Goal: Task Accomplishment & Management: Manage account settings

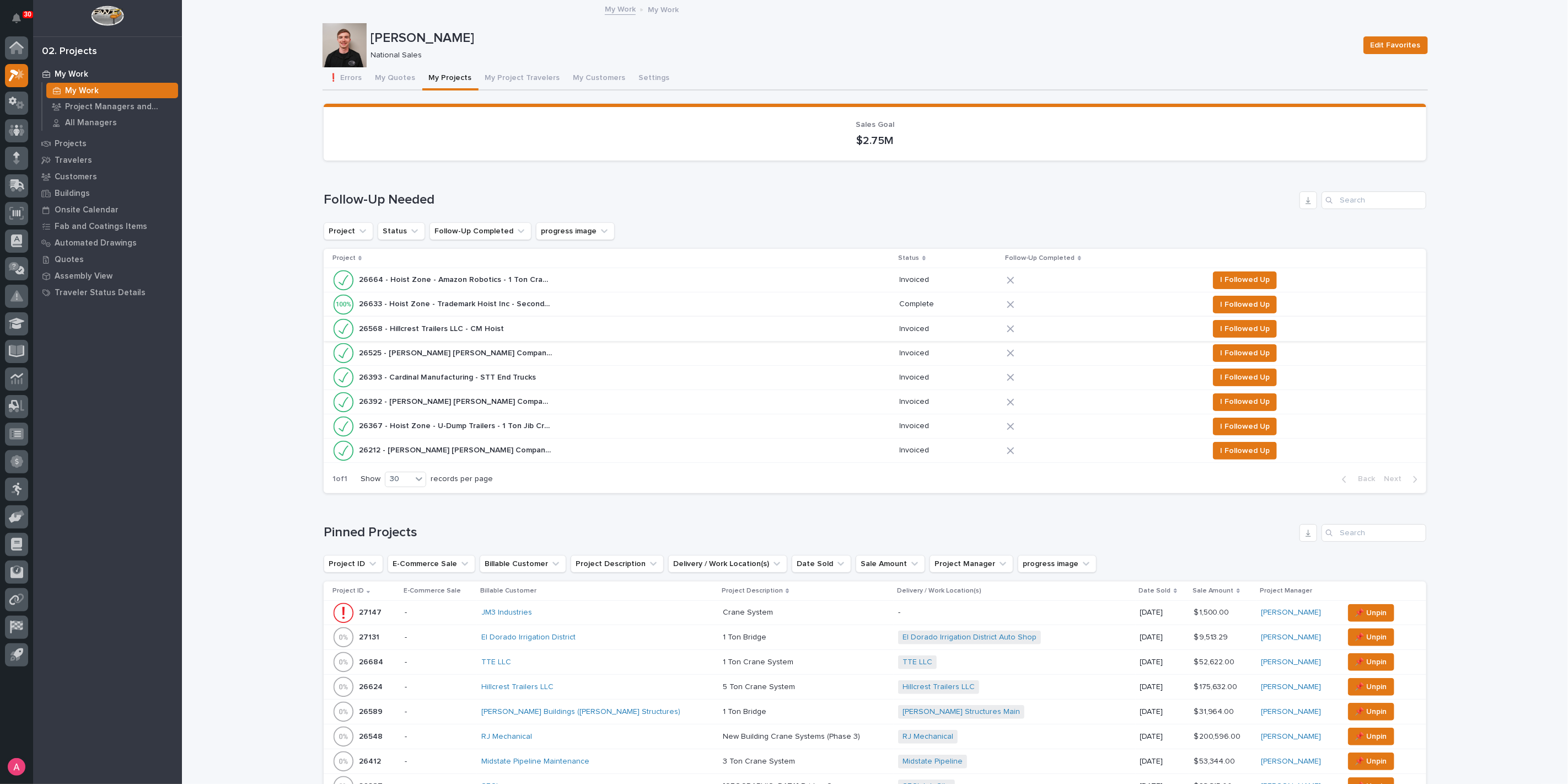
click at [147, 565] on div "My Work My Work Project Managers and Engineers All Managers Projects Travelers …" at bounding box center [107, 425] width 149 height 718
click at [378, 83] on button "My Quotes" at bounding box center [395, 79] width 53 height 23
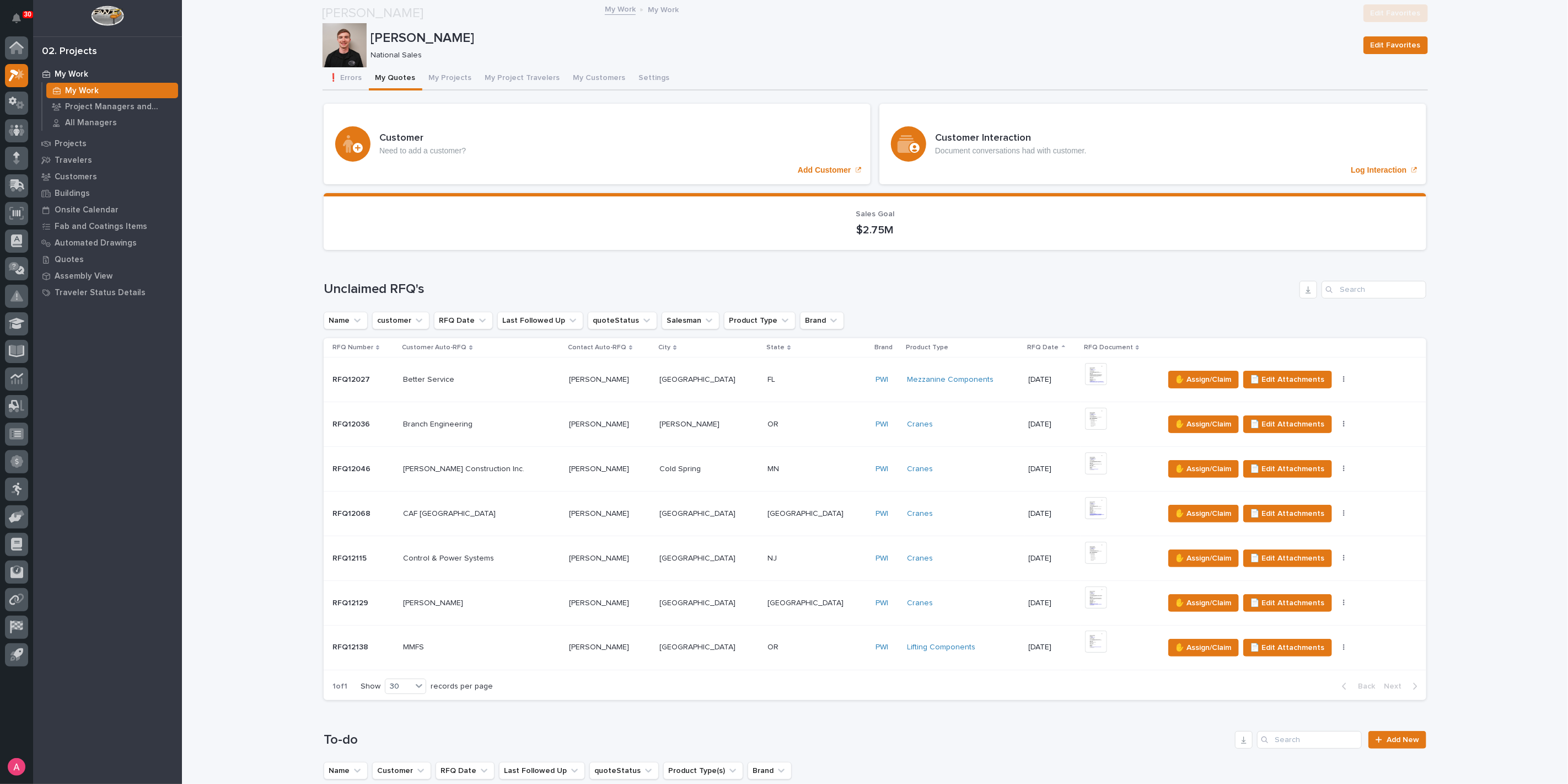
scroll to position [367, 0]
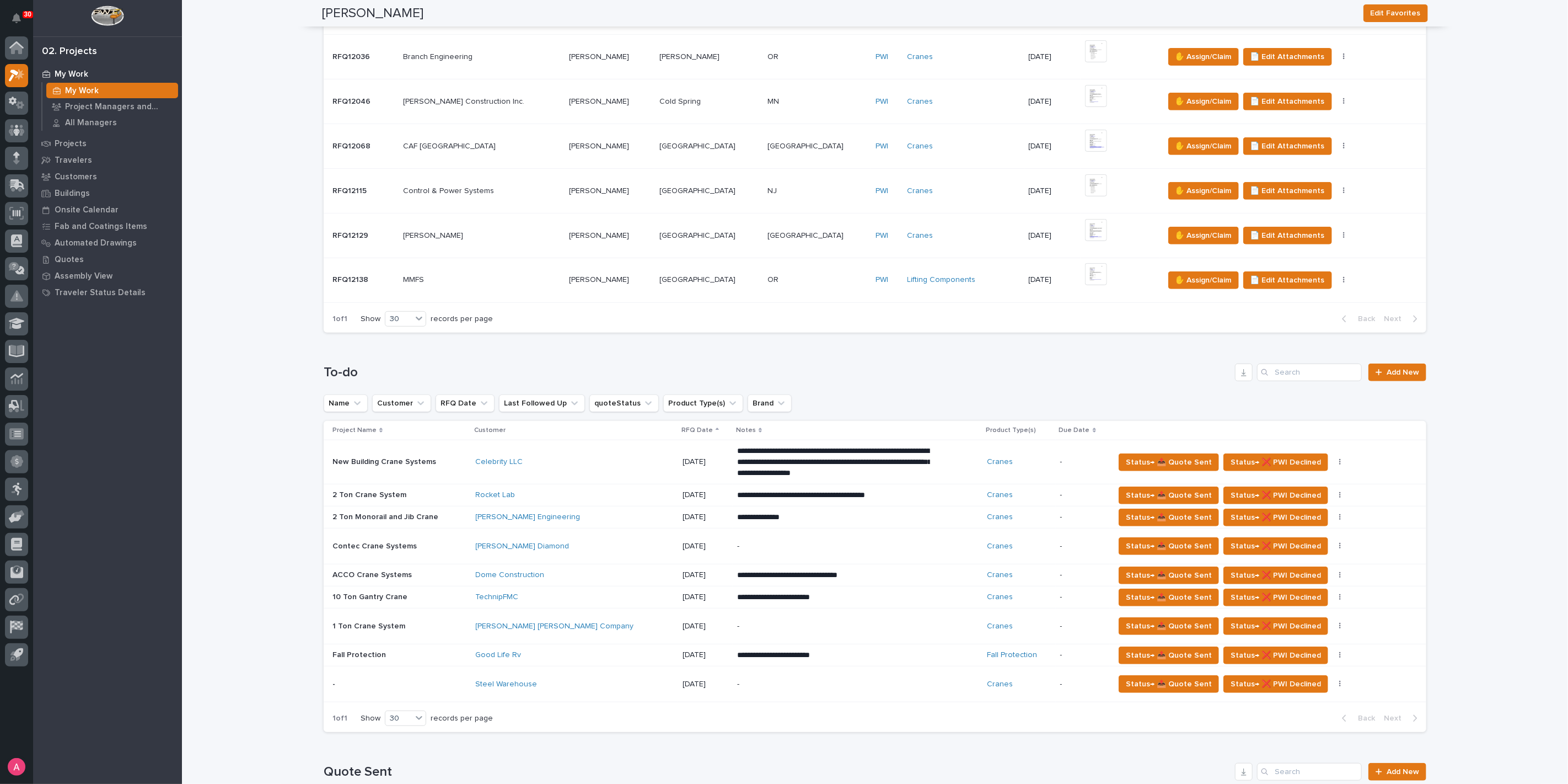
click at [575, 684] on div "Steel Warehouse" at bounding box center [572, 684] width 193 height 10
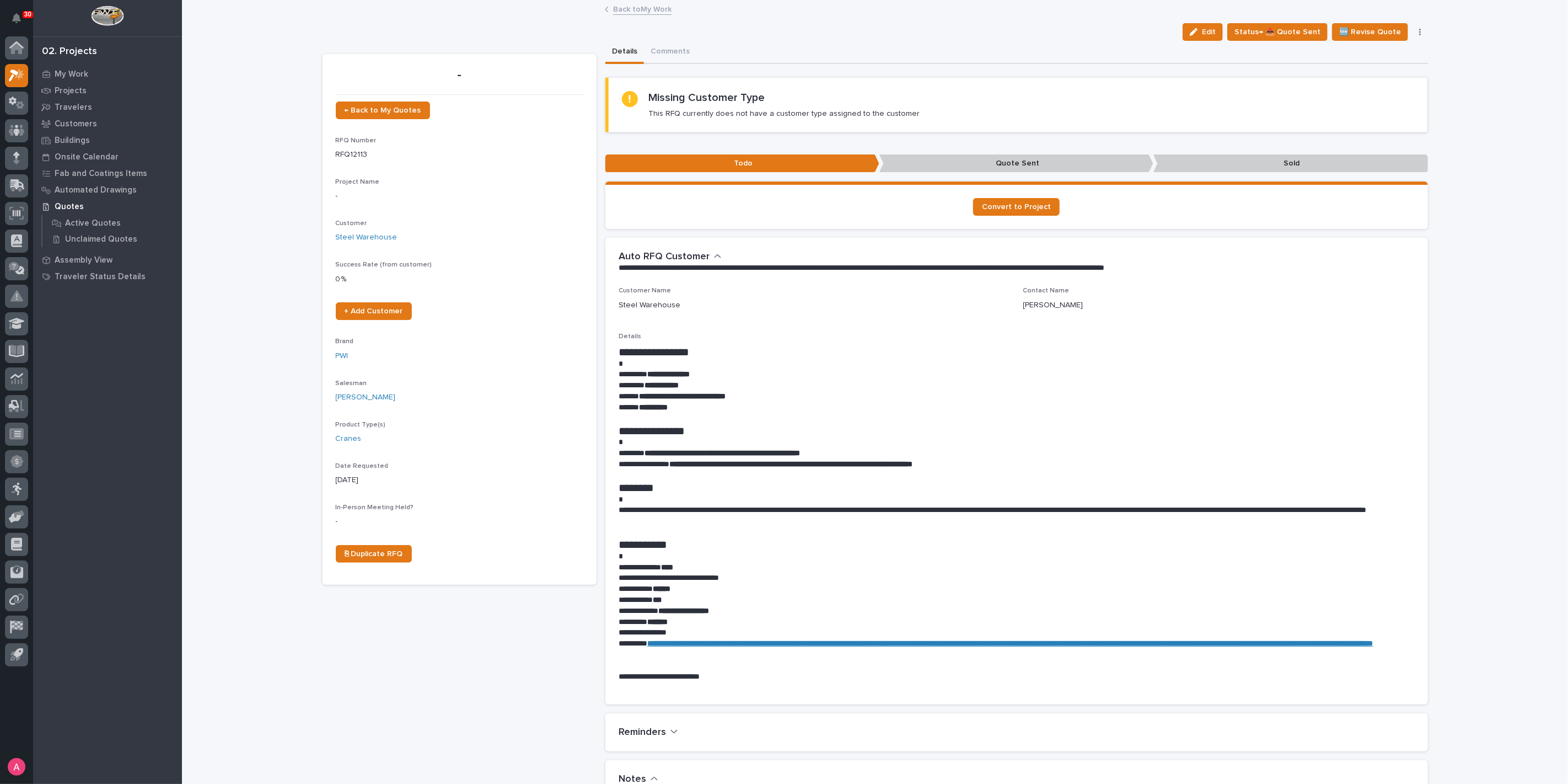
click at [656, 10] on link "Back to My Work" at bounding box center [643, 8] width 58 height 12
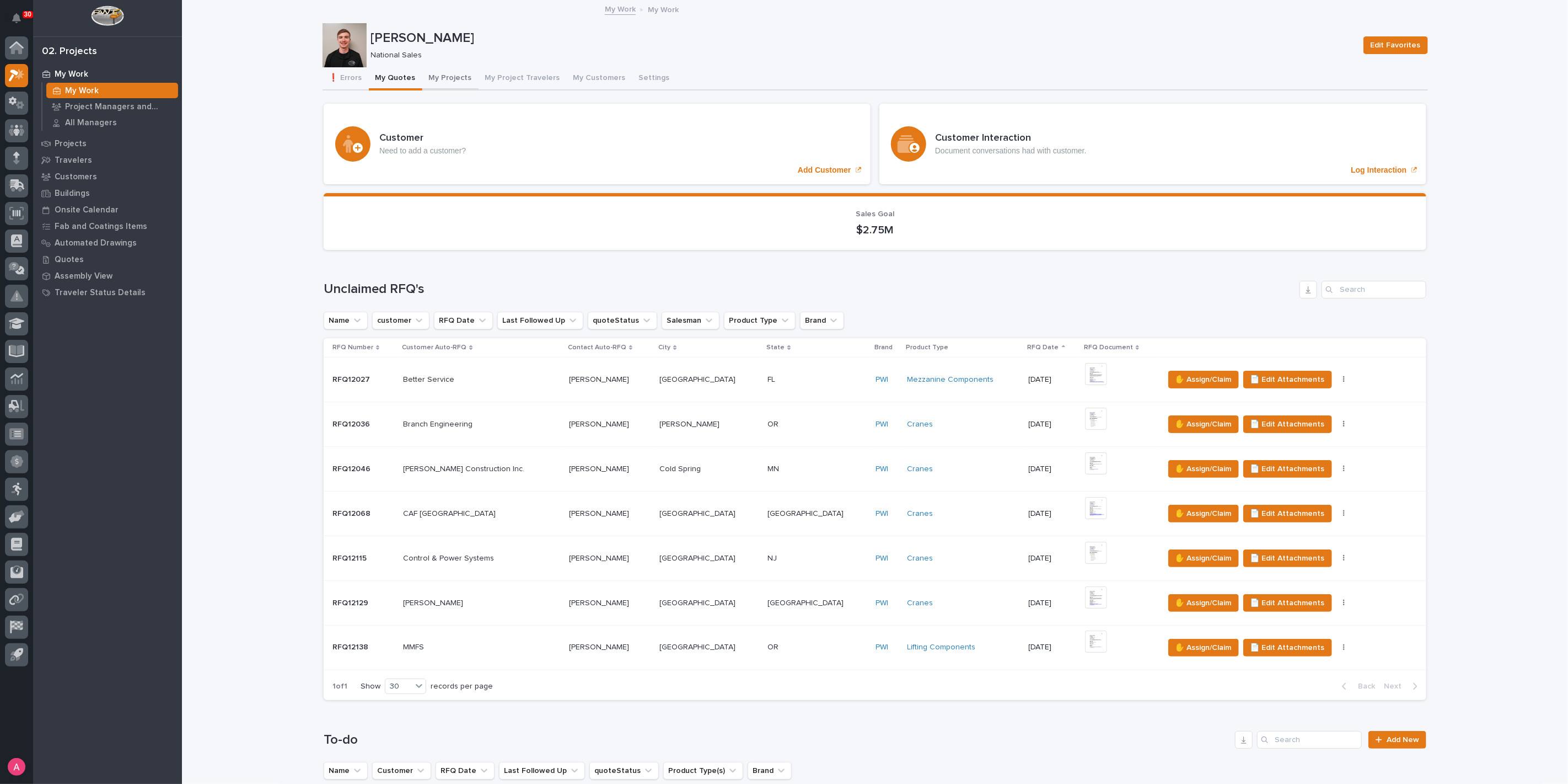
click at [425, 74] on button "My Projects" at bounding box center [450, 79] width 56 height 23
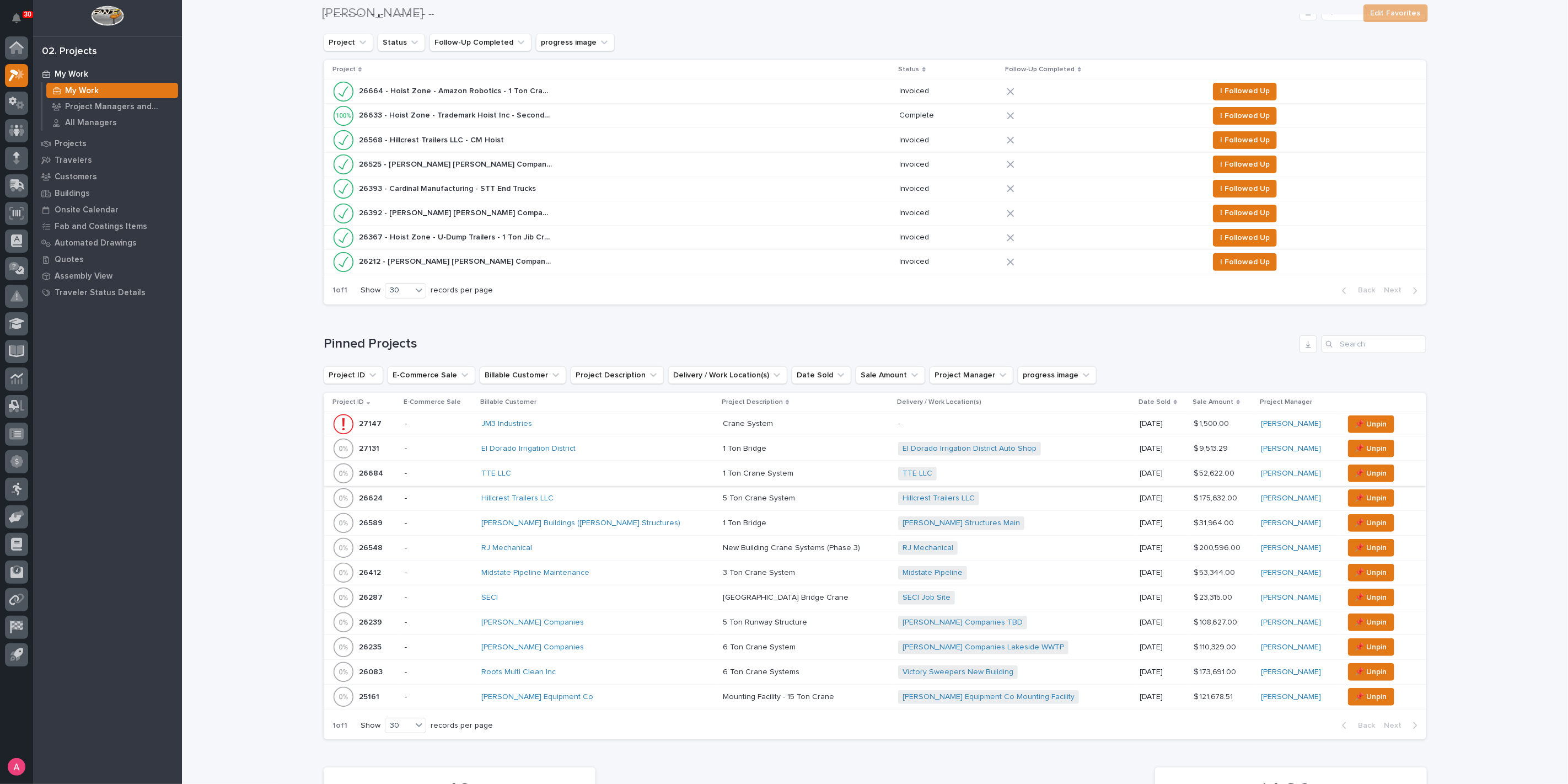
scroll to position [306, 0]
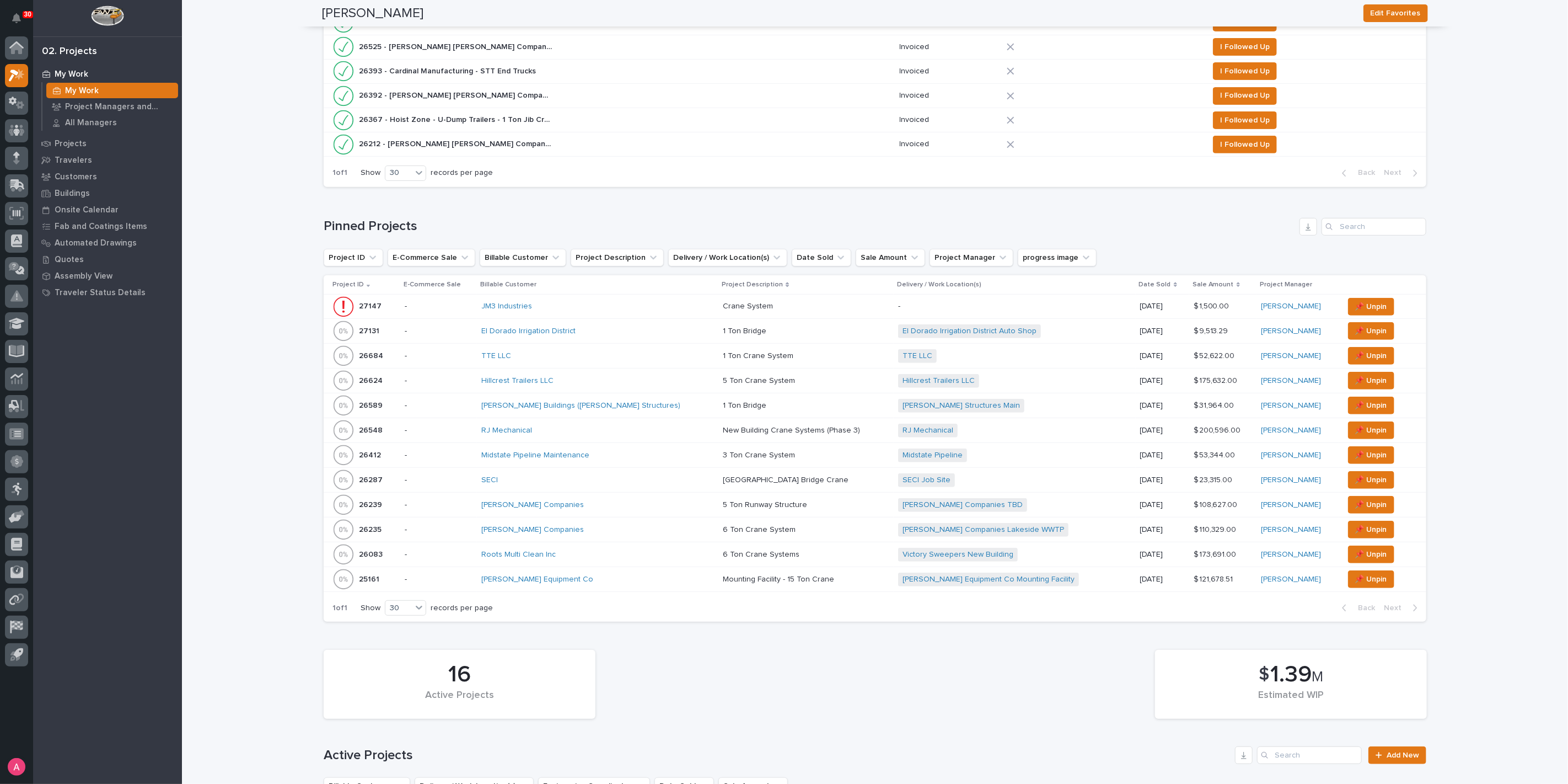
click at [539, 475] on div "SECI" at bounding box center [577, 480] width 193 height 10
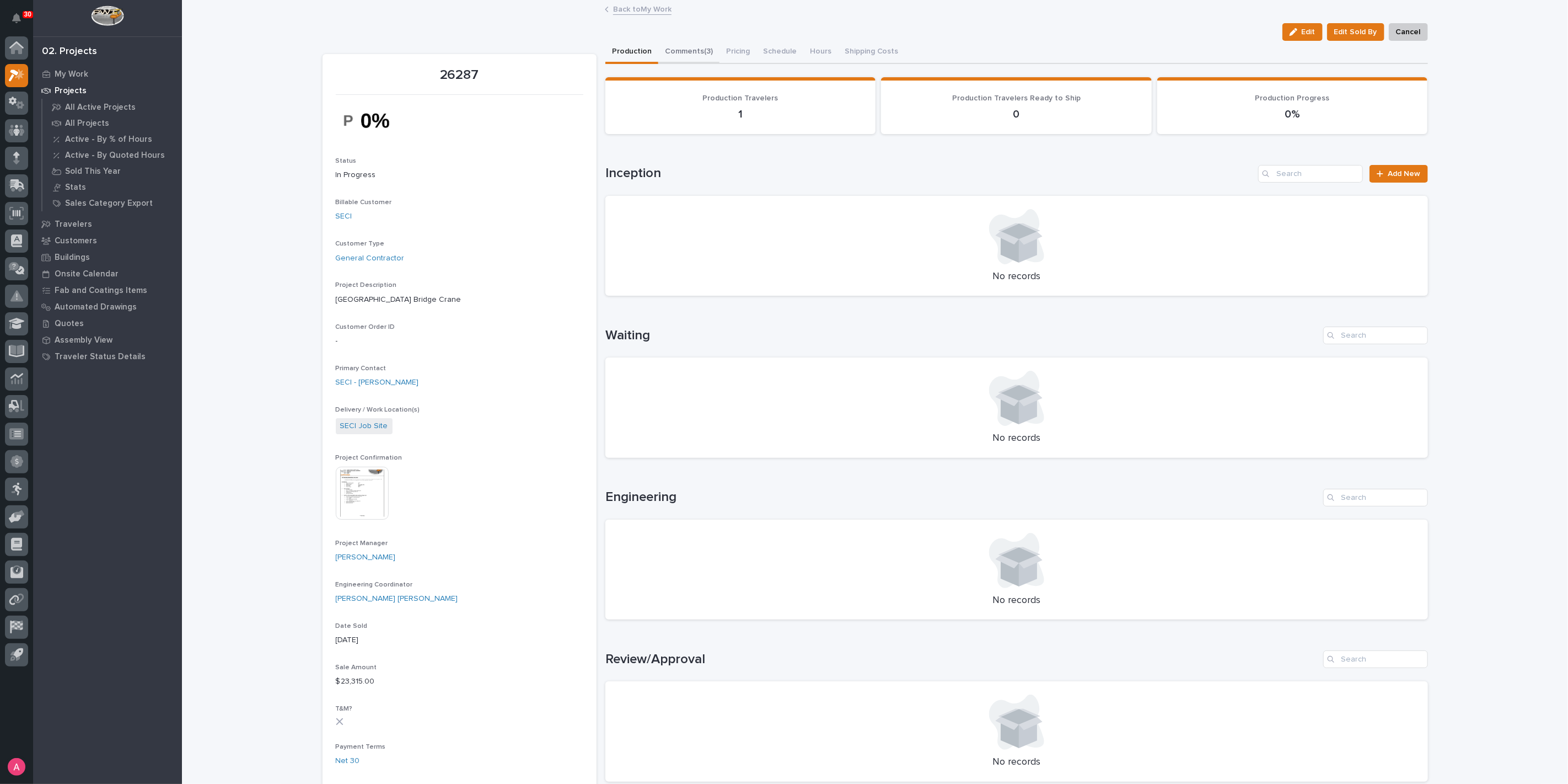
click at [692, 45] on button "Comments (3)" at bounding box center [689, 53] width 61 height 23
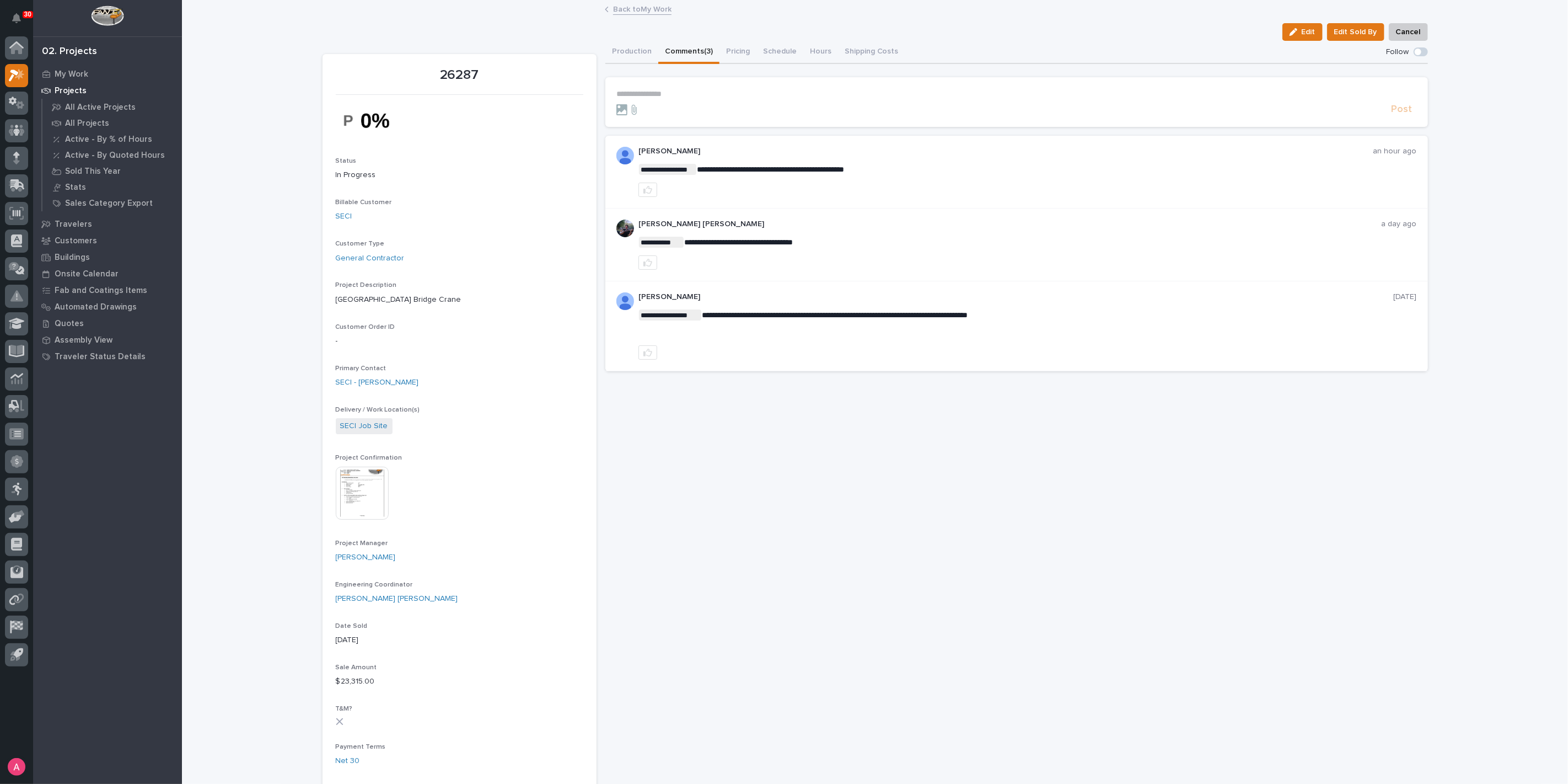
click at [1045, 507] on div "**********" at bounding box center [1016, 726] width 822 height 1371
click at [629, 50] on button "Production" at bounding box center [632, 53] width 53 height 23
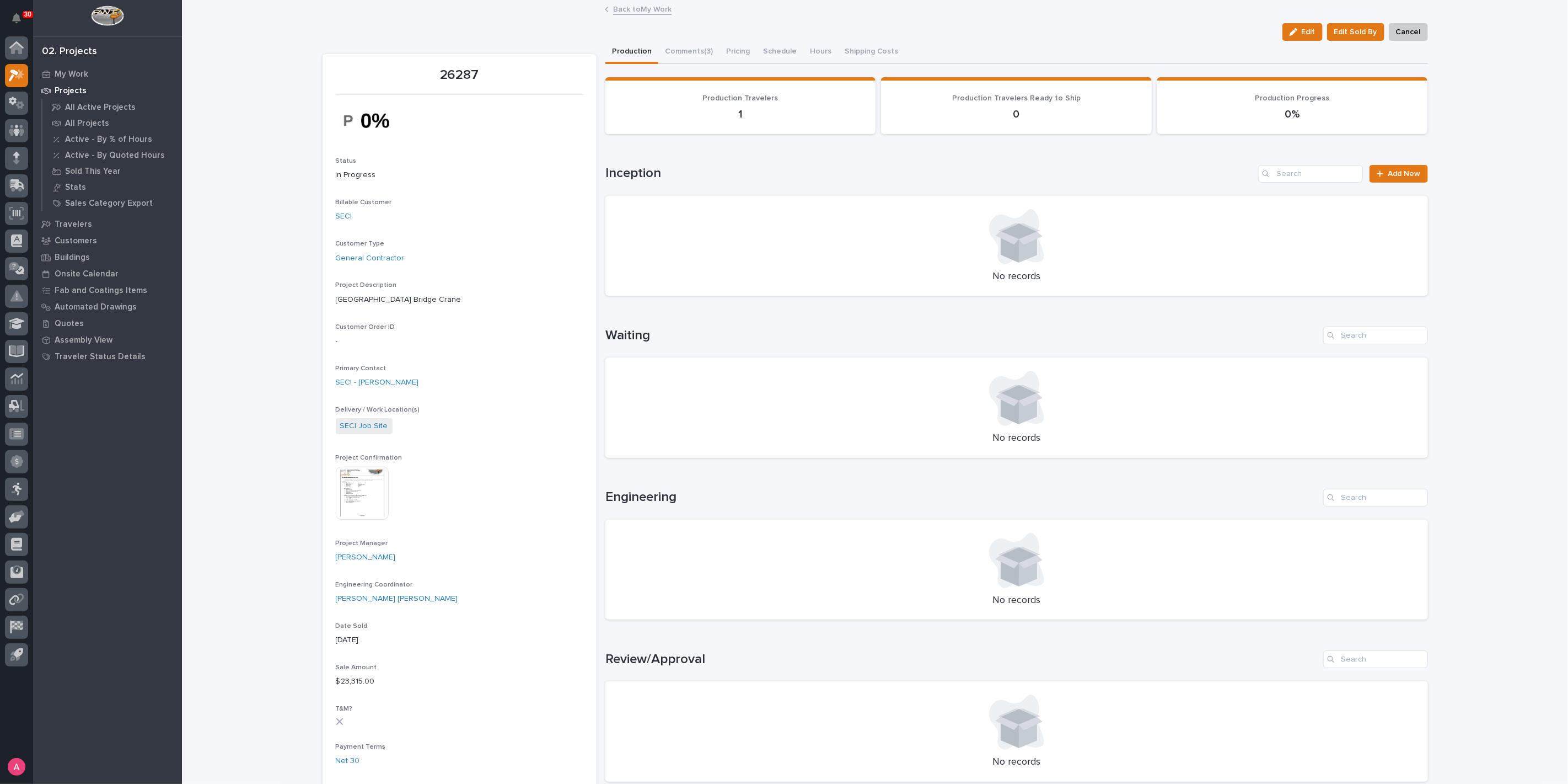
scroll to position [306, 0]
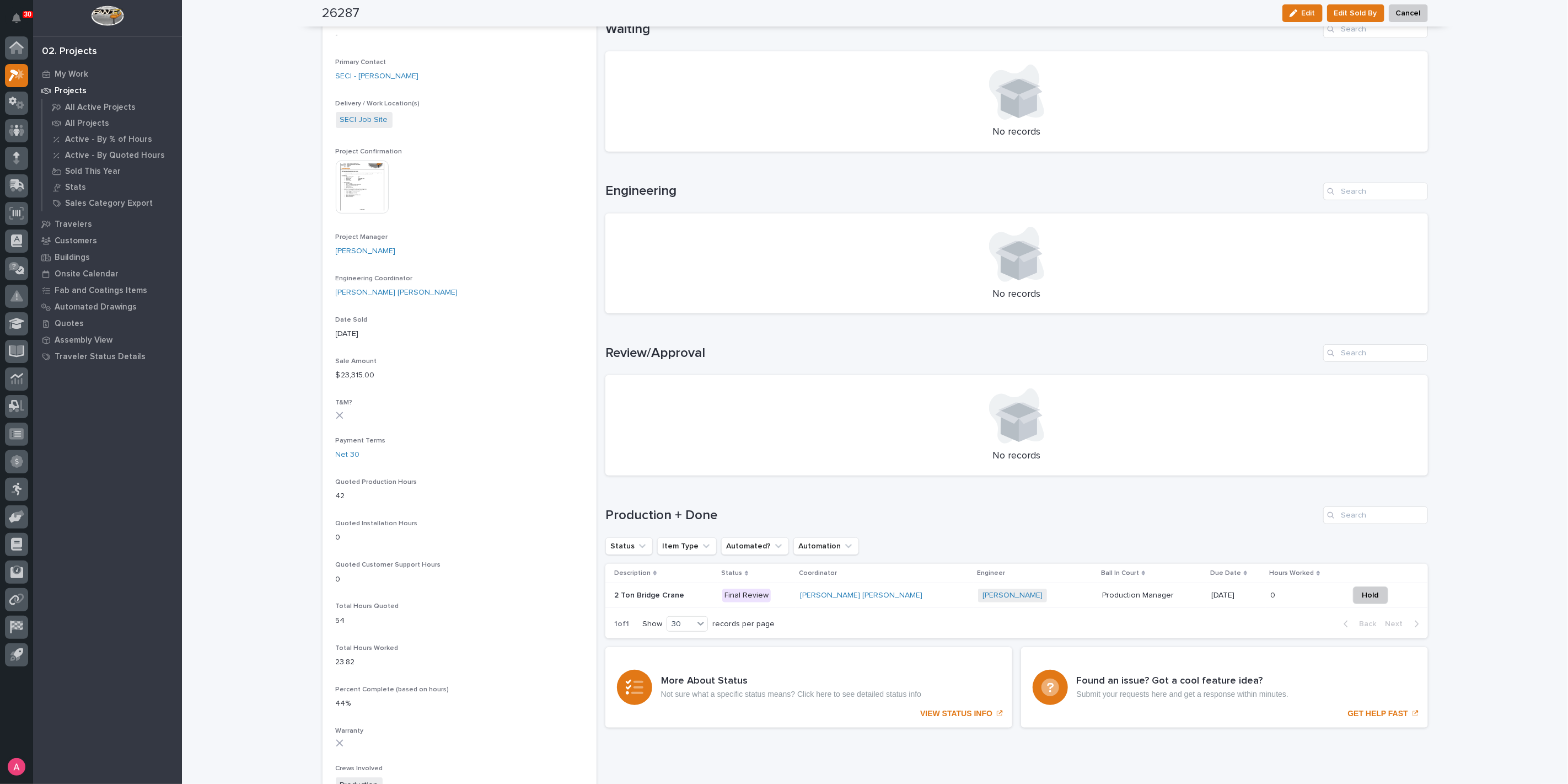
click at [791, 596] on p "Final Review" at bounding box center [757, 595] width 69 height 14
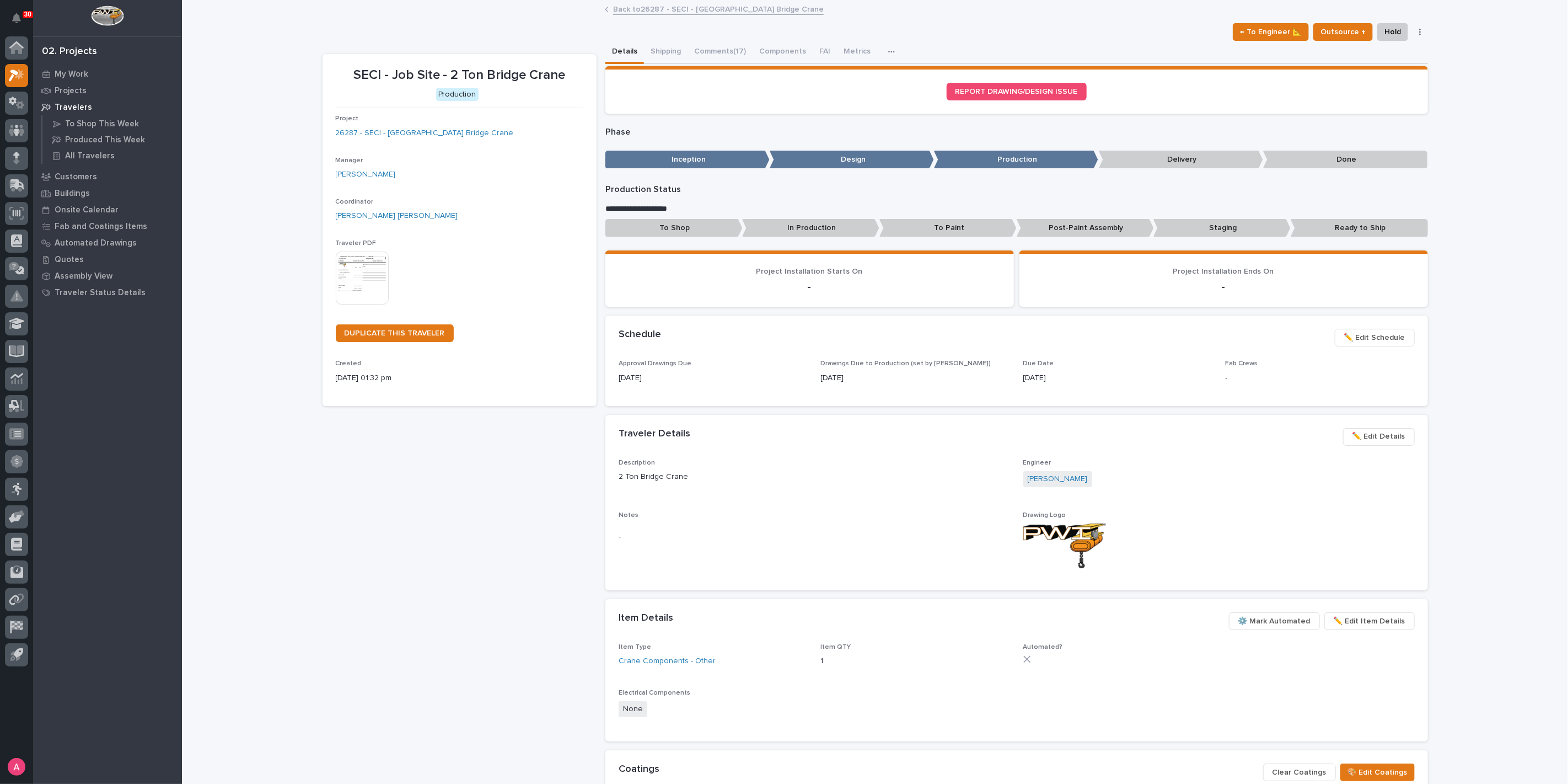
click at [718, 46] on button "Comments (17)" at bounding box center [719, 53] width 65 height 23
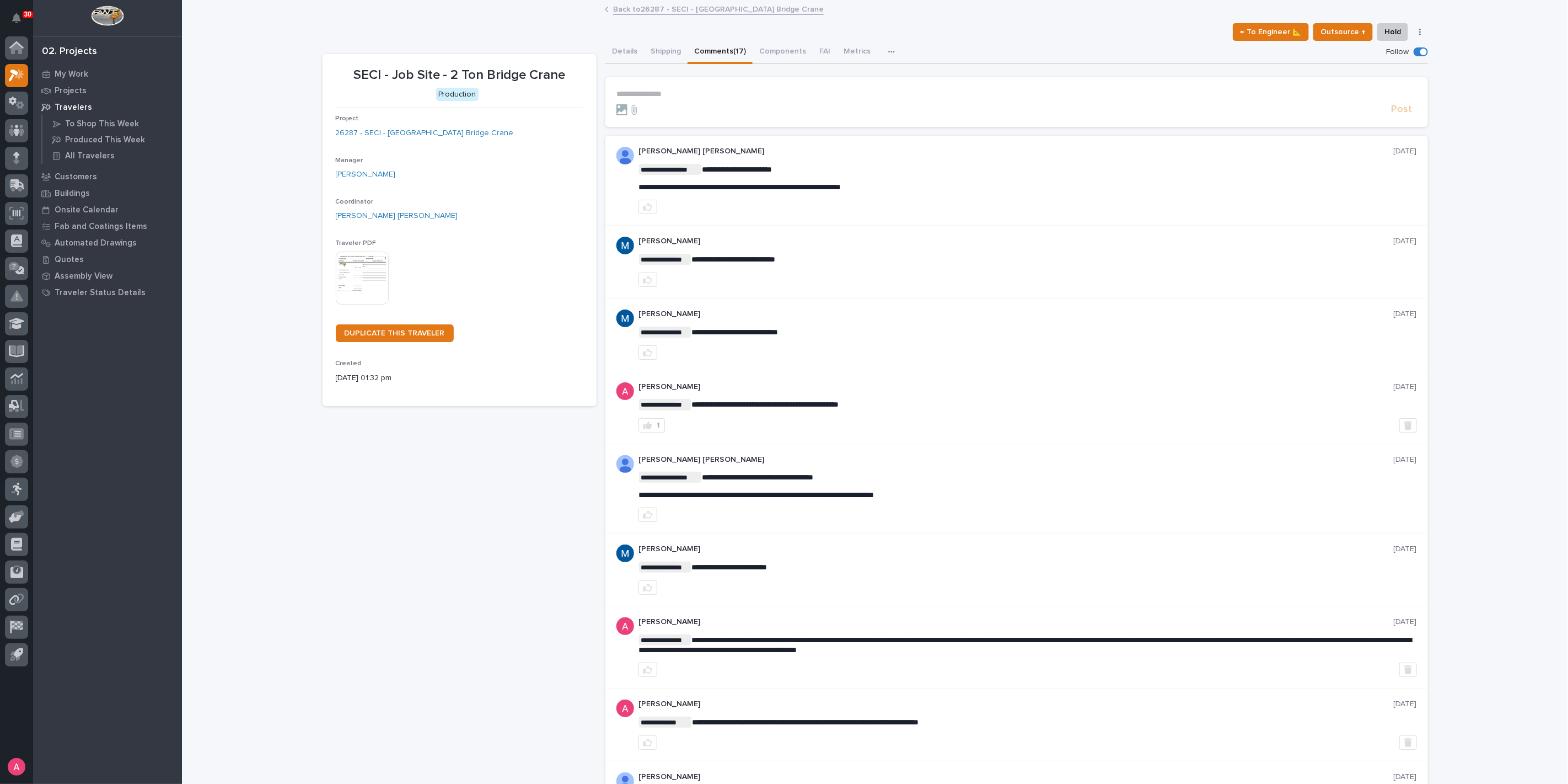
click at [626, 9] on link "Back to 26287 - SECI - [GEOGRAPHIC_DATA] Bridge Crane" at bounding box center [719, 8] width 211 height 12
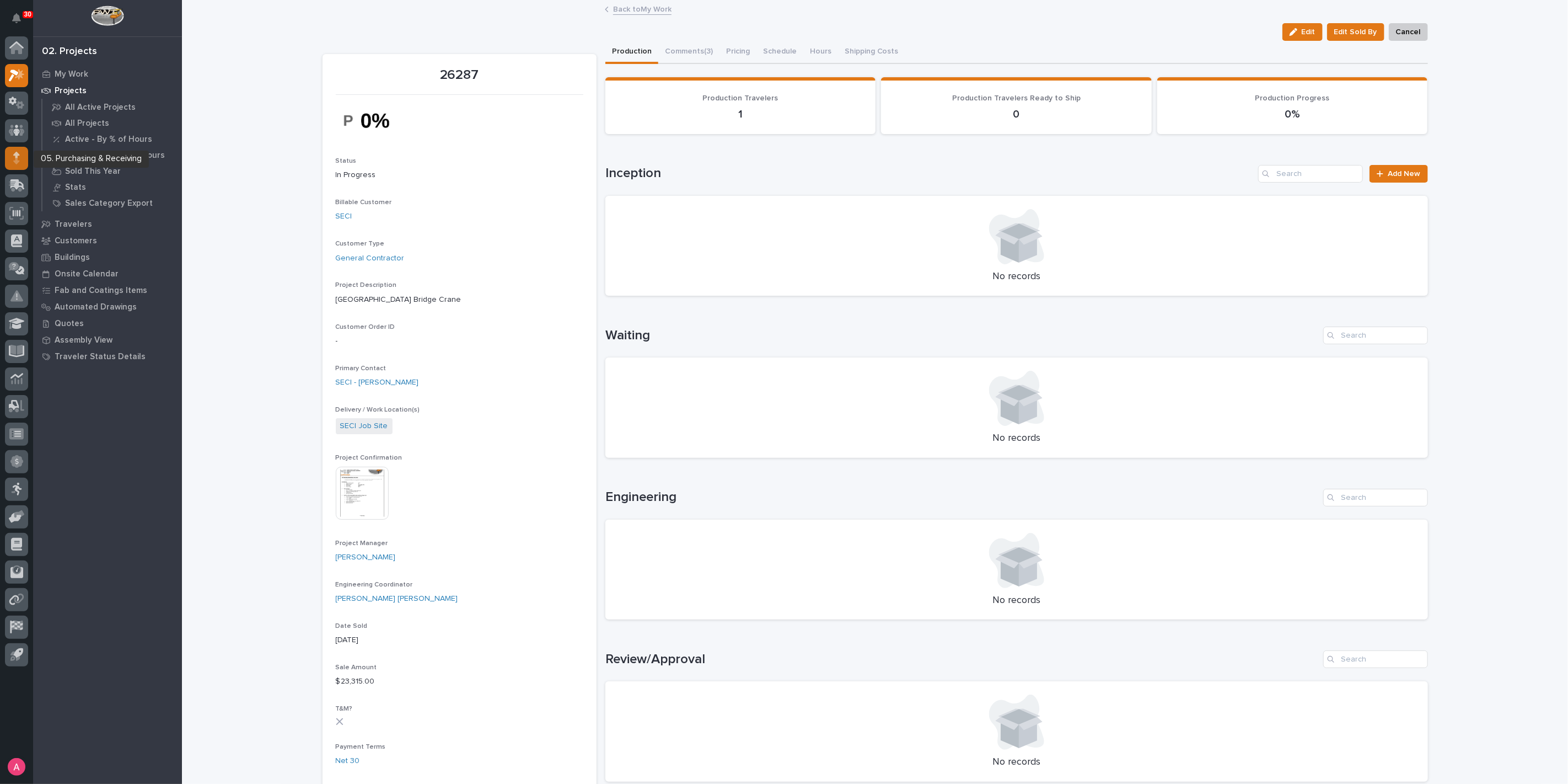
click at [14, 160] on icon at bounding box center [16, 161] width 6 height 6
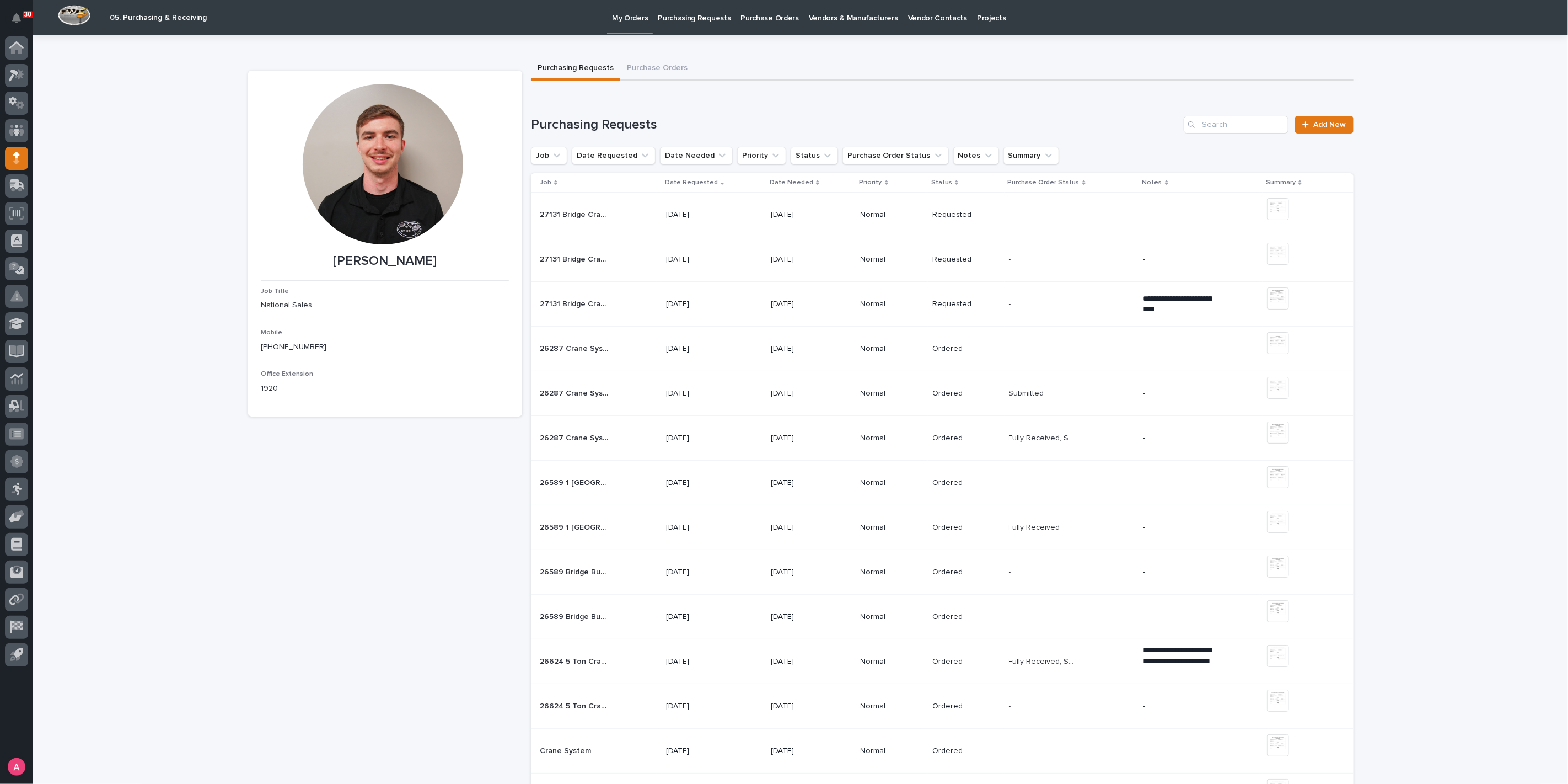
click at [969, 350] on p "Ordered" at bounding box center [966, 349] width 68 height 10
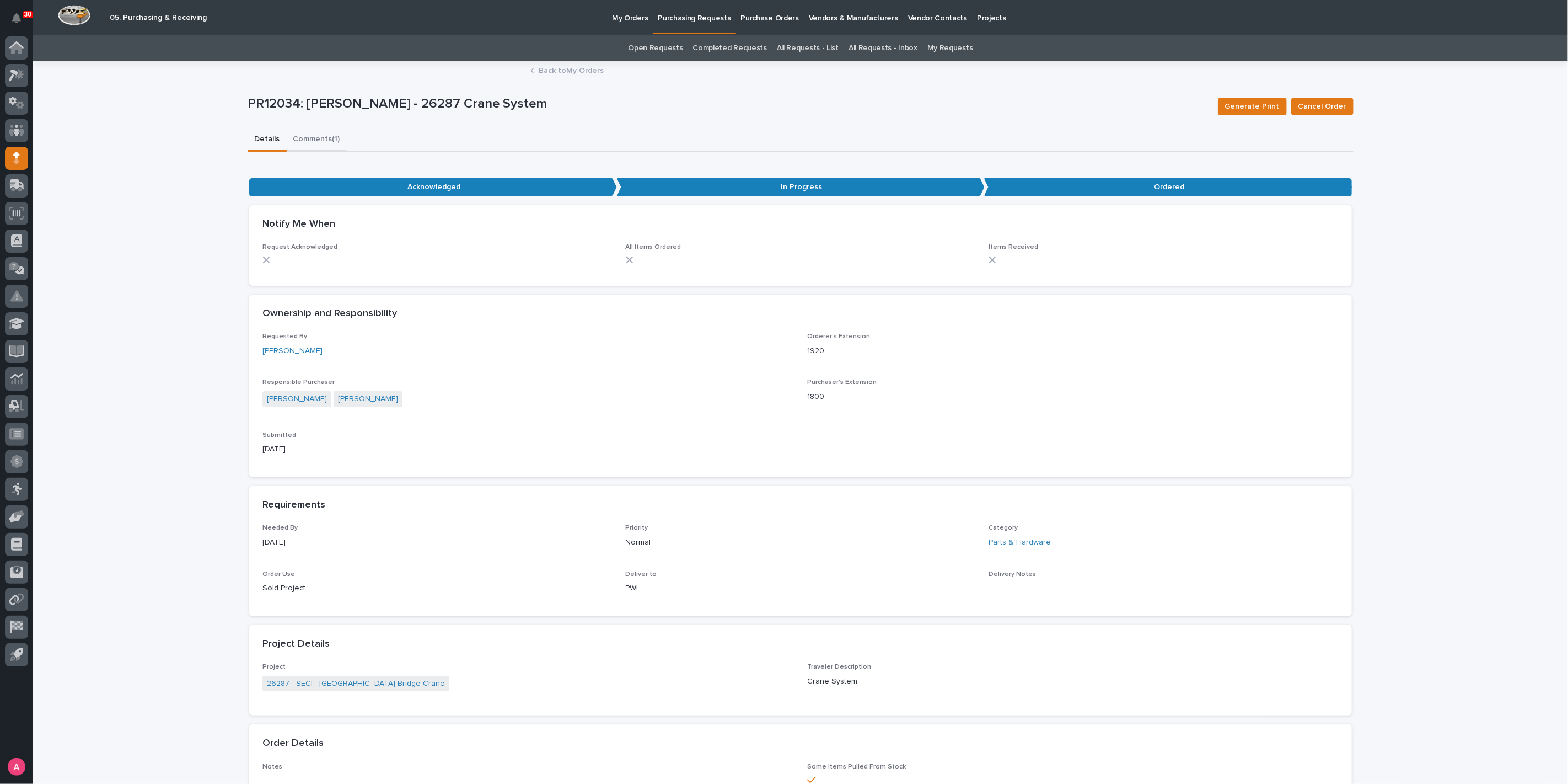
click at [320, 131] on button "Comments (1)" at bounding box center [317, 140] width 60 height 23
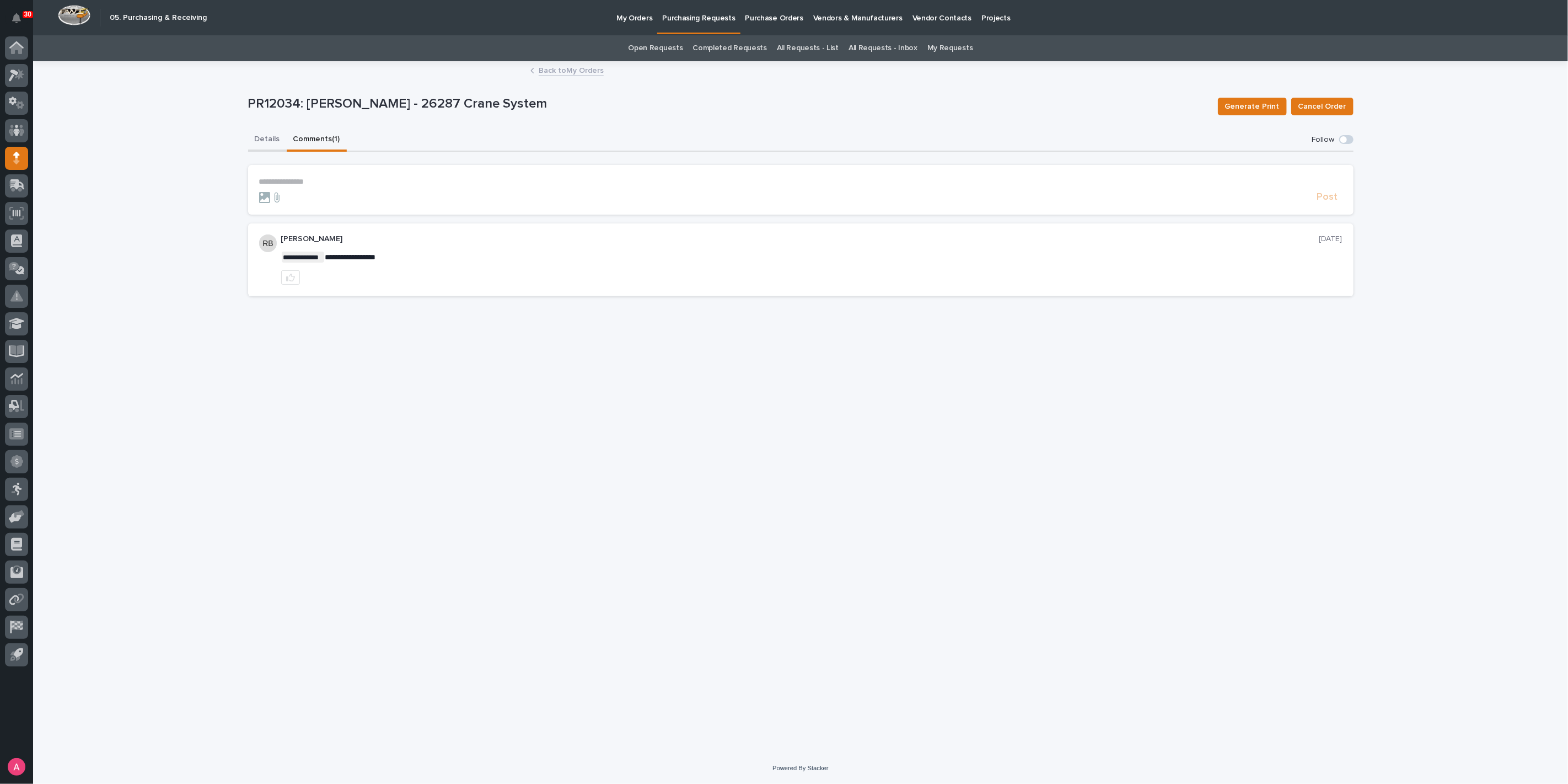
click at [263, 136] on button "Details" at bounding box center [267, 140] width 39 height 23
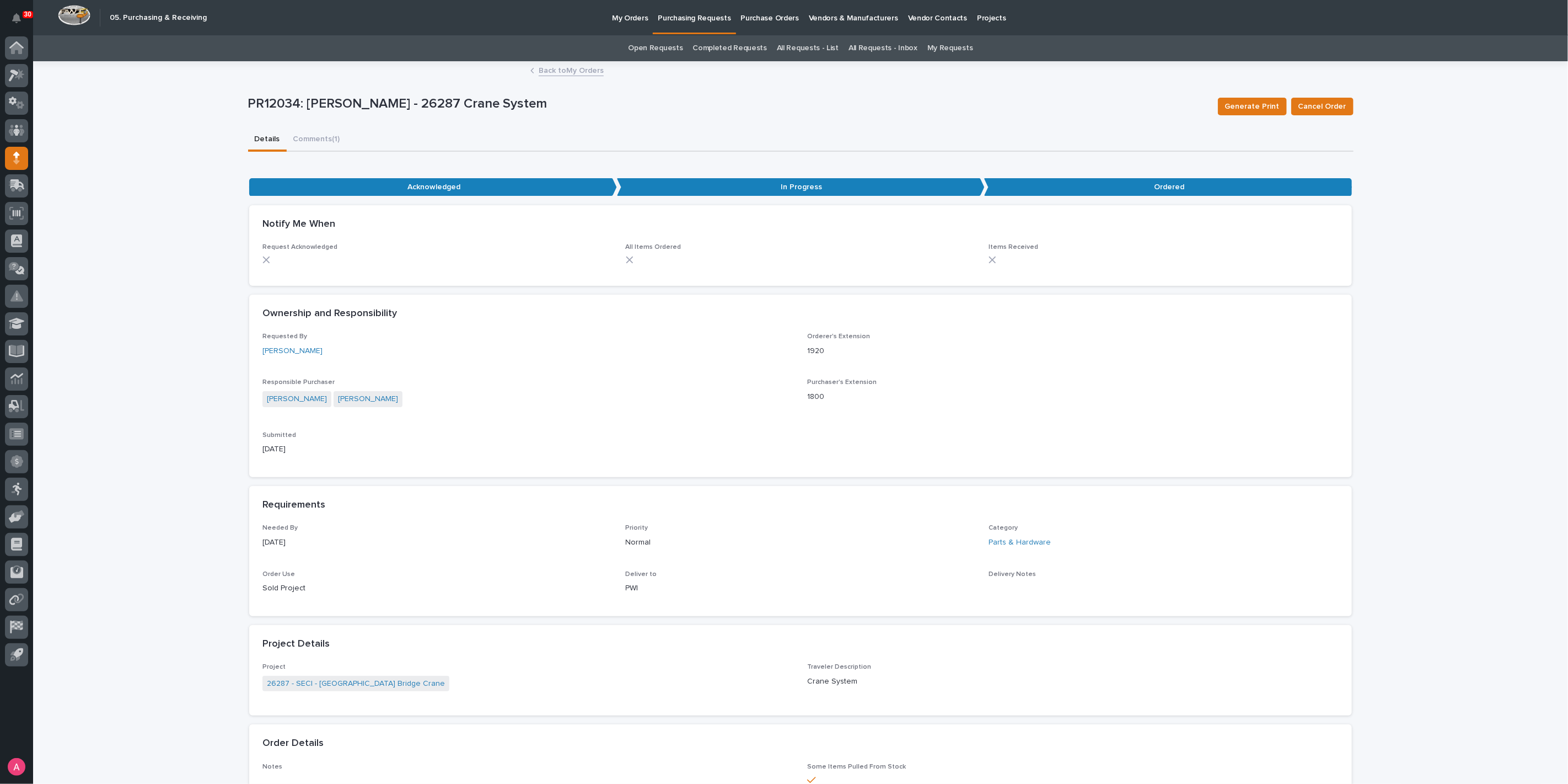
click at [556, 72] on link "Back to My Orders" at bounding box center [571, 69] width 65 height 12
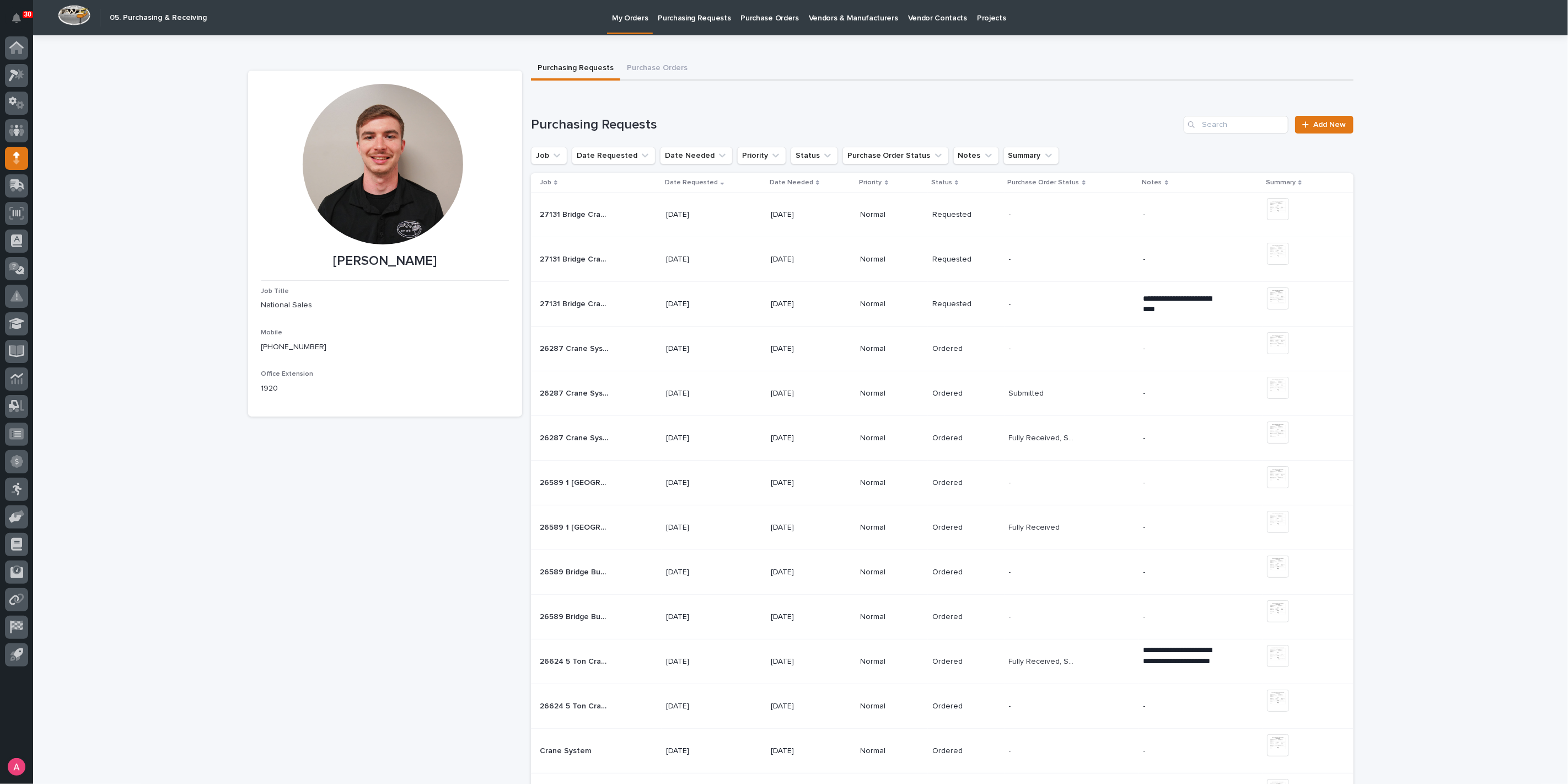
click at [993, 393] on td "Ordered" at bounding box center [966, 393] width 77 height 45
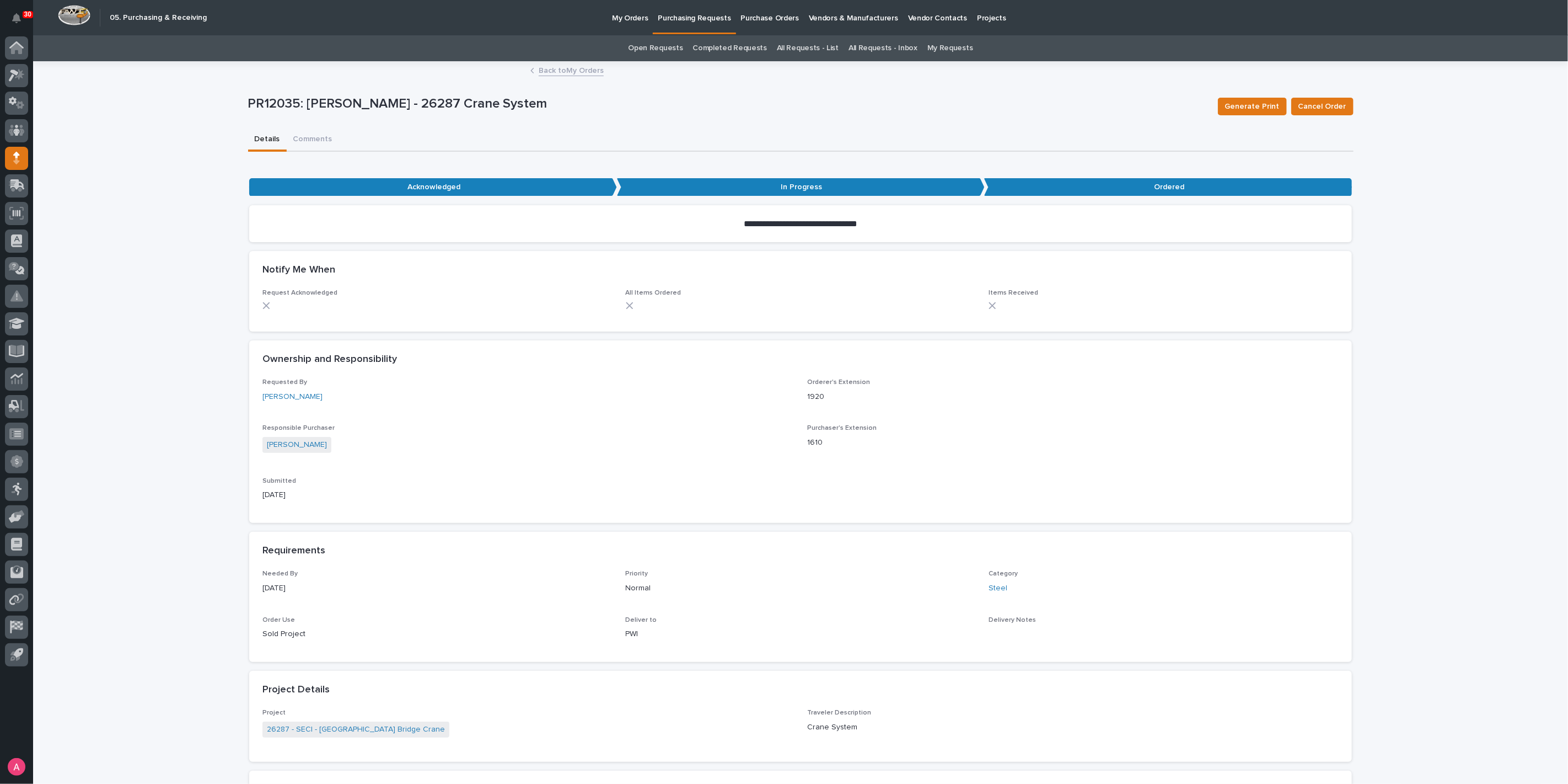
click at [561, 70] on link "Back to My Orders" at bounding box center [571, 69] width 65 height 12
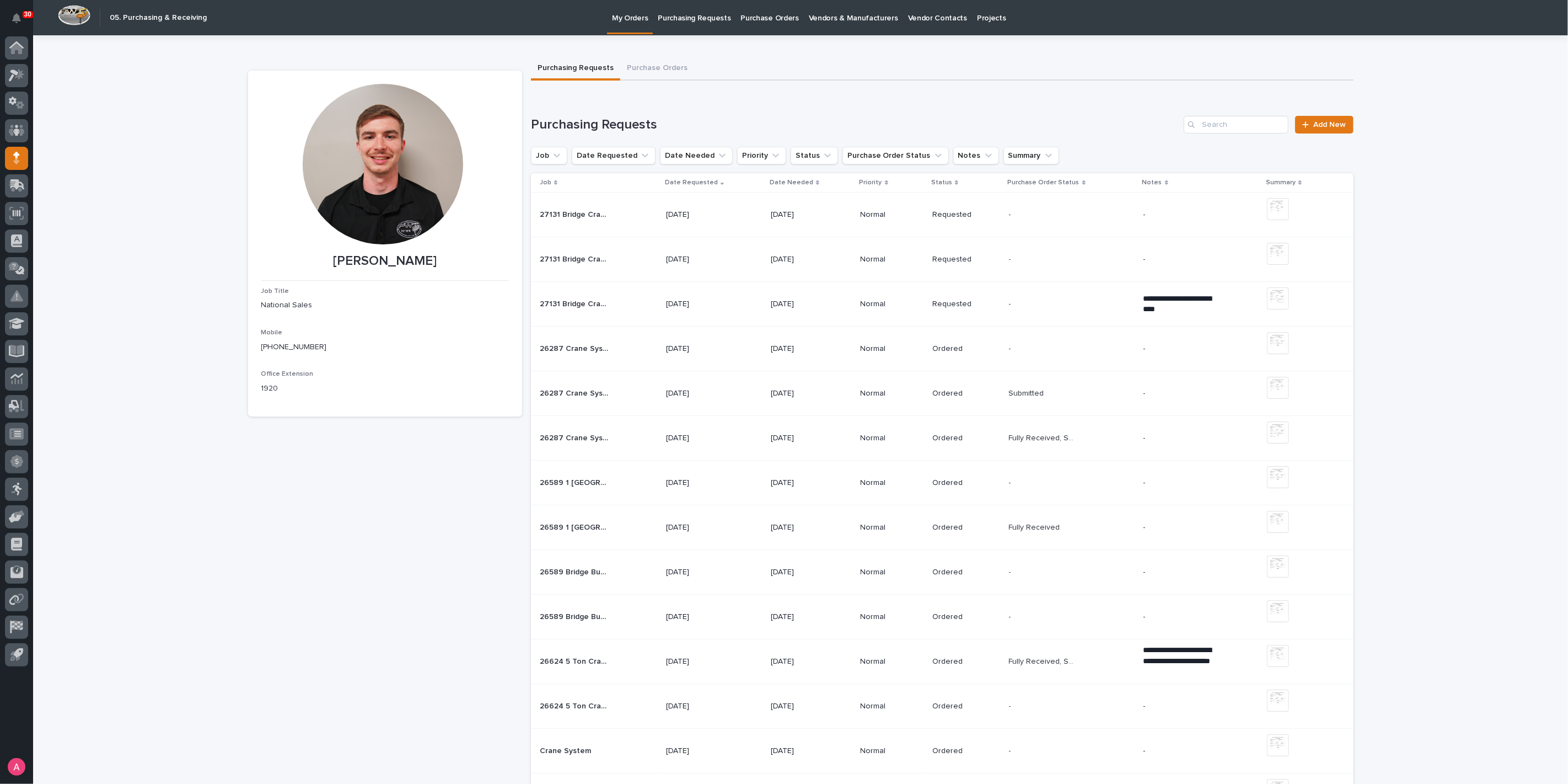
click at [1057, 440] on p "Fully Received, Submitted" at bounding box center [1044, 437] width 71 height 12
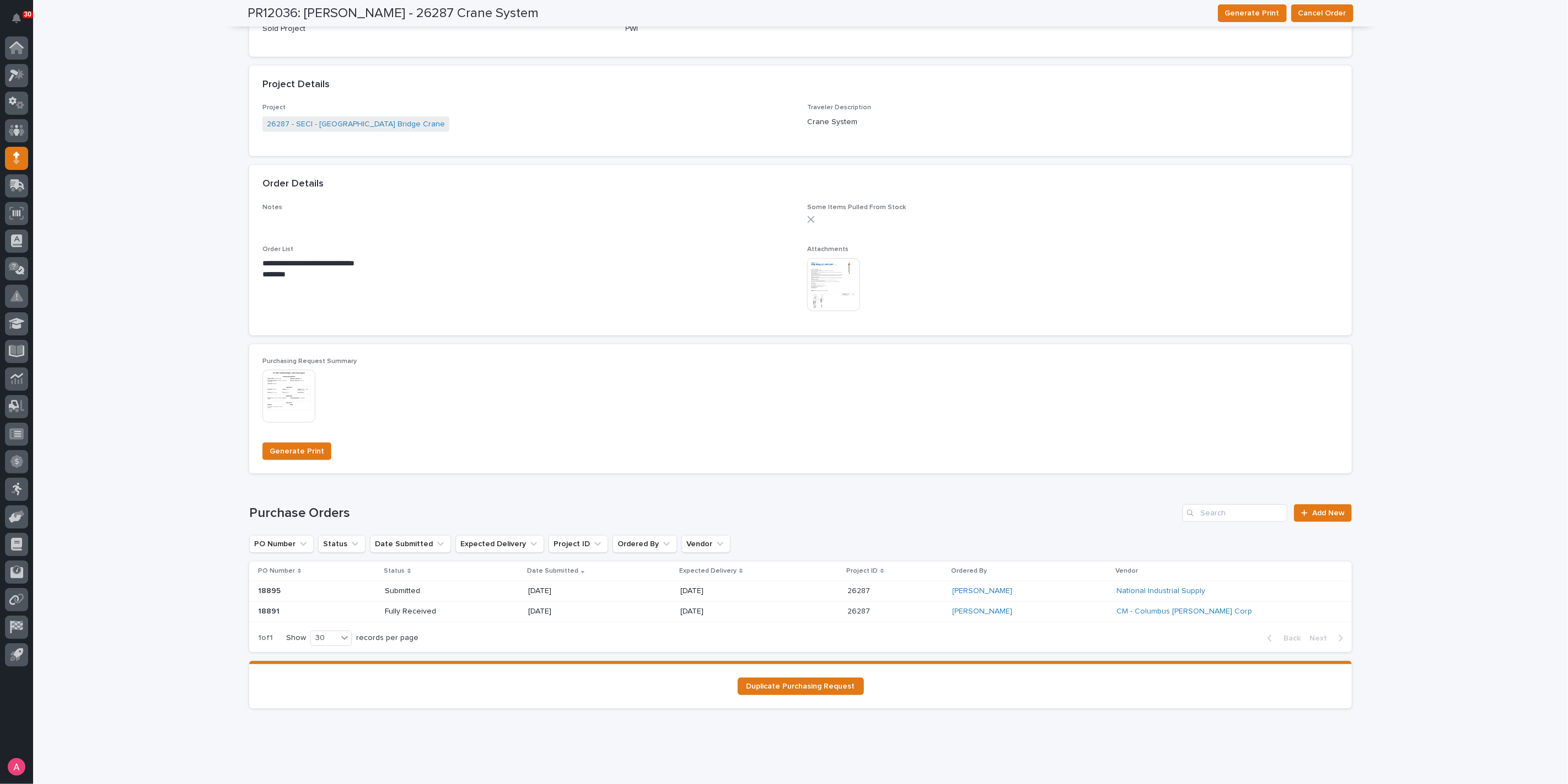
scroll to position [577, 0]
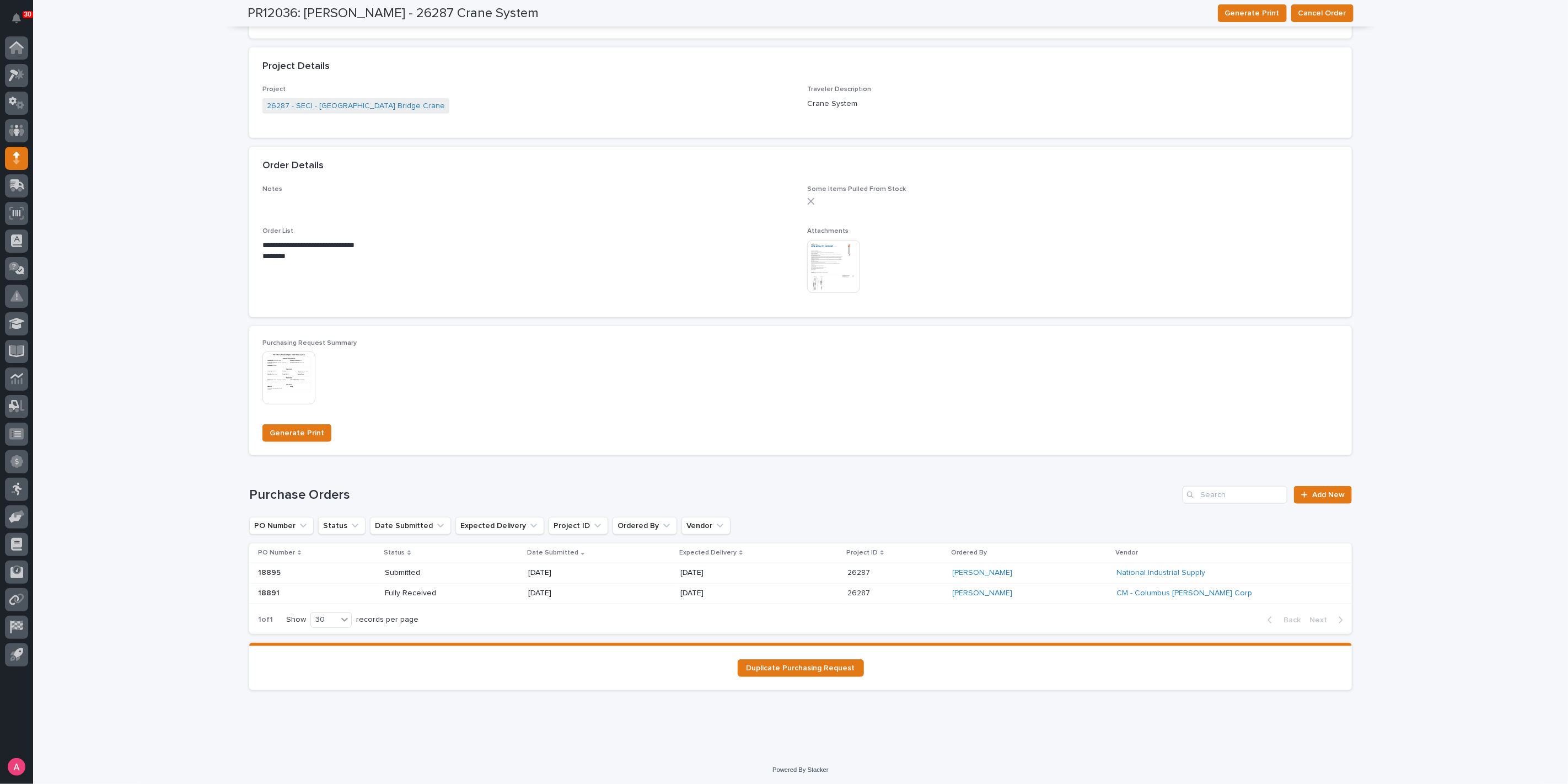
click at [607, 574] on p "[DATE]" at bounding box center [567, 573] width 79 height 10
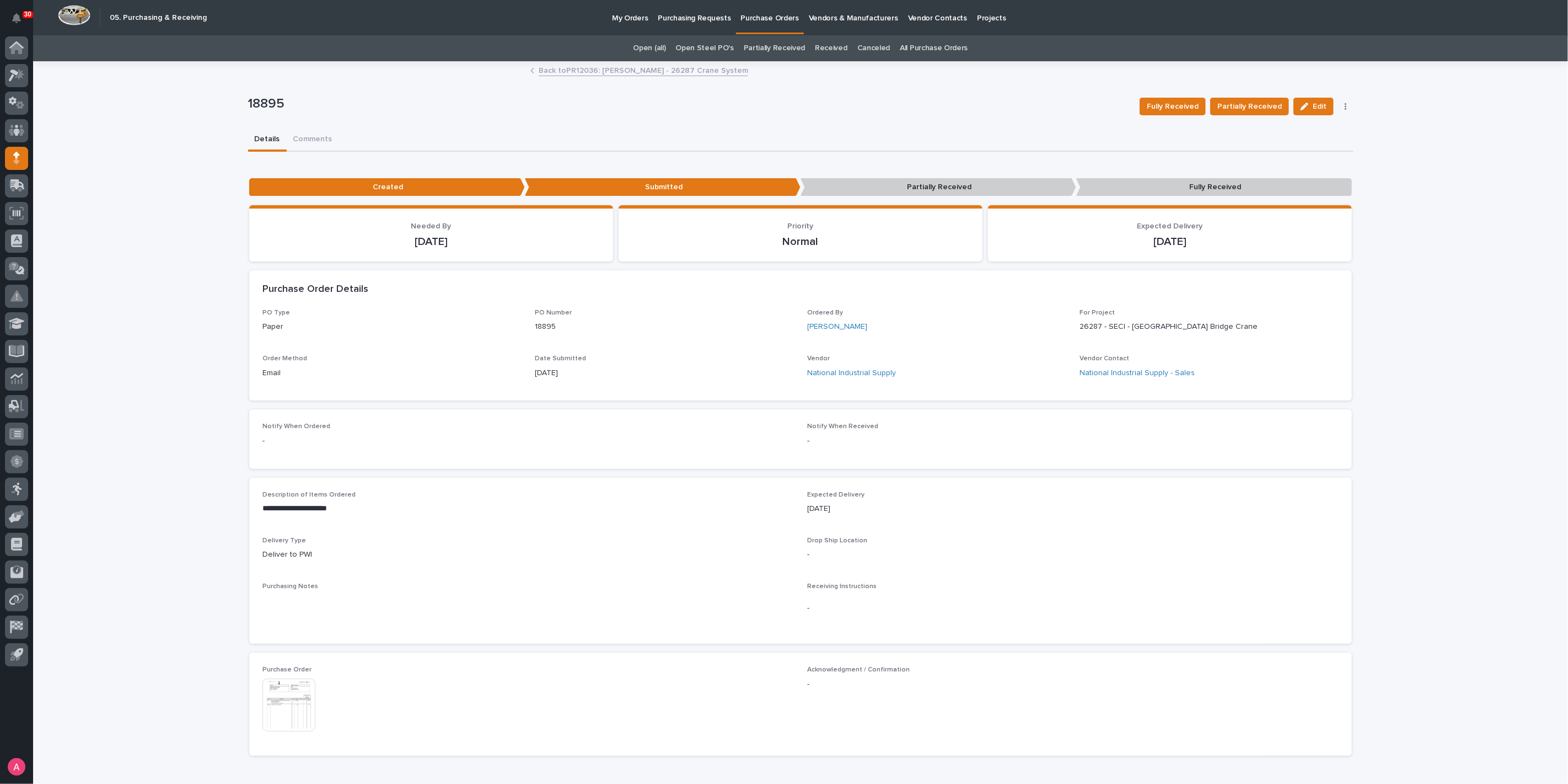
scroll to position [184, 0]
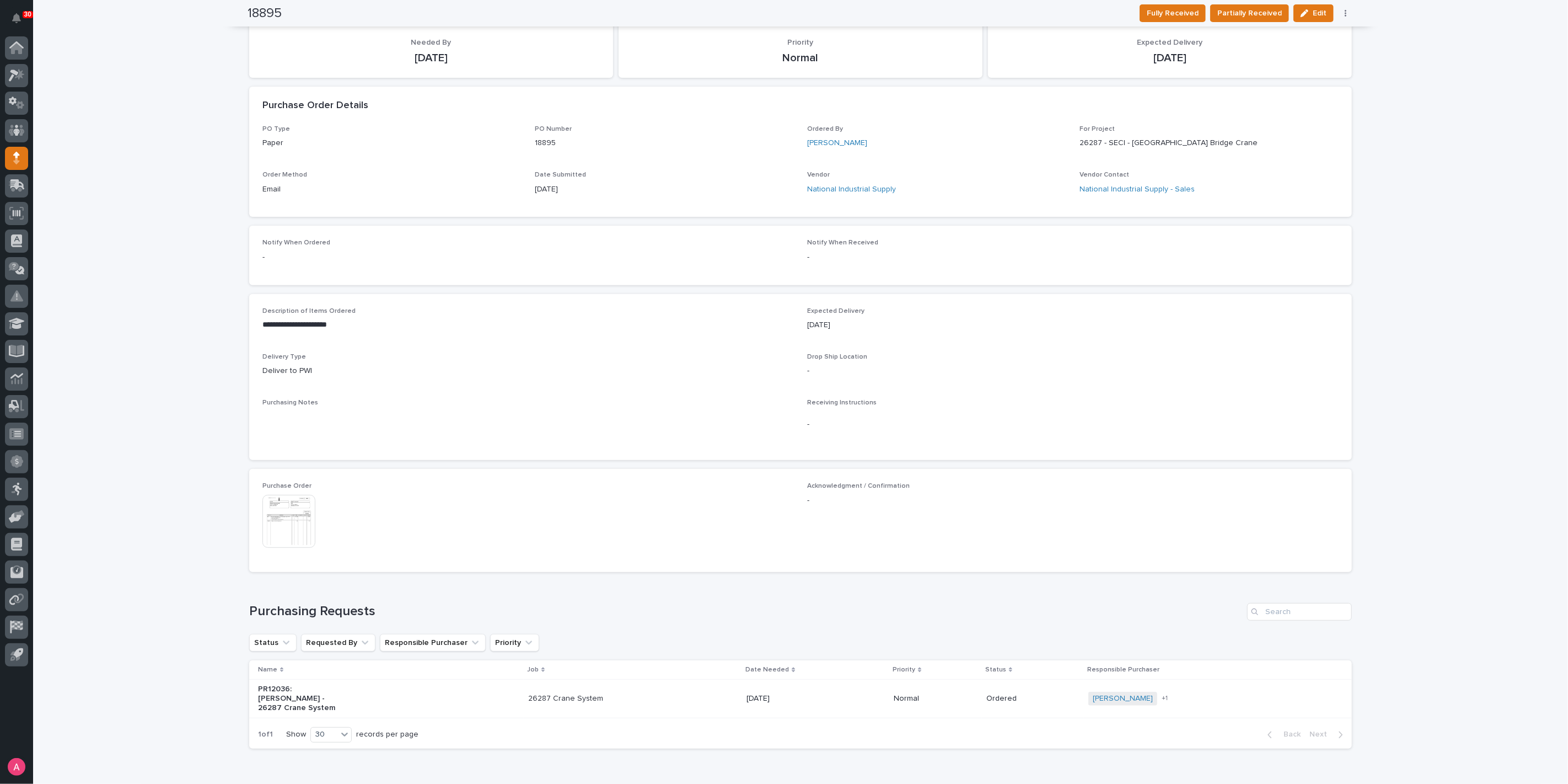
click at [287, 526] on img at bounding box center [289, 521] width 53 height 53
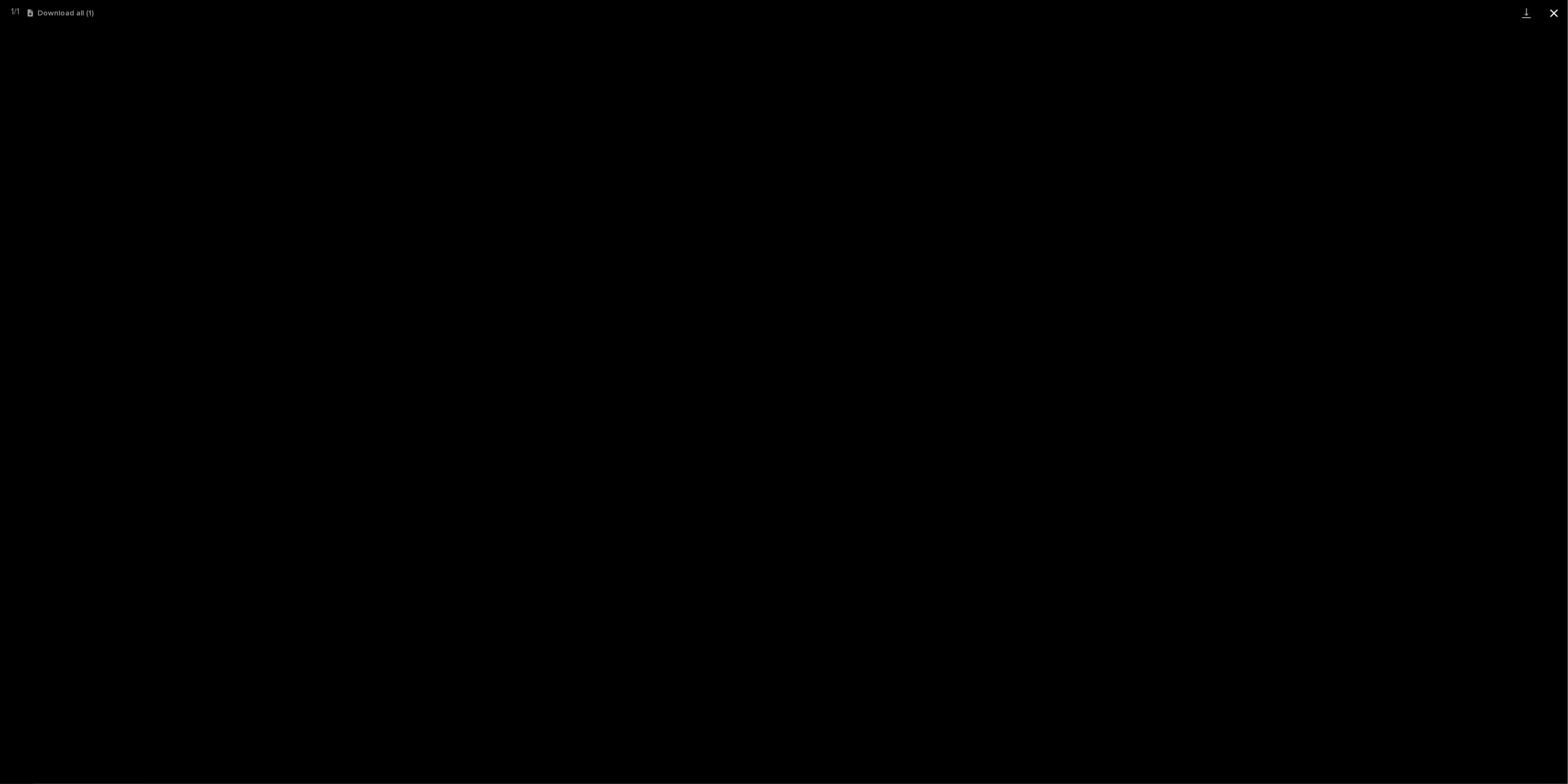
click at [1551, 18] on button "Close gallery" at bounding box center [1554, 12] width 28 height 26
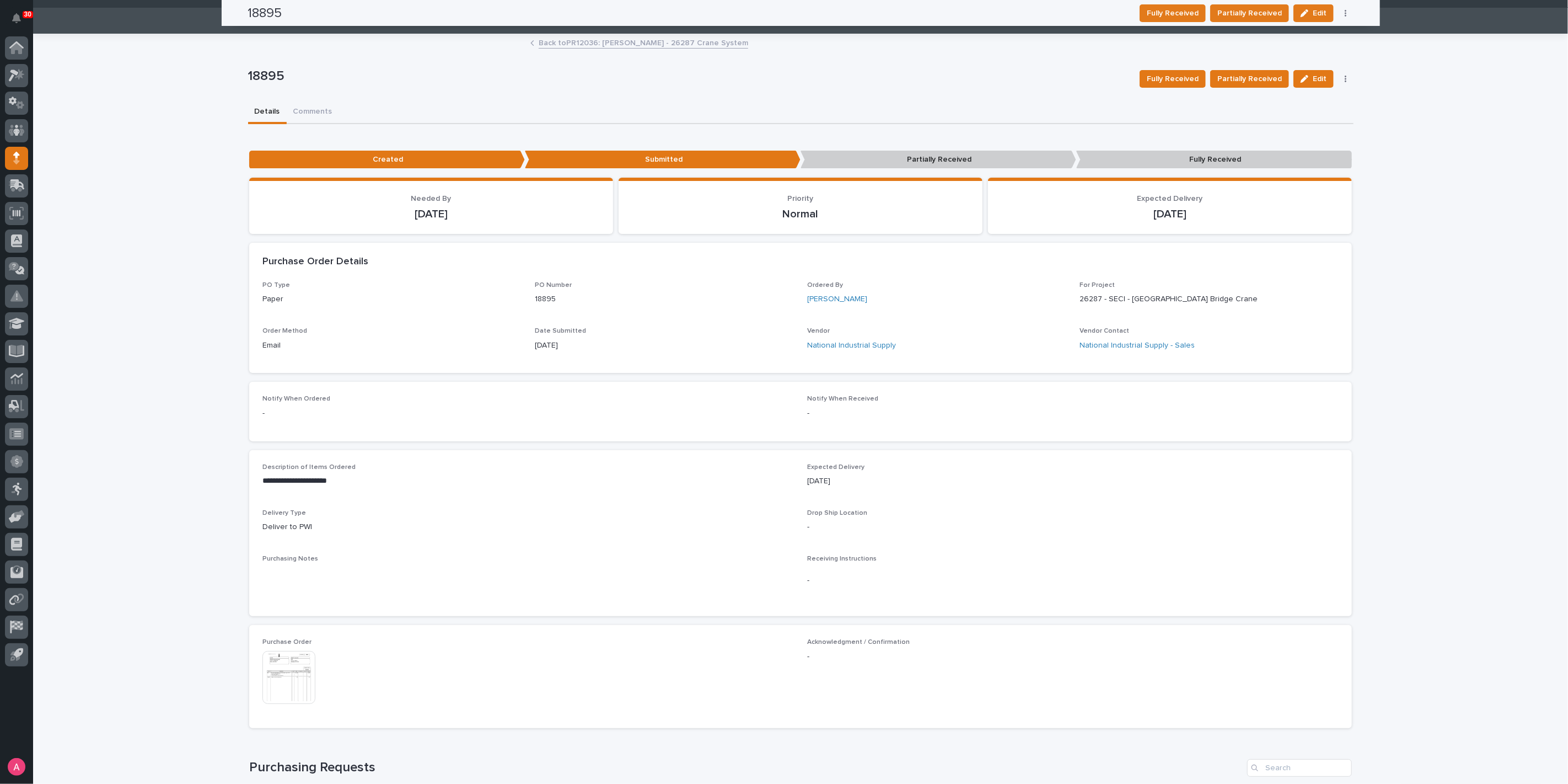
scroll to position [0, 0]
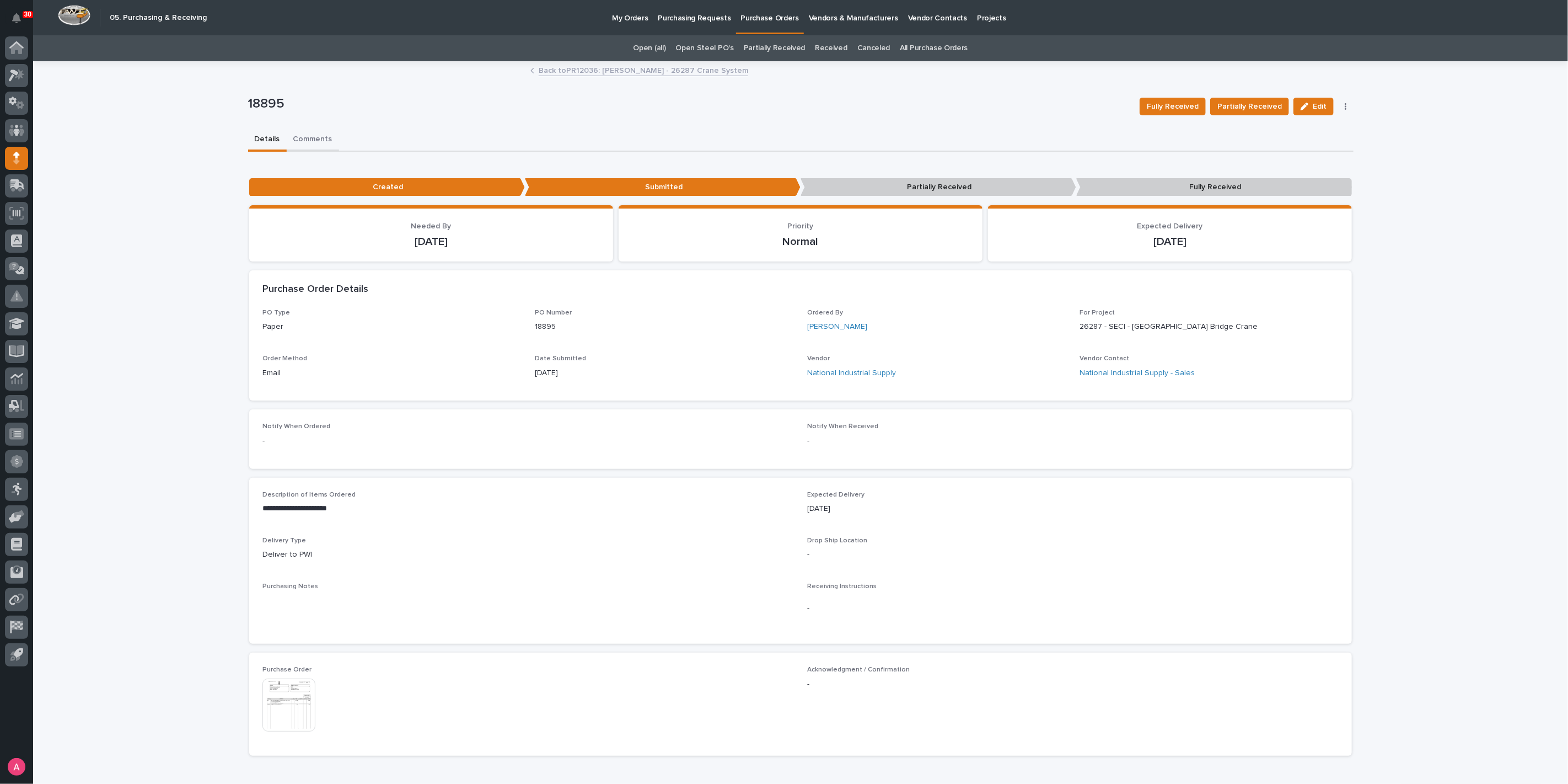
click at [306, 139] on button "Comments" at bounding box center [313, 140] width 53 height 23
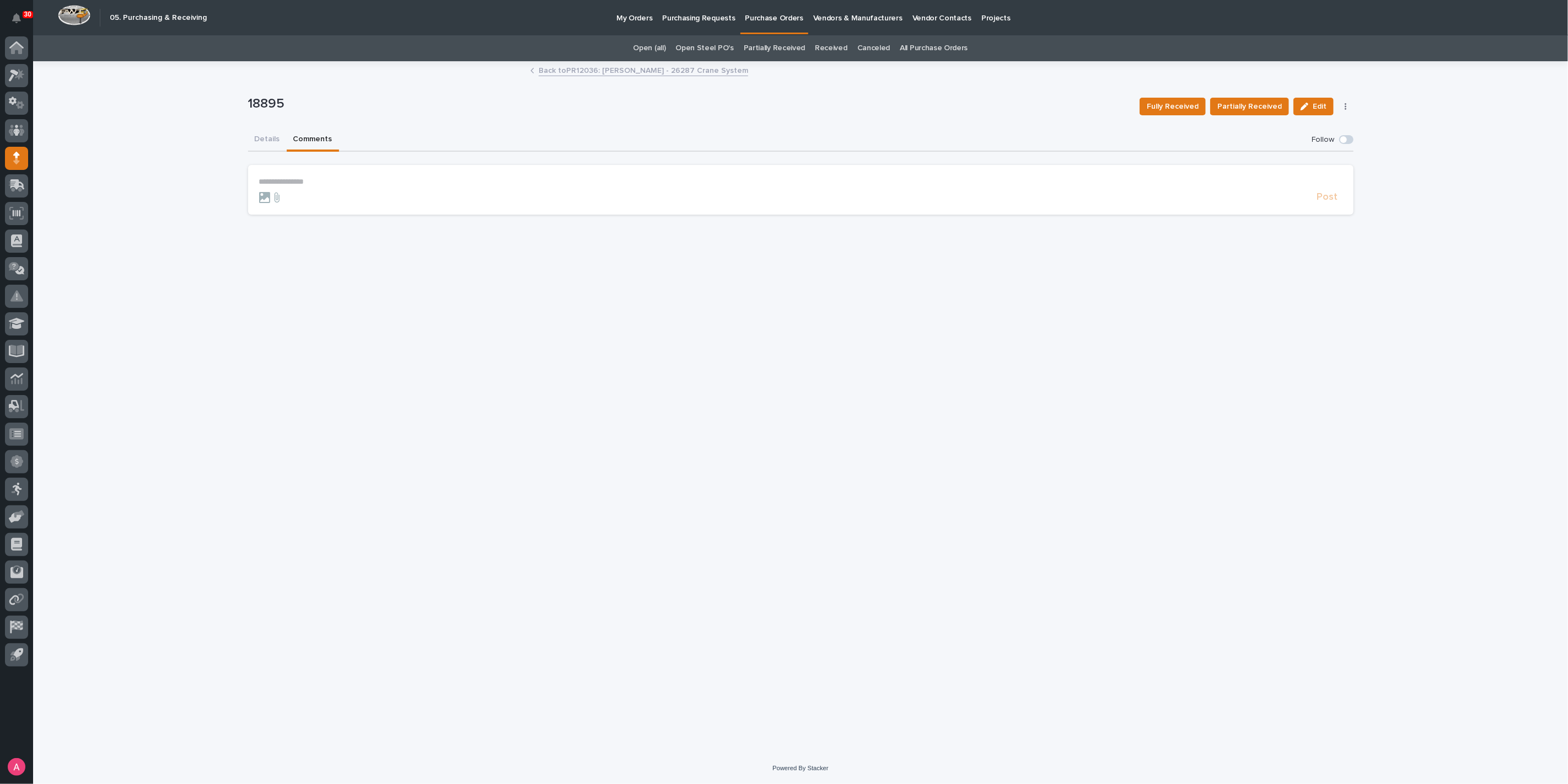
click at [338, 182] on p "**********" at bounding box center [800, 181] width 1083 height 10
click at [1327, 197] on span "Post" at bounding box center [1327, 202] width 21 height 12
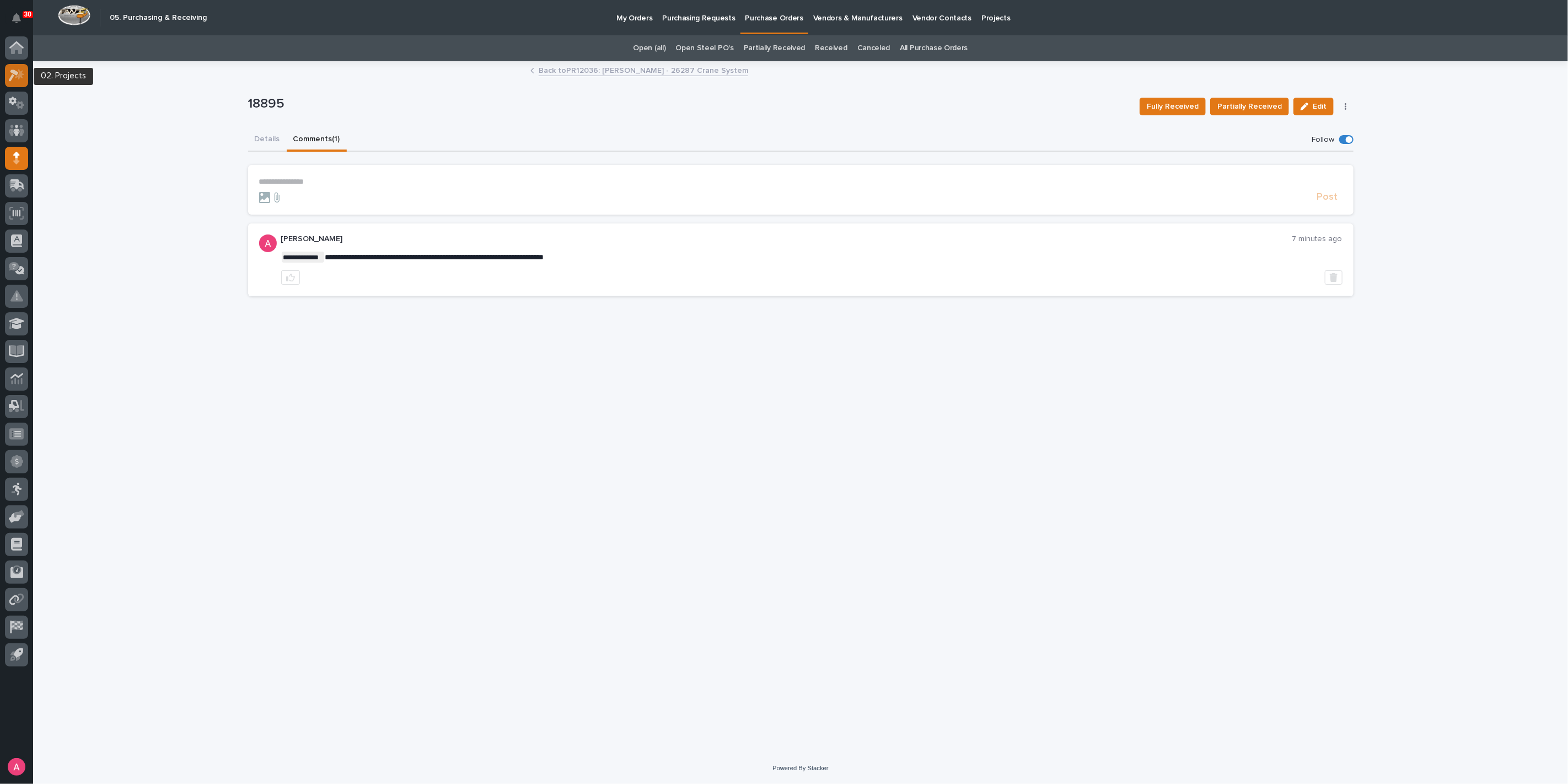
click at [15, 80] on icon at bounding box center [17, 75] width 16 height 12
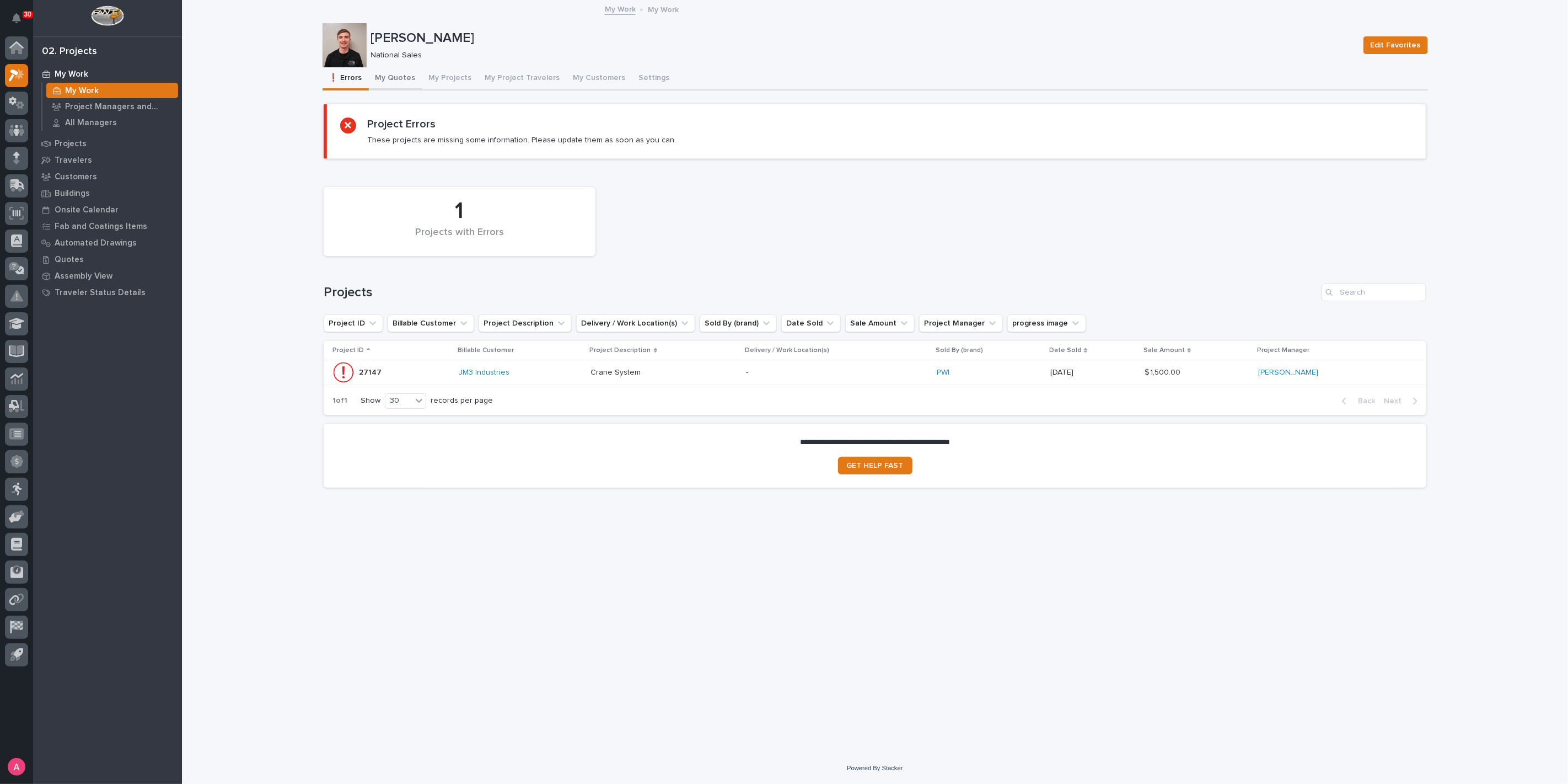
click at [390, 78] on button "My Quotes" at bounding box center [395, 79] width 53 height 23
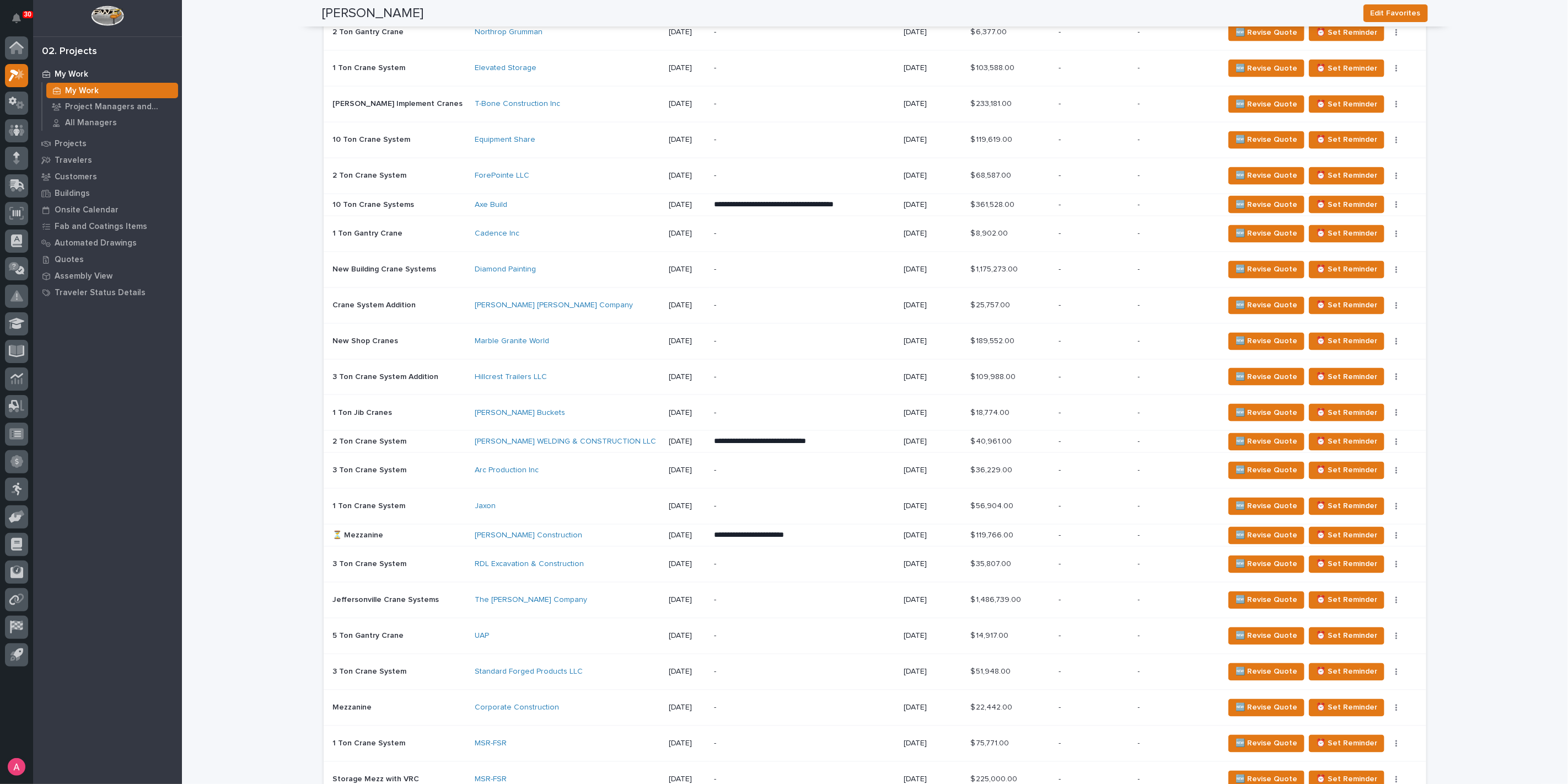
scroll to position [1348, 0]
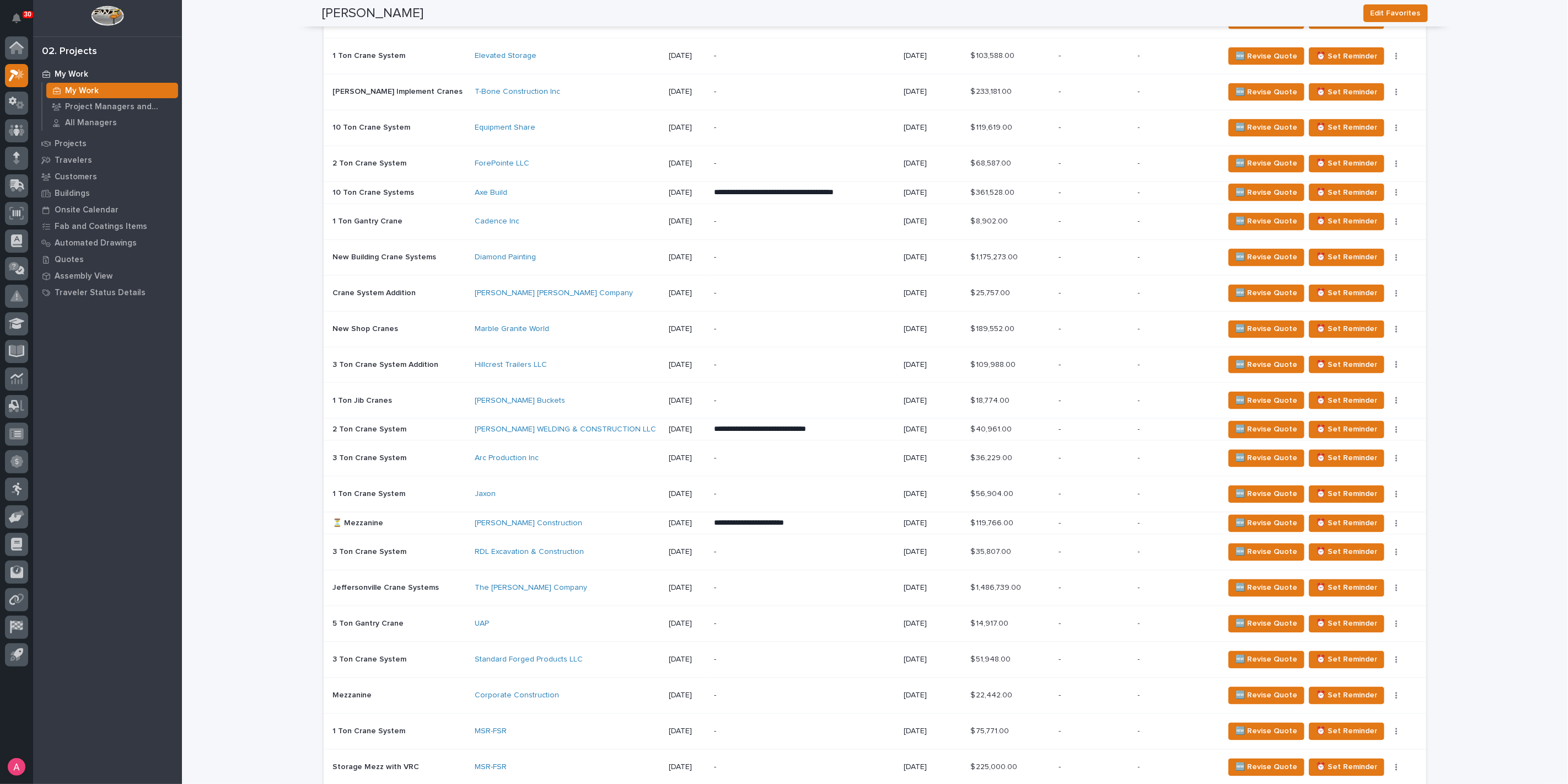
click at [827, 396] on p "-" at bounding box center [803, 400] width 181 height 10
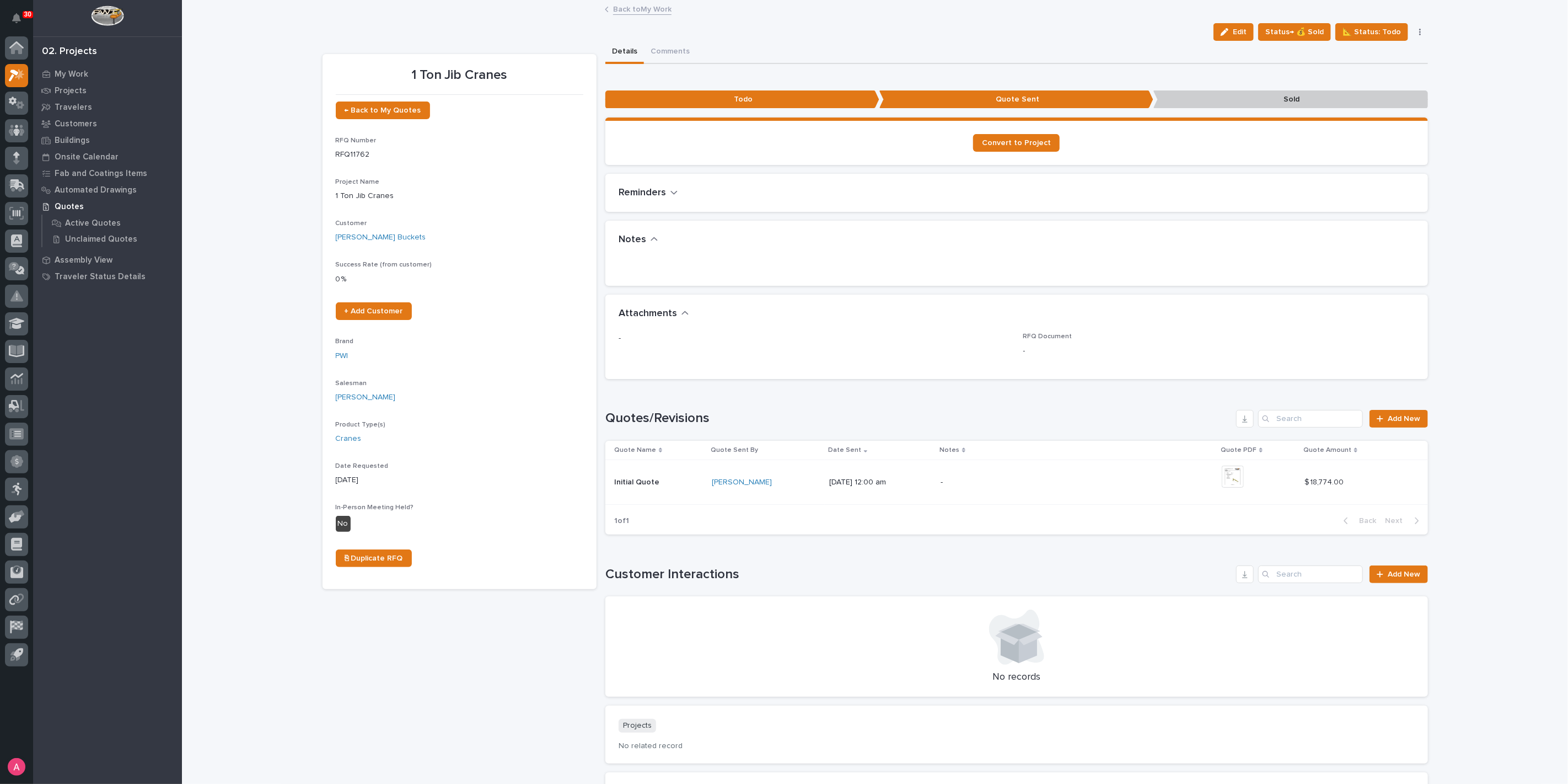
click at [1413, 30] on button "button" at bounding box center [1420, 31] width 15 height 8
click at [1381, 85] on span "🆕 Revise Quote" at bounding box center [1361, 89] width 61 height 13
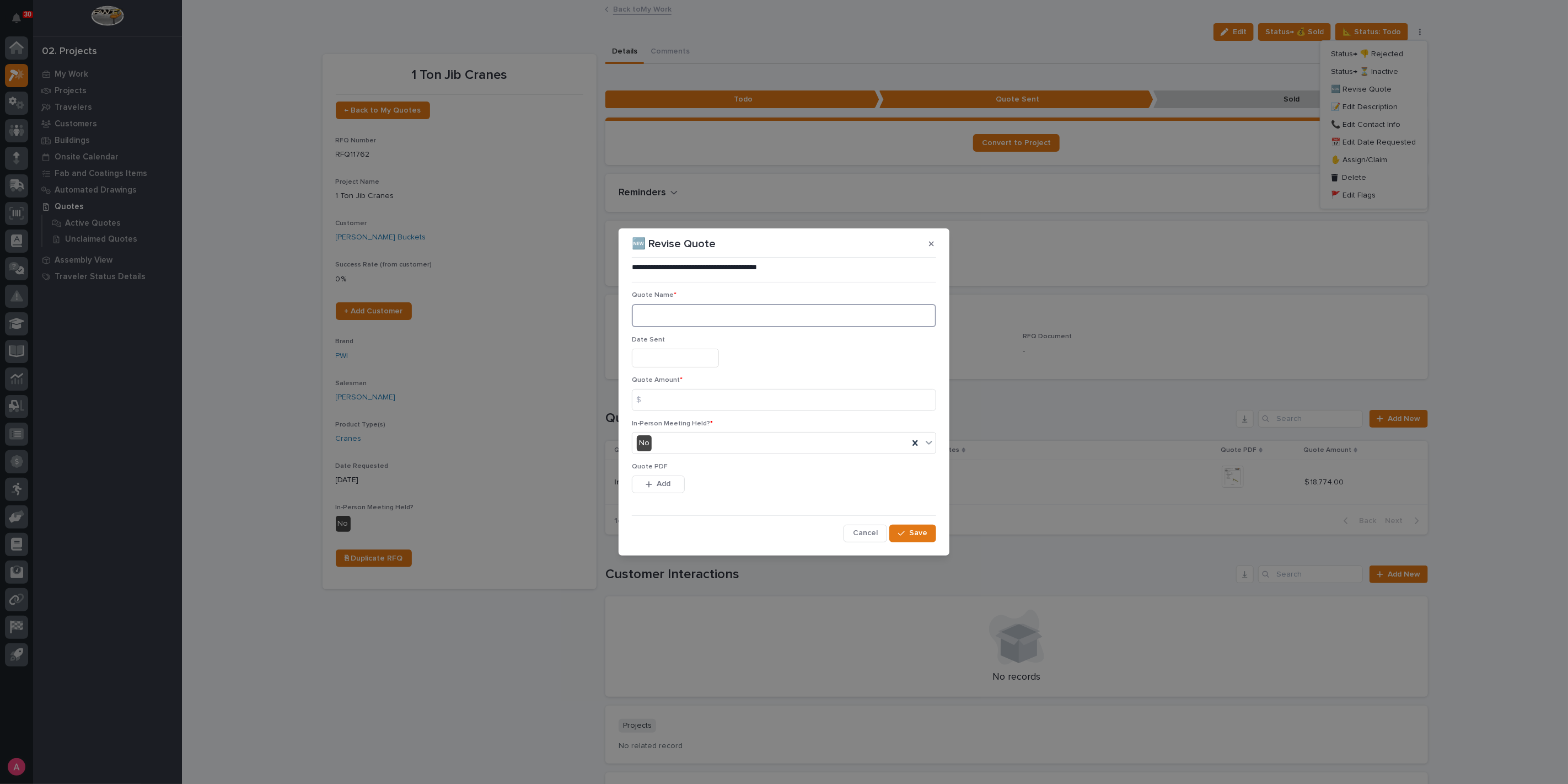
click at [687, 324] on textarea at bounding box center [784, 315] width 304 height 23
type textarea "**"
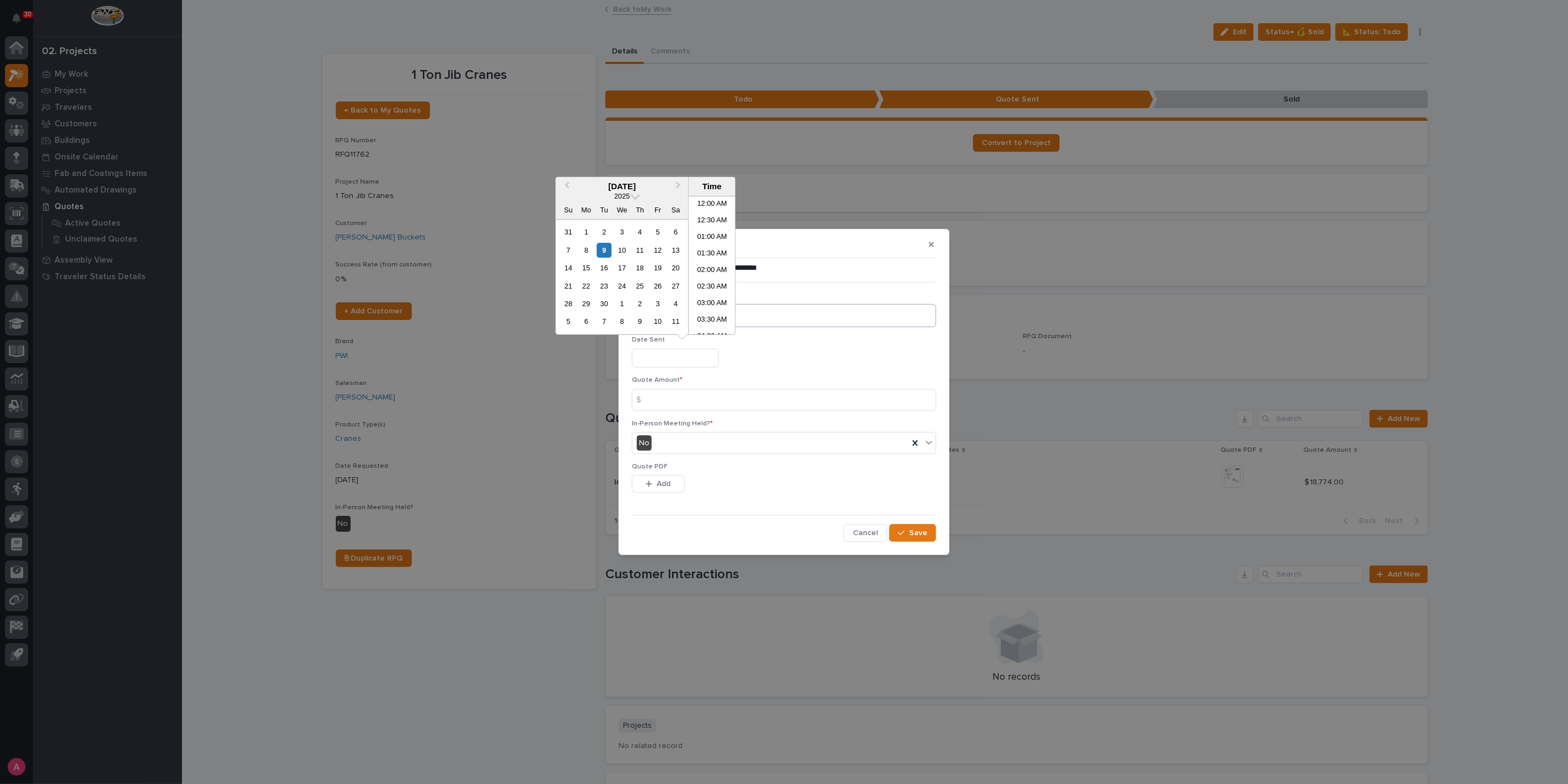
scroll to position [386, 0]
click at [623, 226] on div "3" at bounding box center [622, 232] width 15 height 15
type input "**********"
click at [664, 398] on input at bounding box center [784, 400] width 304 height 22
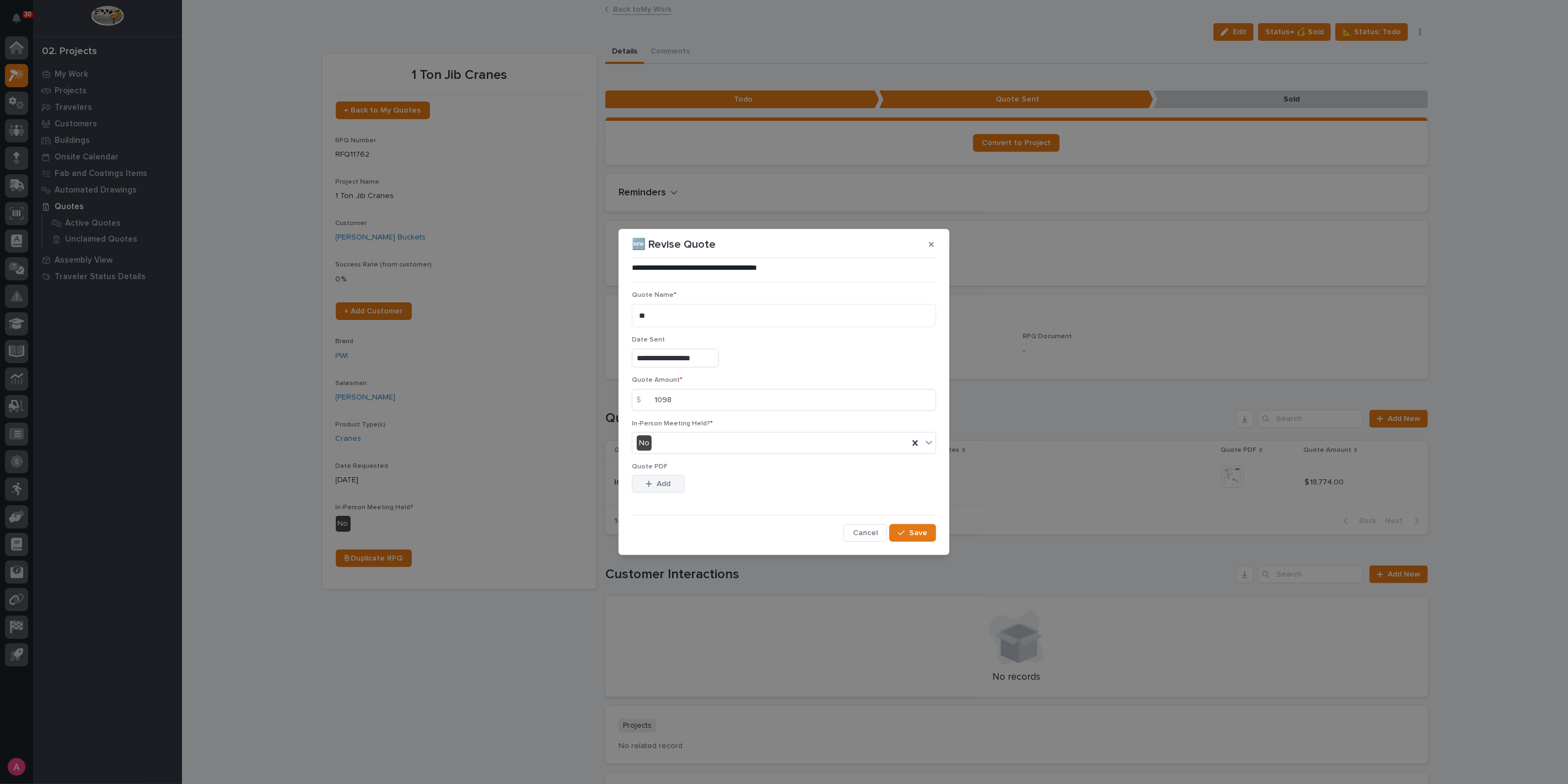
click at [667, 484] on span "Add" at bounding box center [664, 484] width 14 height 10
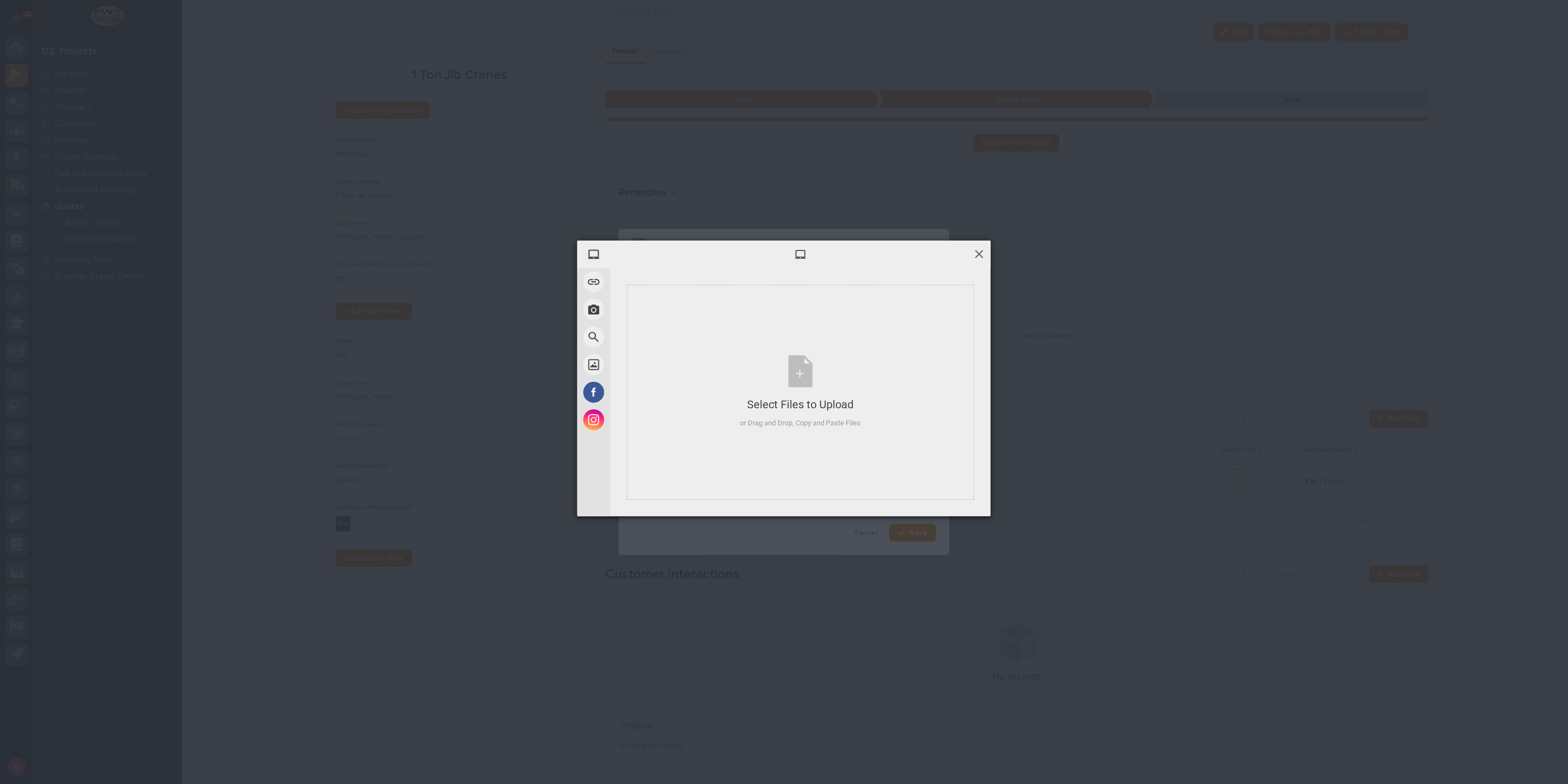
click at [977, 256] on span at bounding box center [979, 254] width 12 height 12
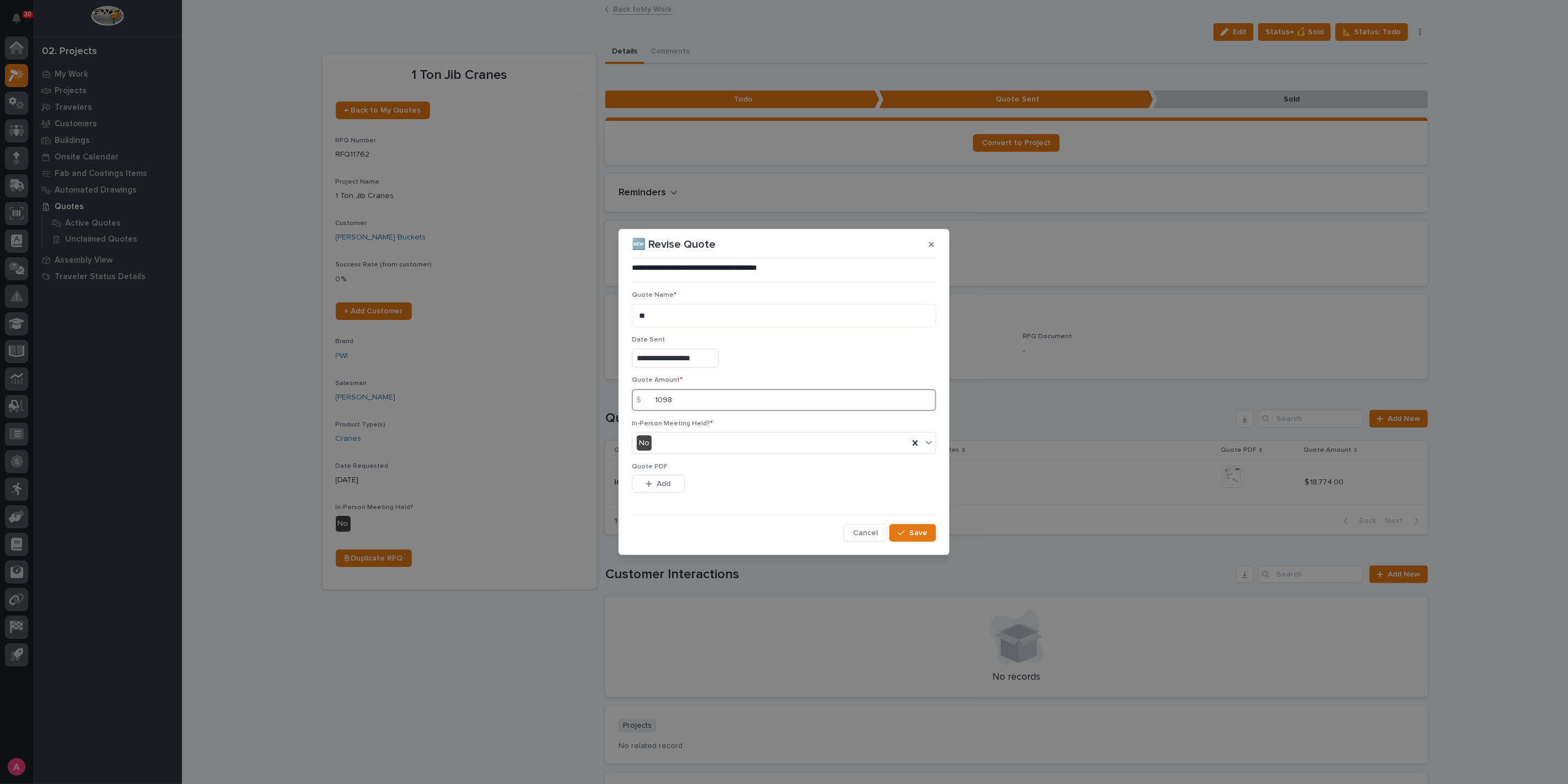
click at [662, 398] on input "1098" at bounding box center [784, 400] width 304 height 22
type input "10098"
click at [654, 484] on div "button" at bounding box center [651, 483] width 11 height 8
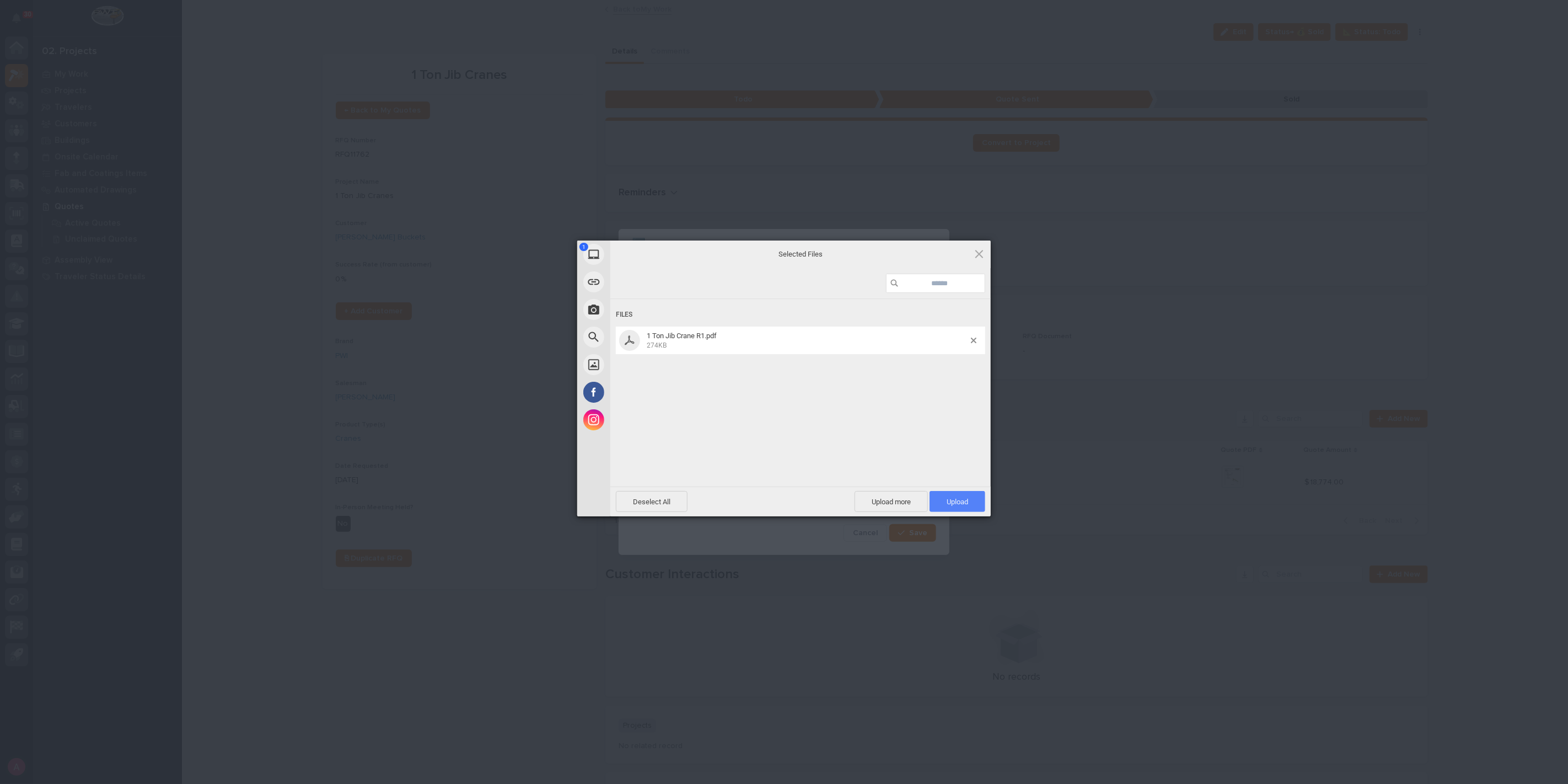
click at [980, 499] on span "Upload 1" at bounding box center [957, 501] width 56 height 21
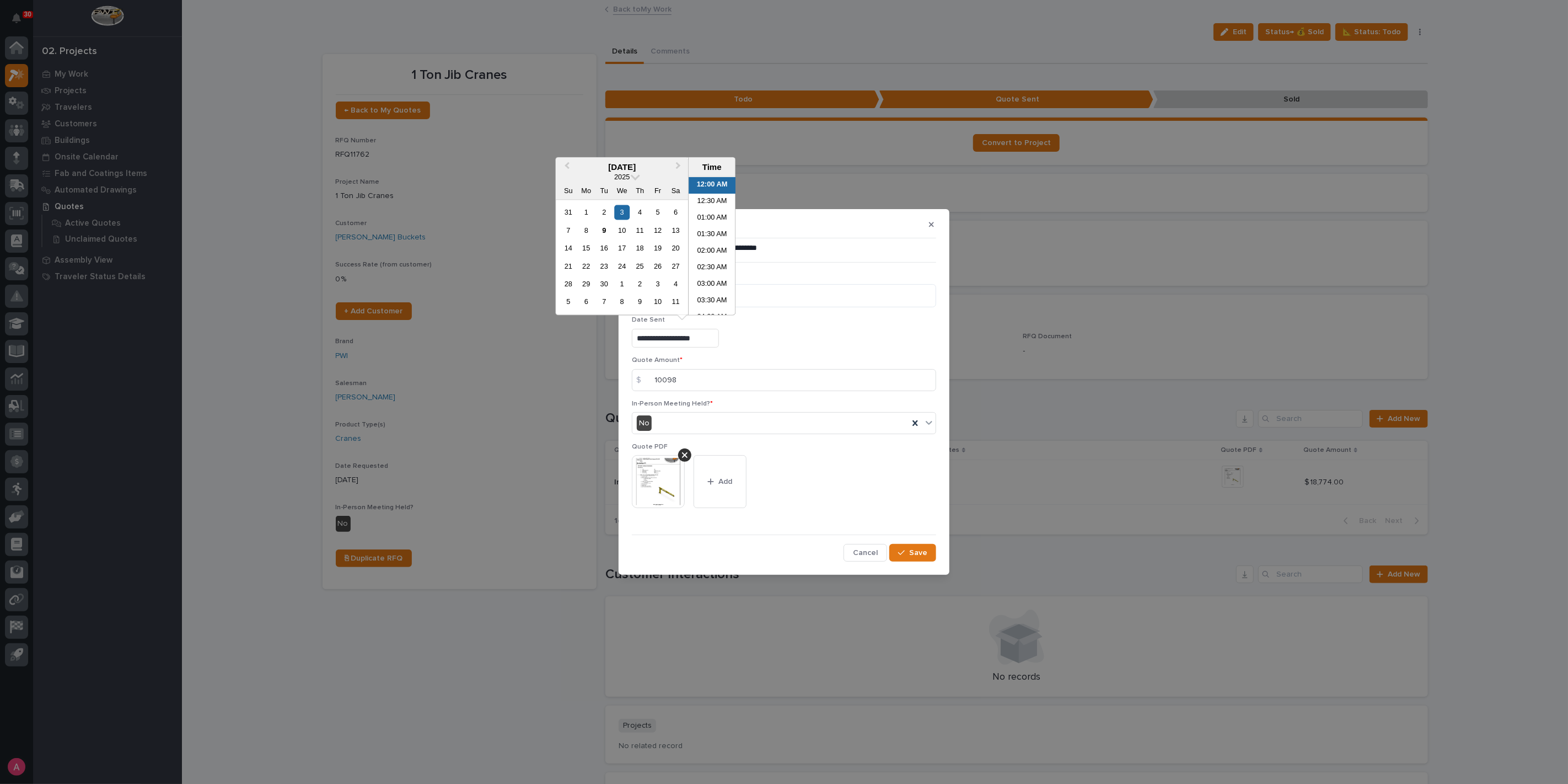
click at [677, 336] on input "**********" at bounding box center [675, 338] width 87 height 19
click at [606, 208] on div "2" at bounding box center [604, 213] width 15 height 15
type input "**********"
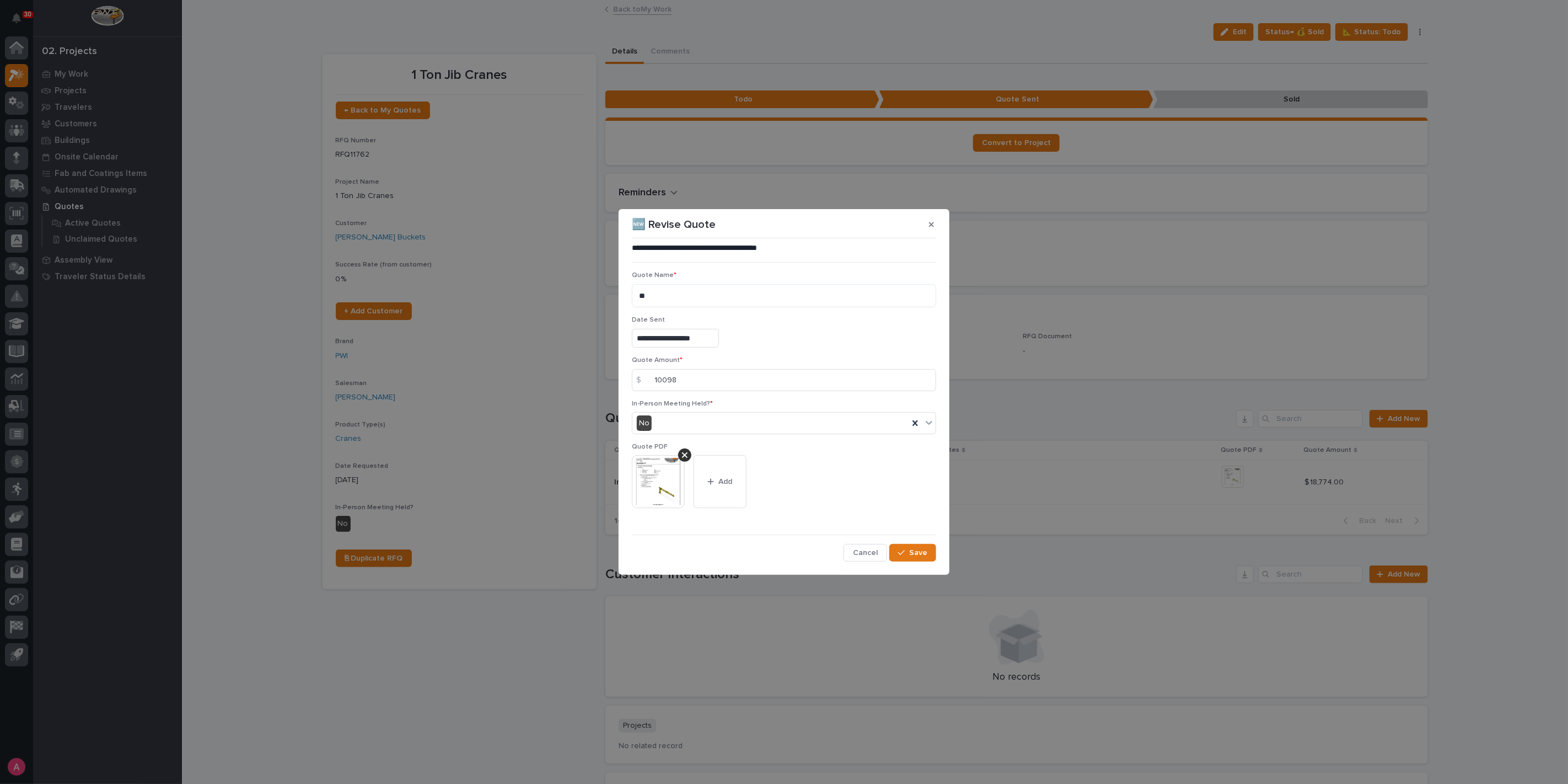
click at [792, 353] on div "**********" at bounding box center [784, 336] width 304 height 40
click at [911, 546] on button "Save" at bounding box center [912, 552] width 47 height 18
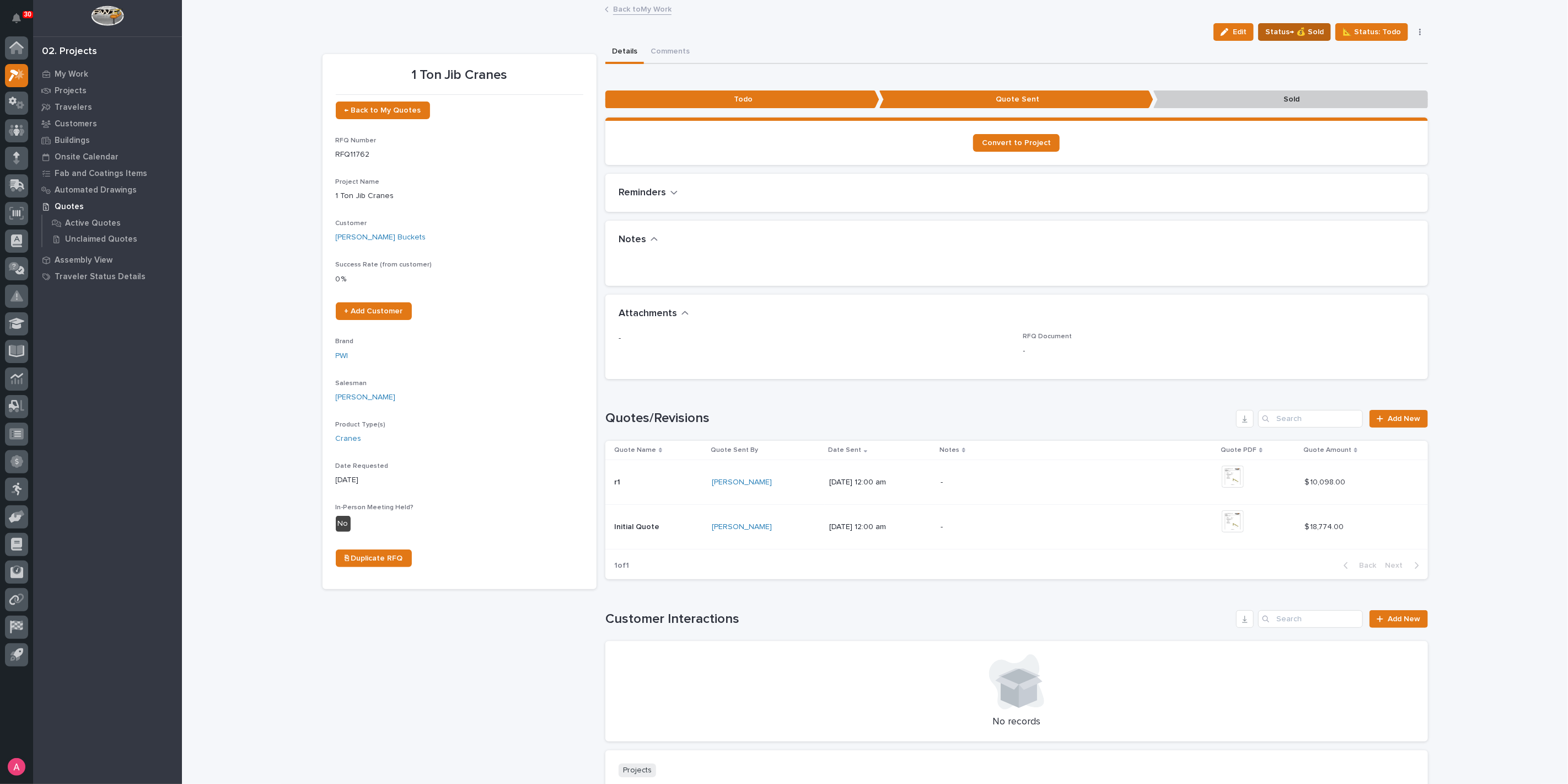
click at [1293, 28] on span "Status→ 💰 Sold" at bounding box center [1295, 32] width 58 height 13
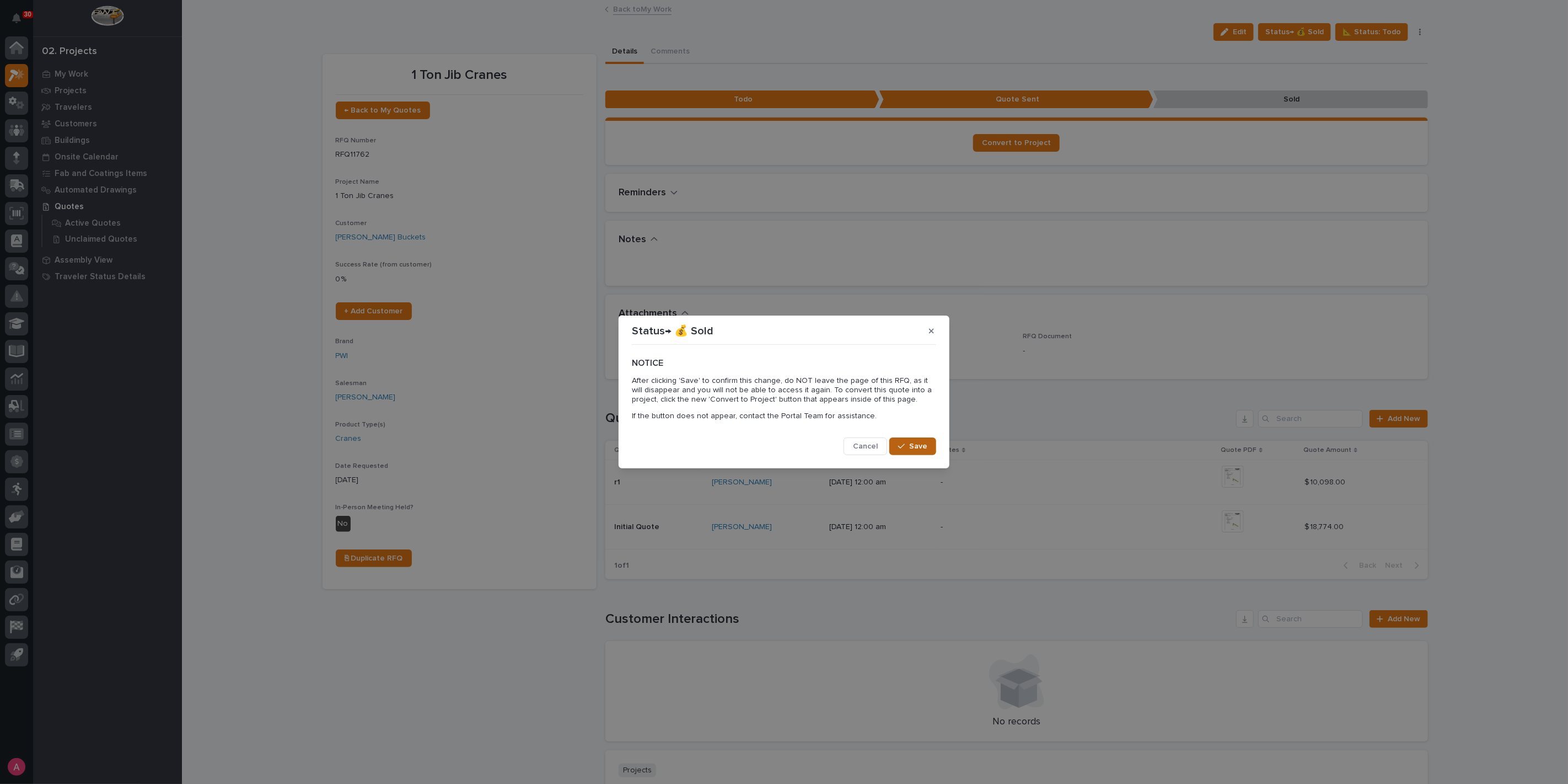
click at [920, 447] on span "Save" at bounding box center [917, 446] width 18 height 10
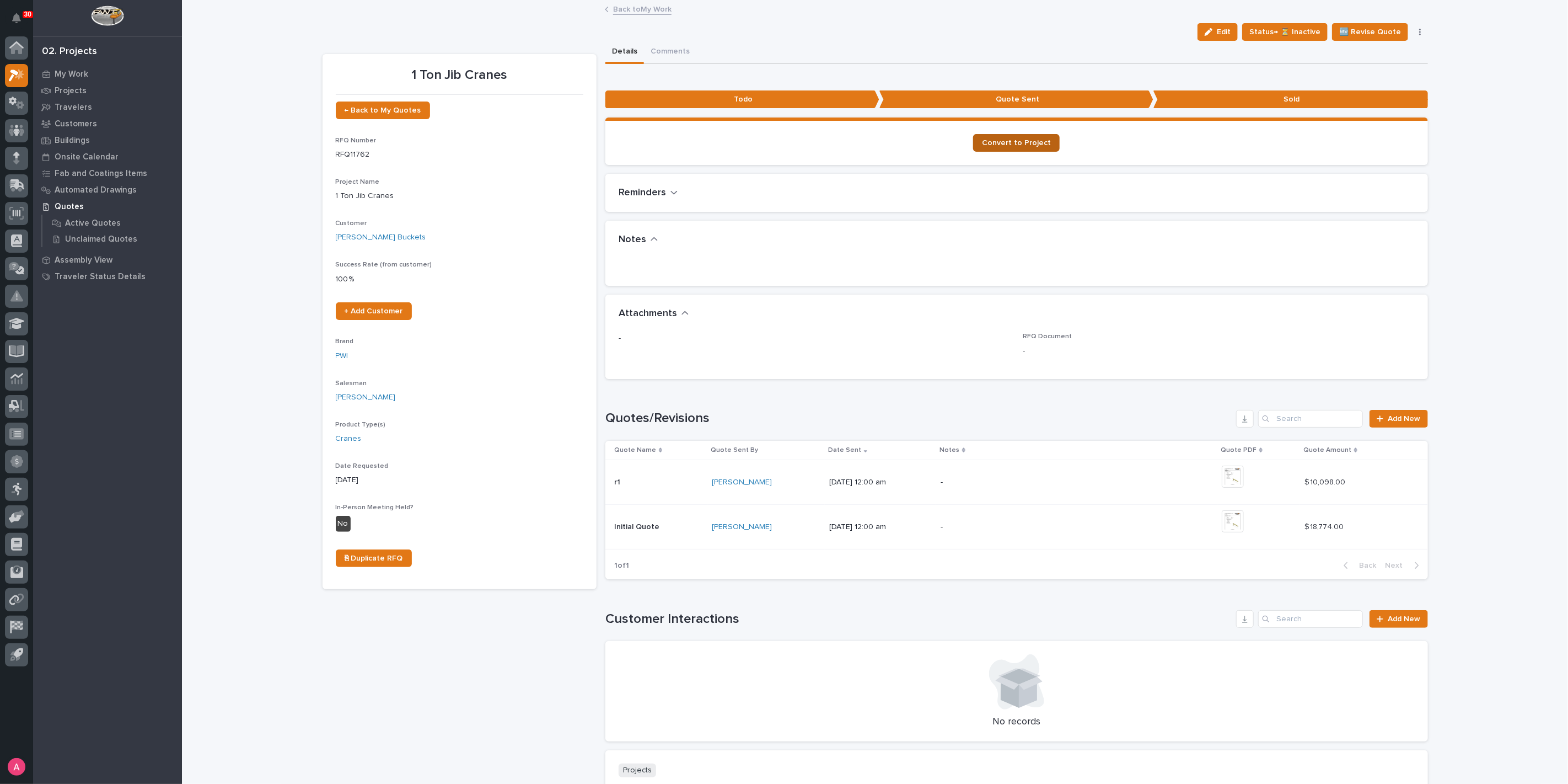
click at [1028, 143] on span "Convert to Project" at bounding box center [1016, 143] width 69 height 8
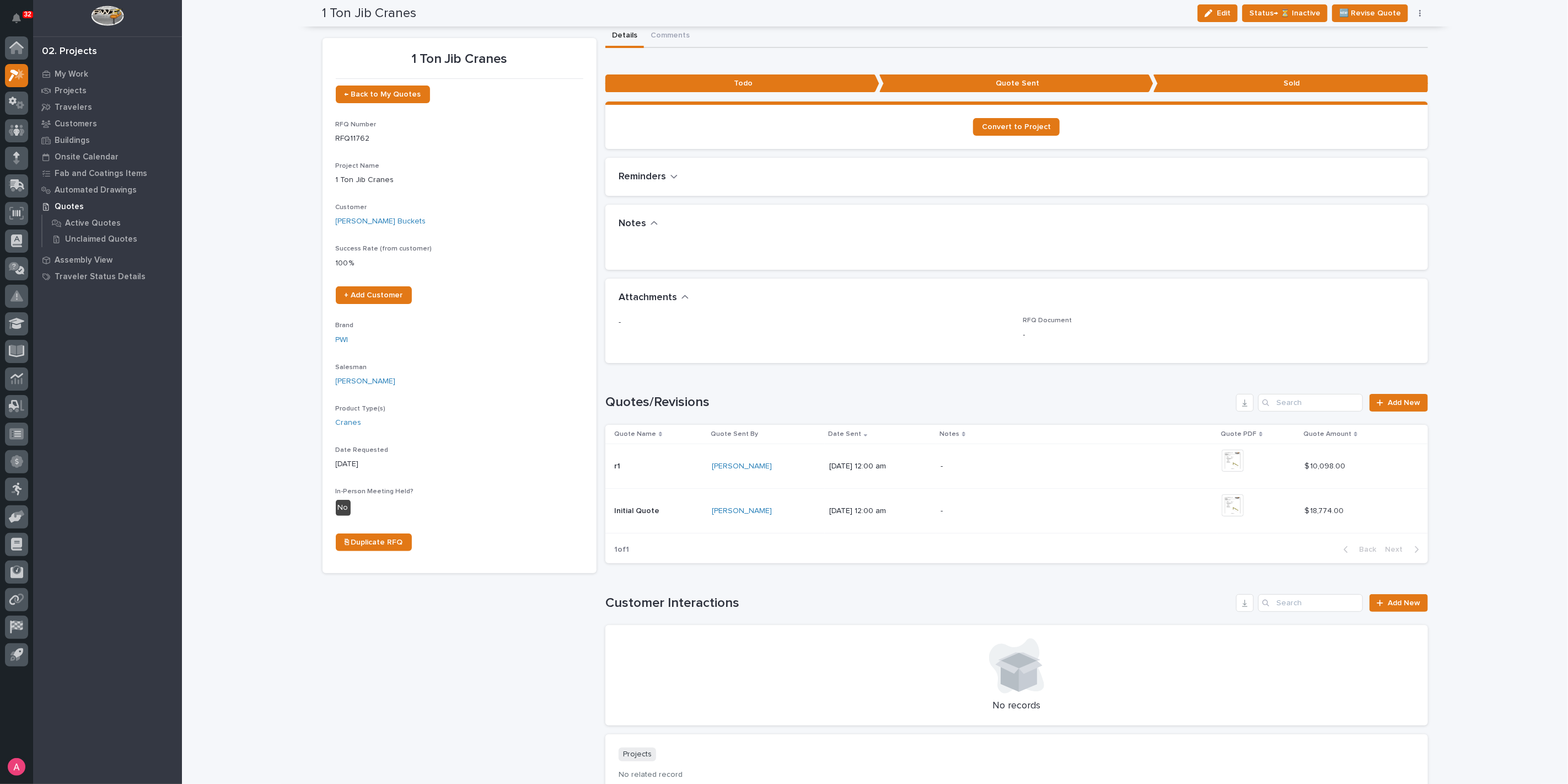
scroll to position [0, 0]
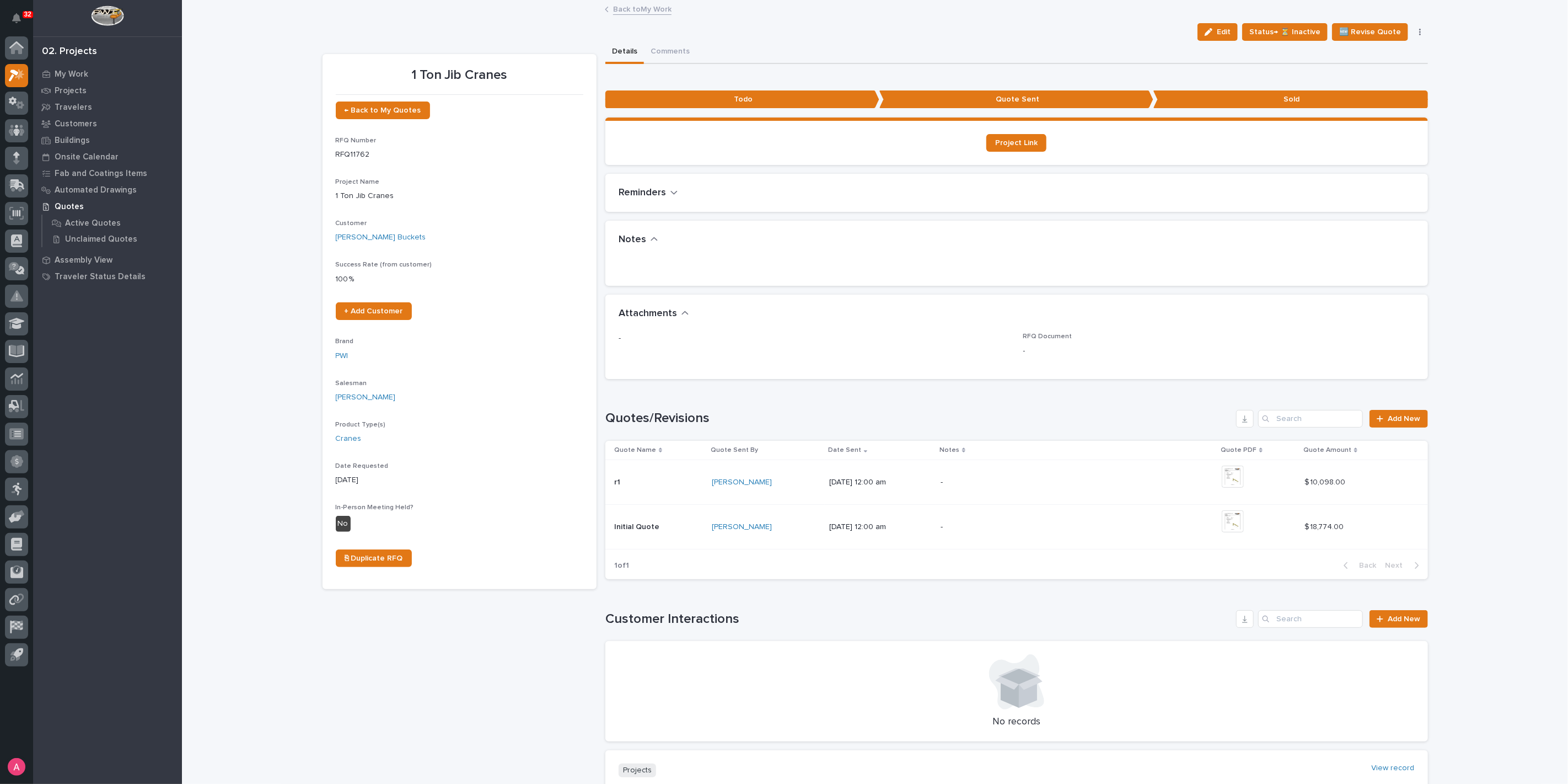
click at [643, 6] on link "Back to My Work" at bounding box center [643, 8] width 58 height 12
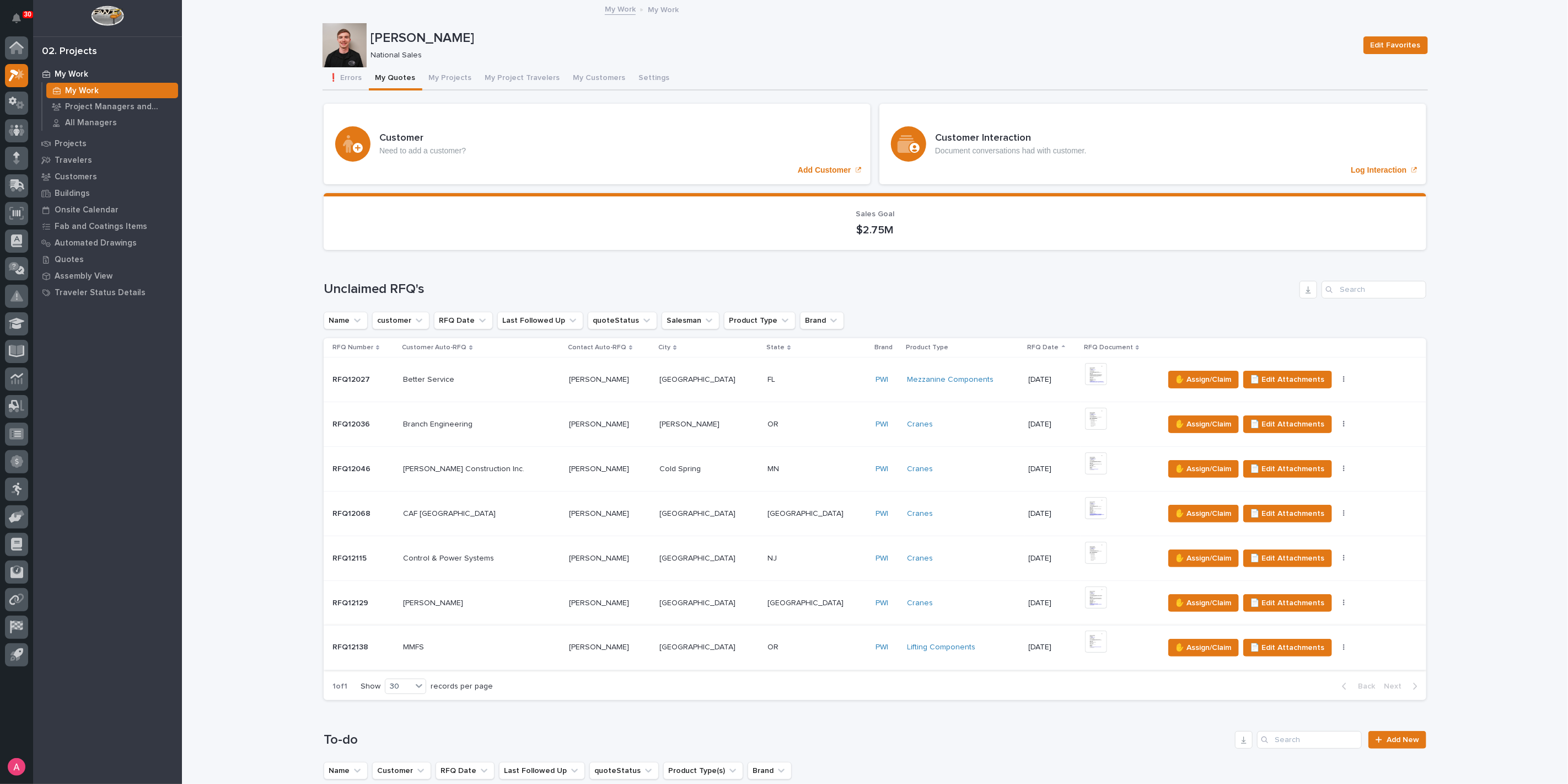
scroll to position [367, 0]
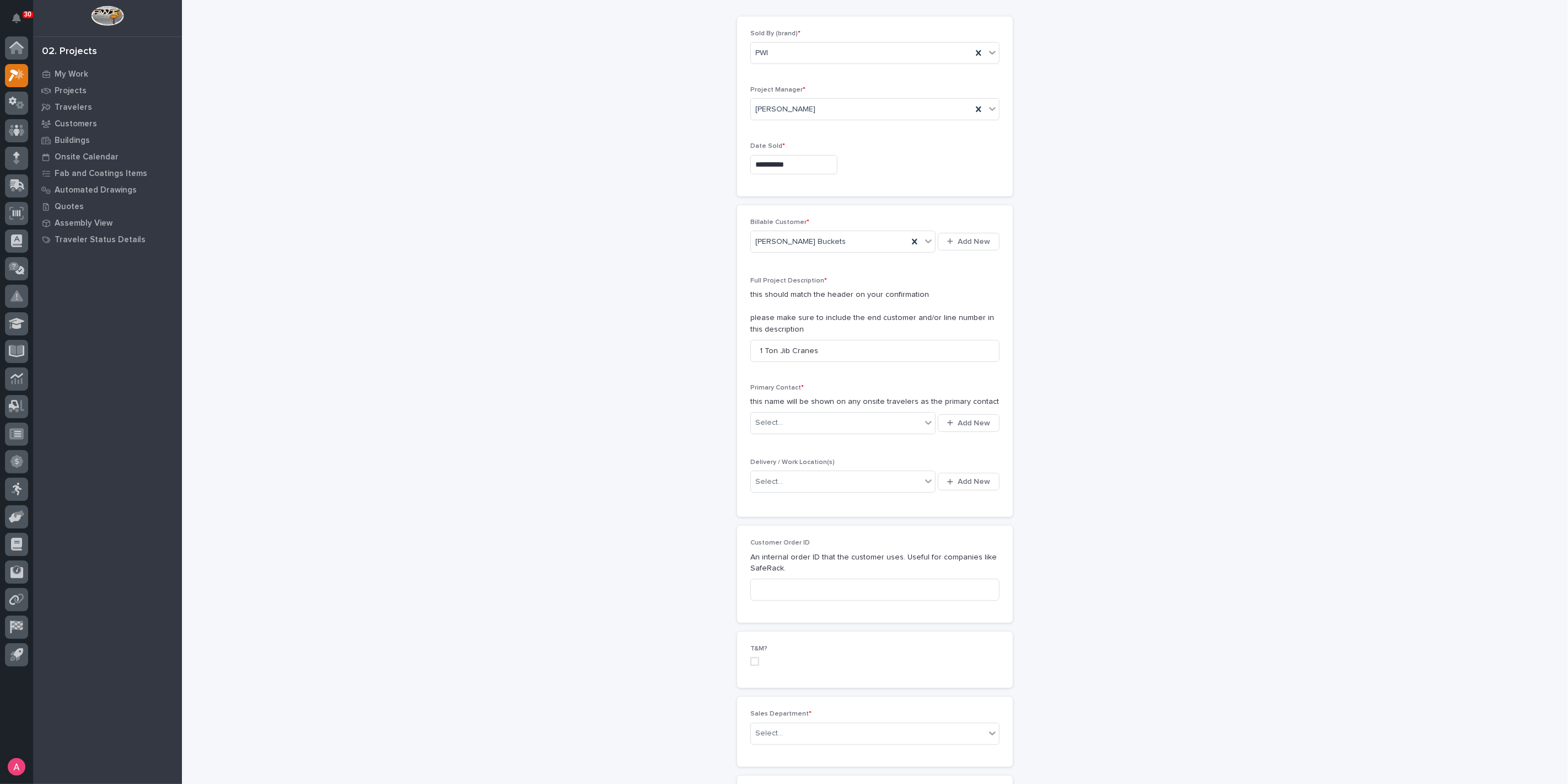
scroll to position [184, 0]
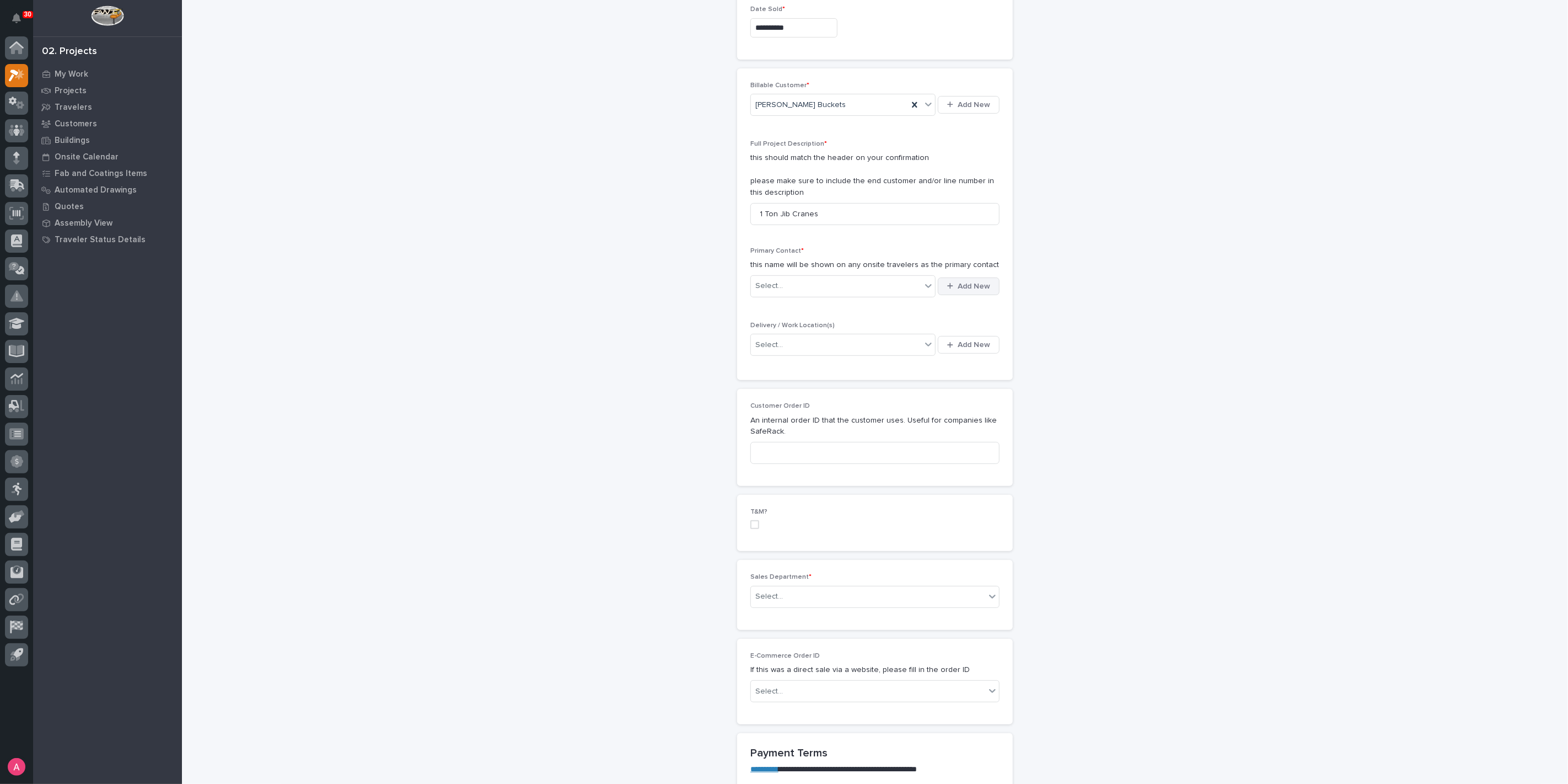
click at [952, 279] on button "Add New" at bounding box center [969, 286] width 61 height 18
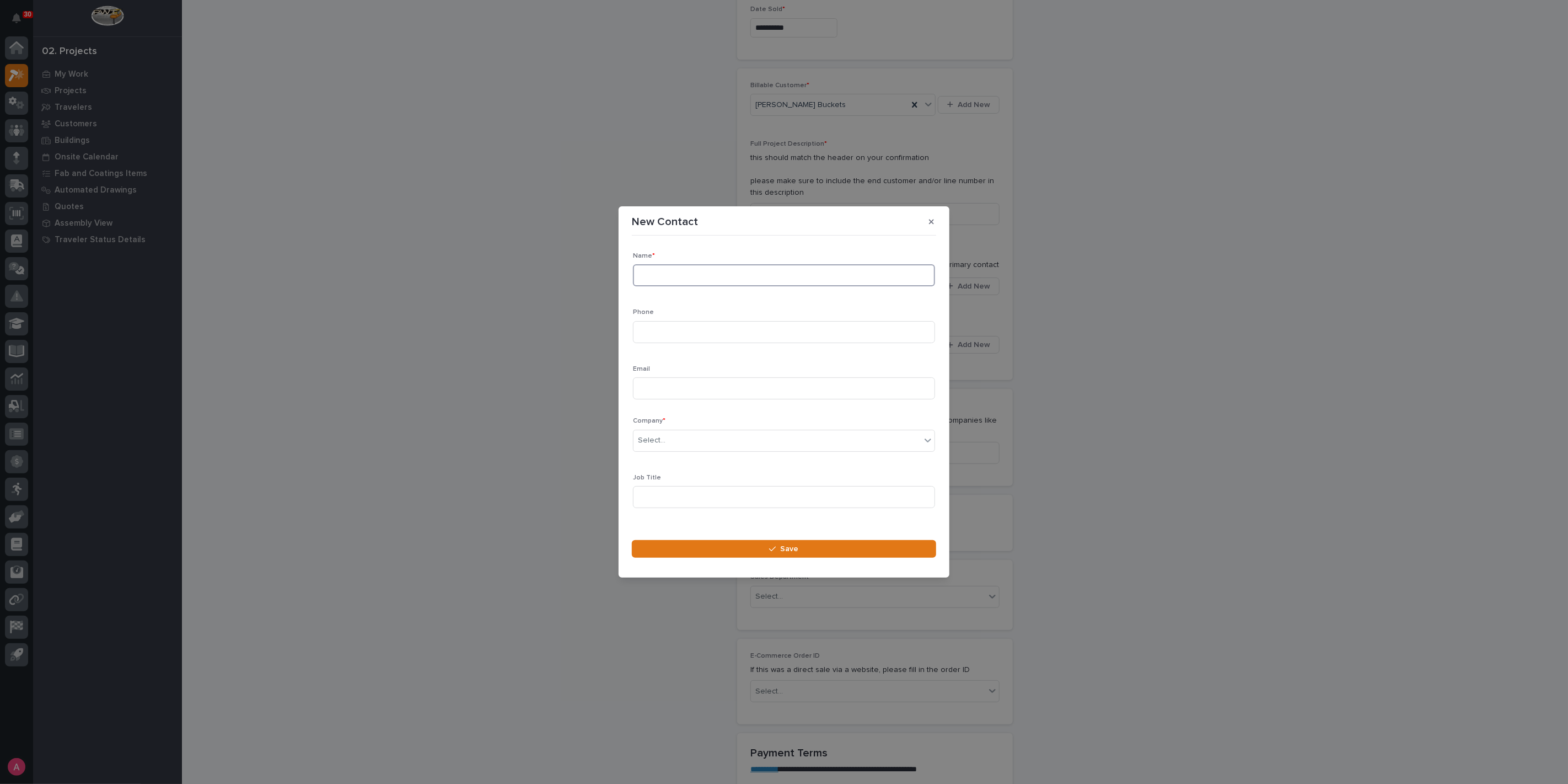
click at [713, 277] on input at bounding box center [784, 275] width 302 height 22
type input "[PERSON_NAME]"
click at [716, 442] on div "Select..." at bounding box center [776, 440] width 287 height 18
type input "*****"
paste input "steve@stoutbuckets.com"
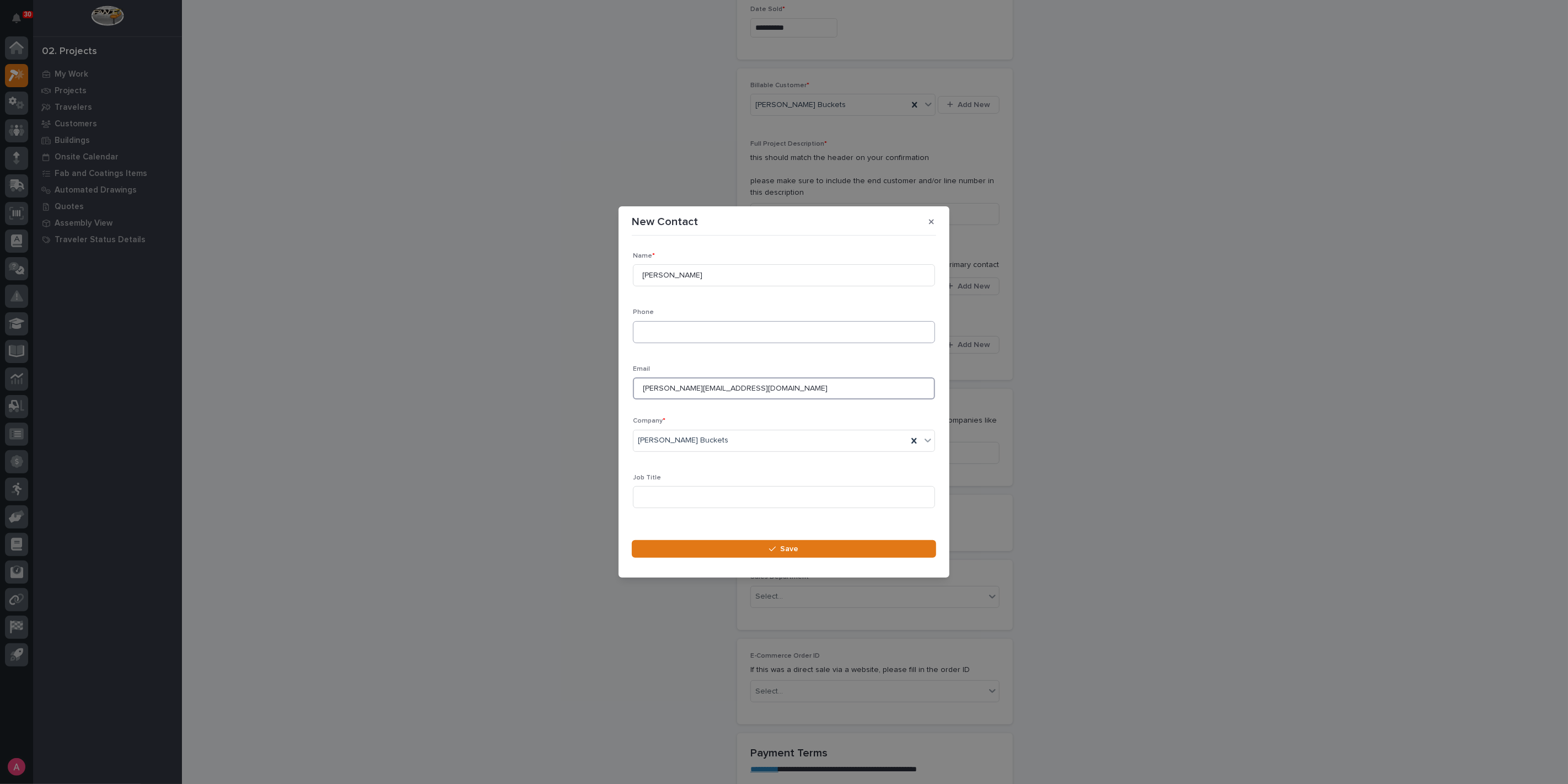
type input "steve@stoutbuckets.com"
click at [682, 322] on input at bounding box center [784, 332] width 302 height 22
click at [512, 317] on div "New Contact Loading... Saving… Loading... Saving… Loading... Saving… Name * Ste…" at bounding box center [784, 392] width 1568 height 784
click at [772, 551] on icon "button" at bounding box center [772, 549] width 7 height 5
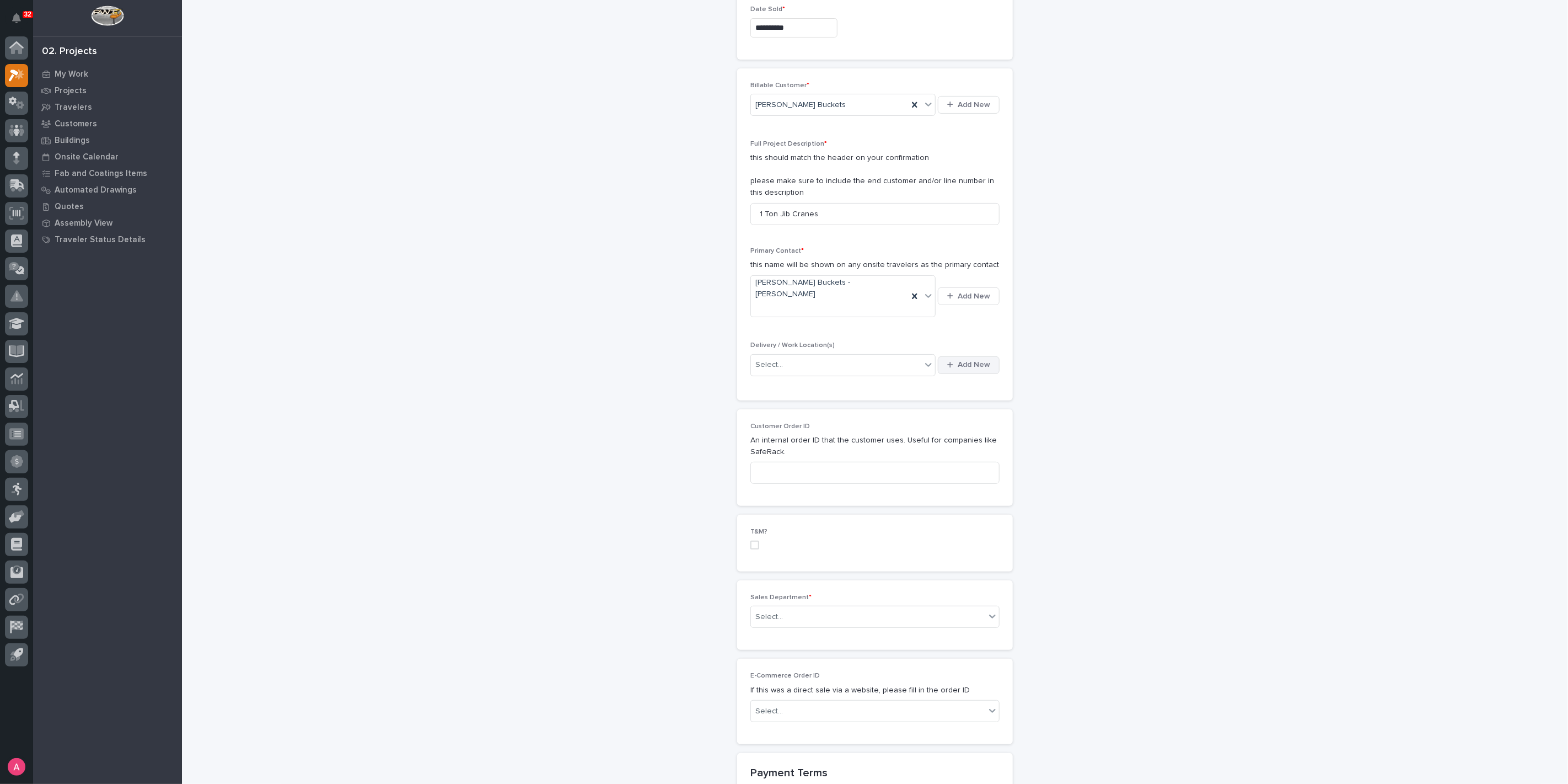
click at [950, 361] on div "button" at bounding box center [952, 365] width 10 height 7
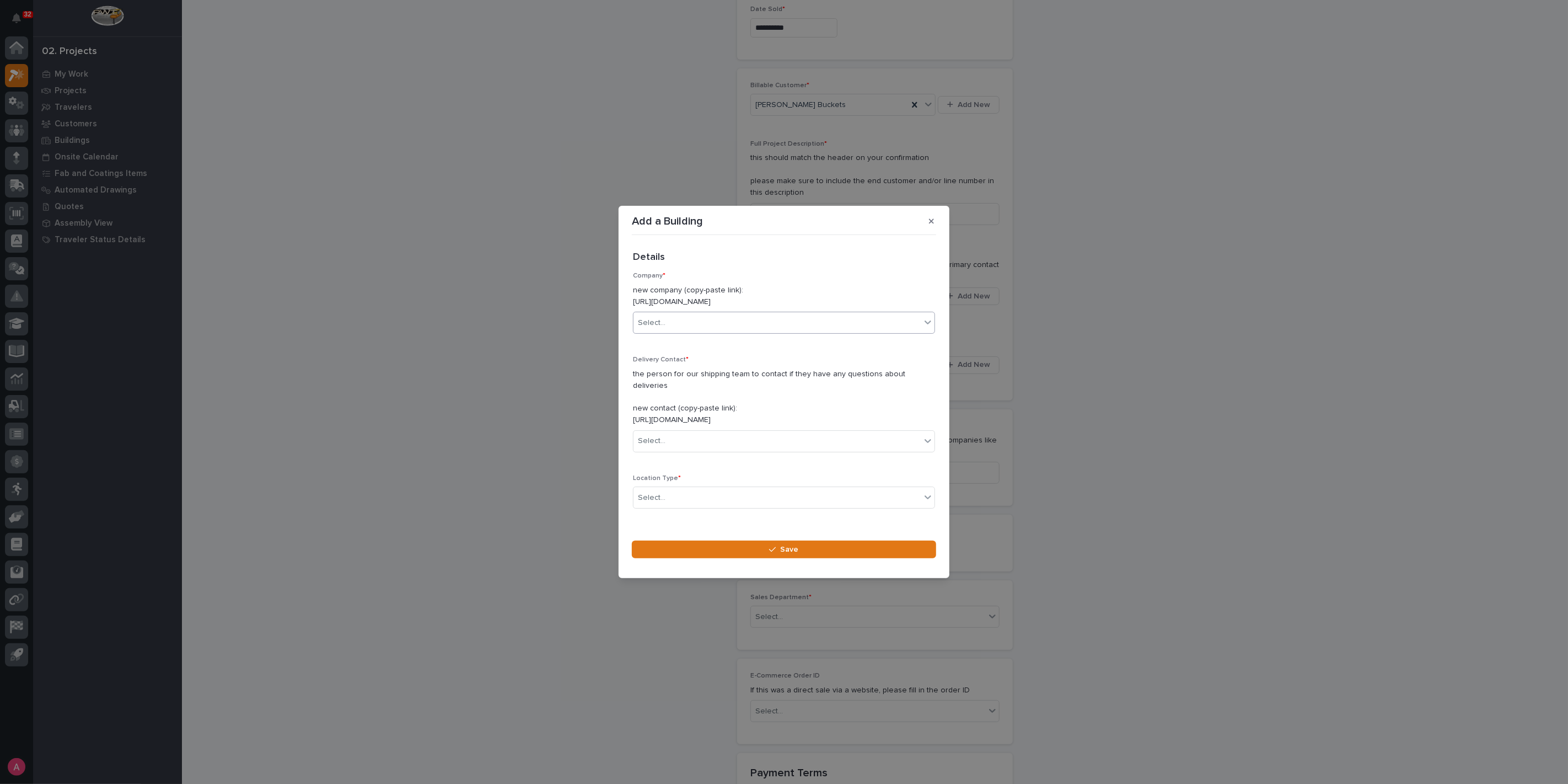
click at [779, 326] on div "Select..." at bounding box center [776, 323] width 287 height 18
type input "*****"
type input "**********"
type input "*"
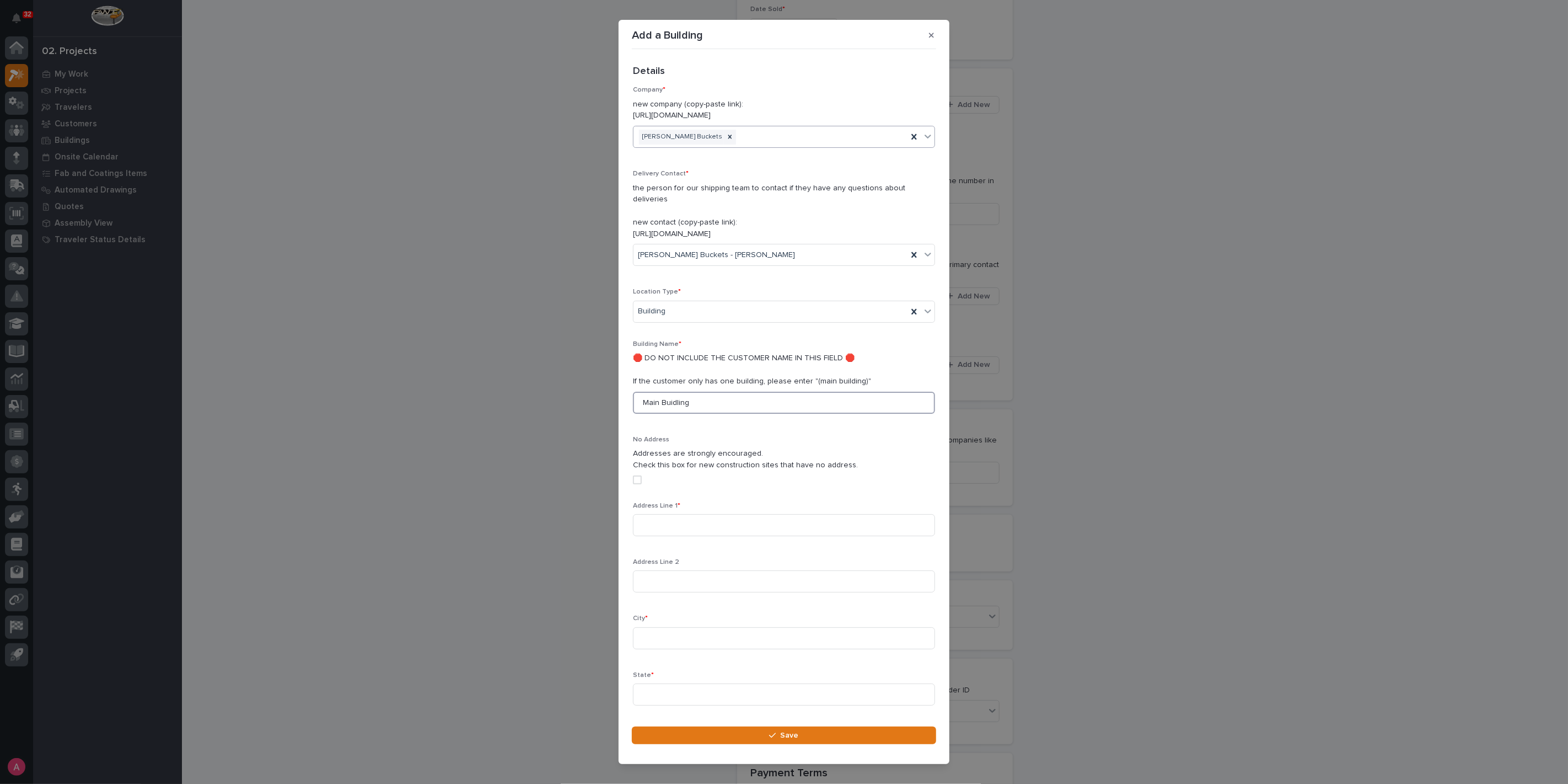
type input "Main Buidling"
type input "N 6680 CR Q"
type input "Knapp"
type input "WI"
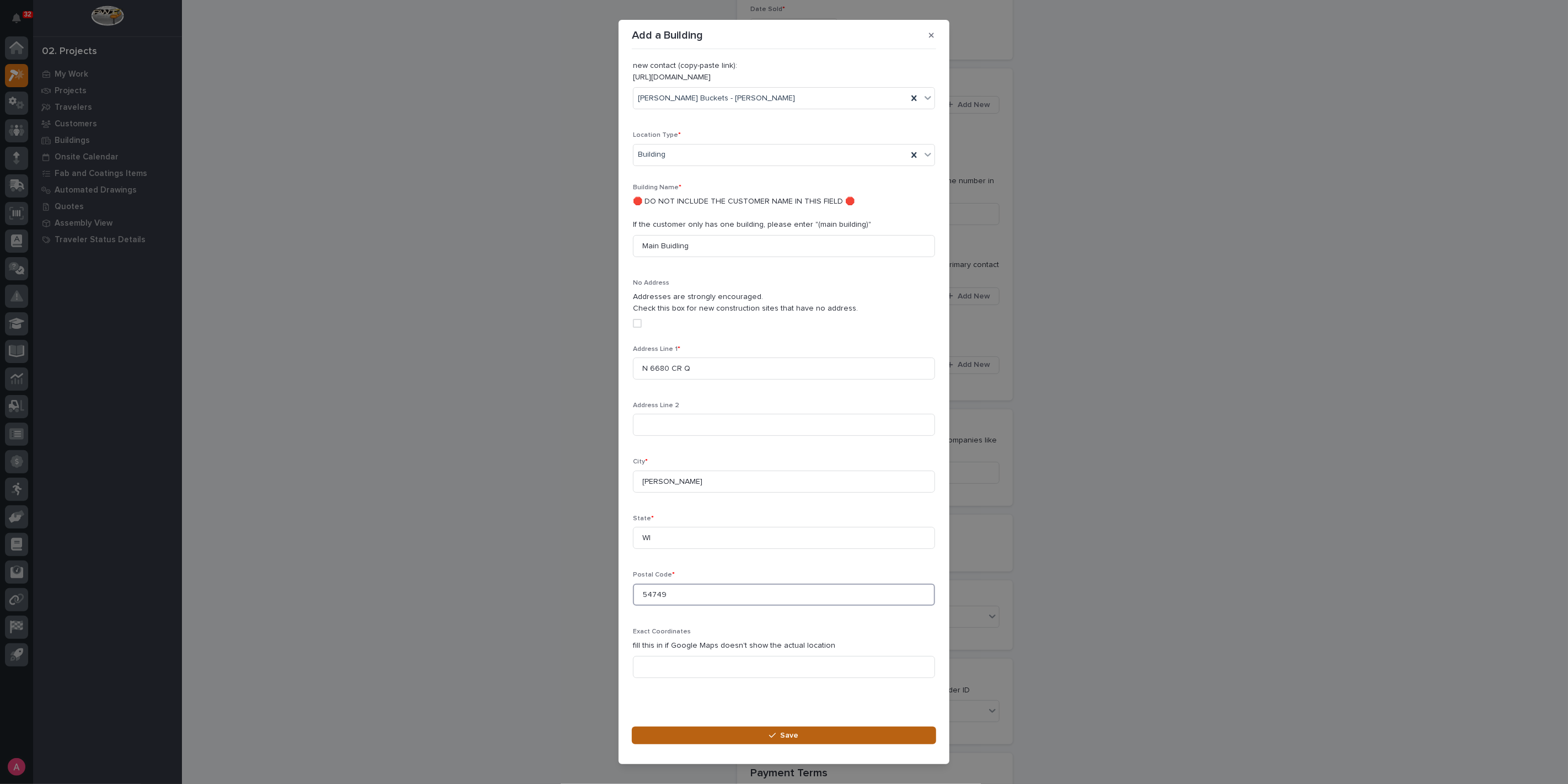
type input "54749"
click at [779, 736] on div "button" at bounding box center [774, 735] width 11 height 8
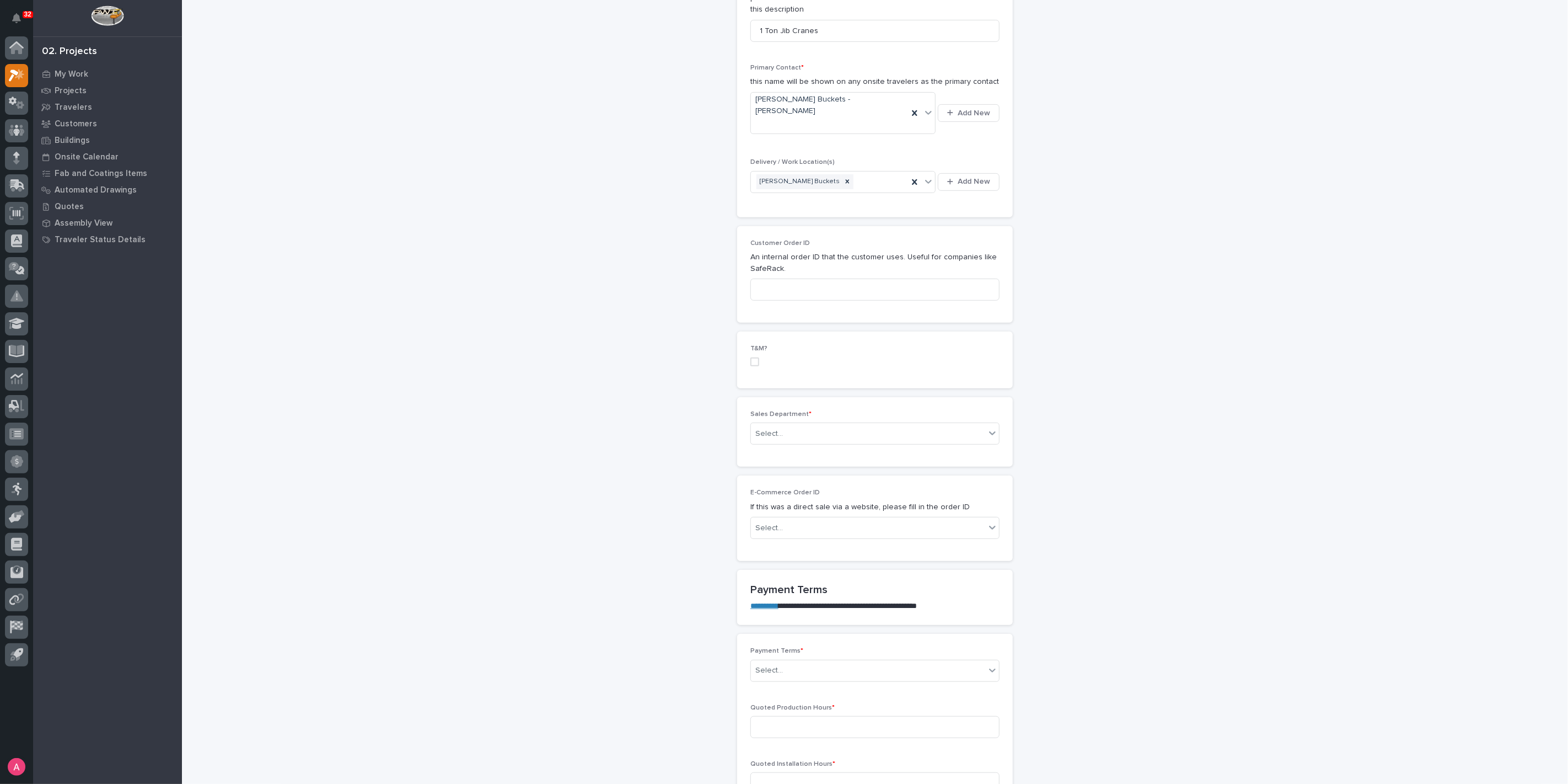
scroll to position [367, 0]
click at [869, 424] on div "Select..." at bounding box center [868, 433] width 234 height 18
click at [850, 430] on div "National Sales" at bounding box center [870, 431] width 248 height 19
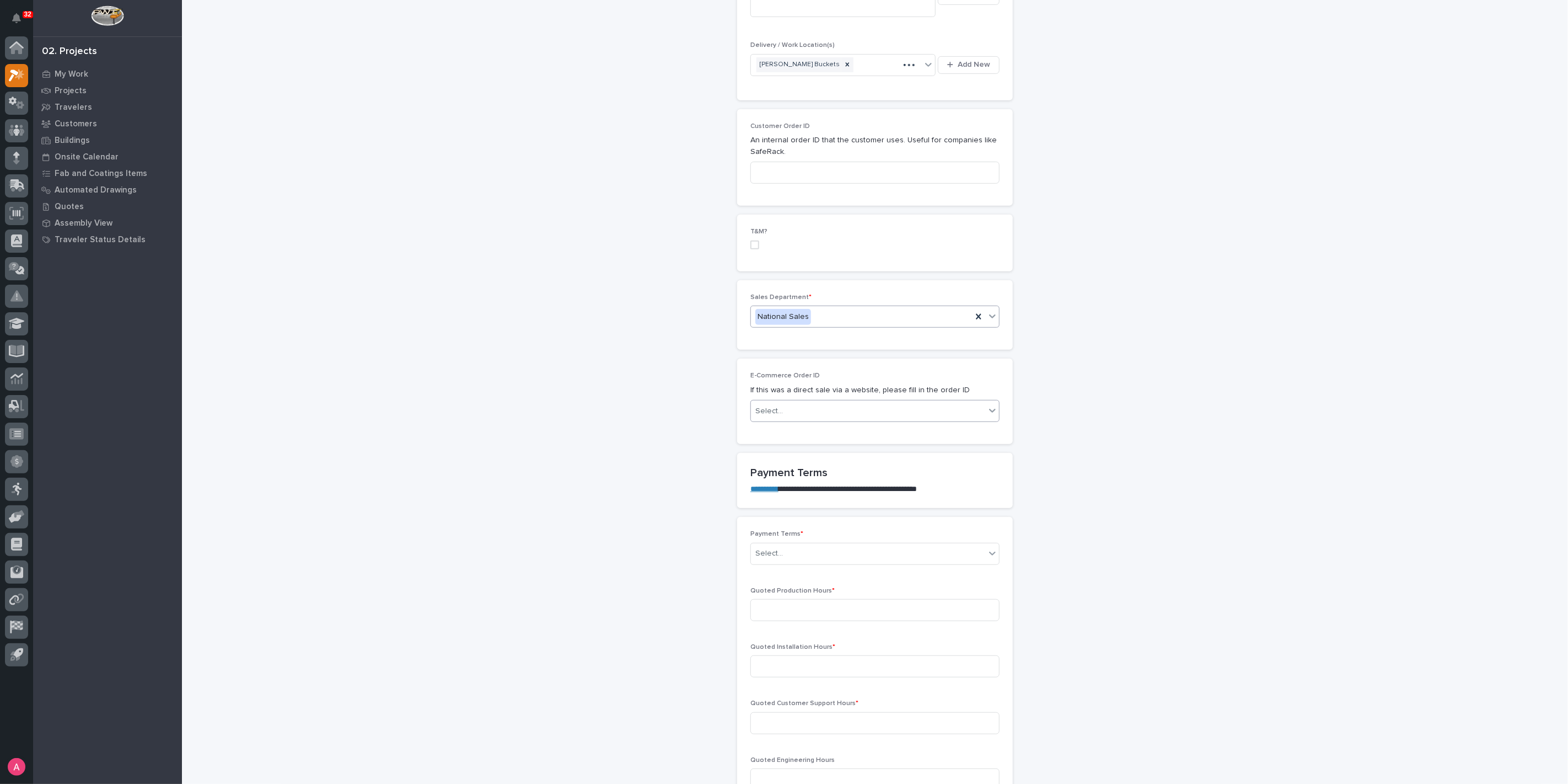
scroll to position [551, 0]
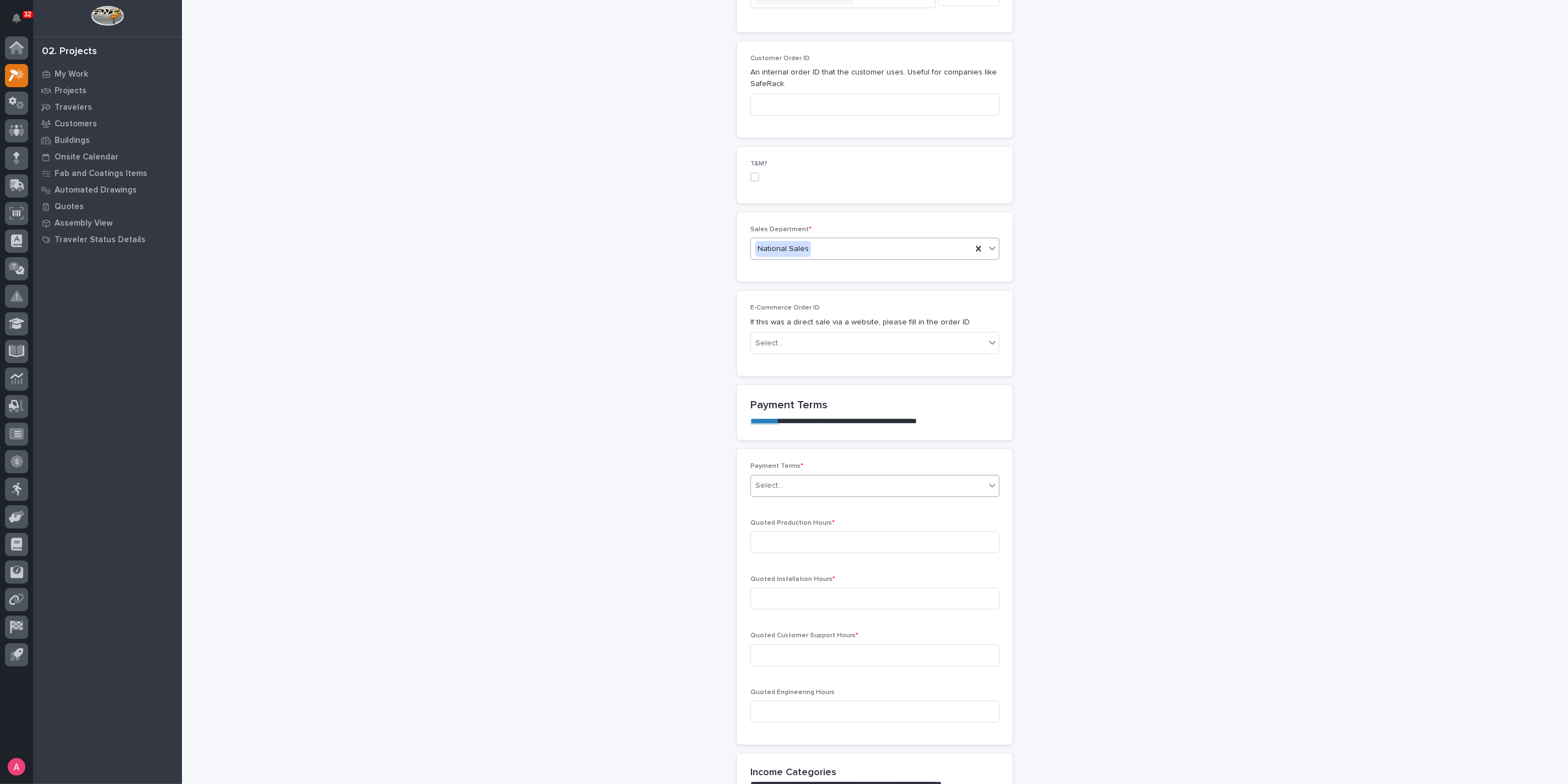
click at [822, 476] on div "Select..." at bounding box center [868, 485] width 234 height 18
click at [806, 536] on div "50/50" at bounding box center [870, 542] width 248 height 19
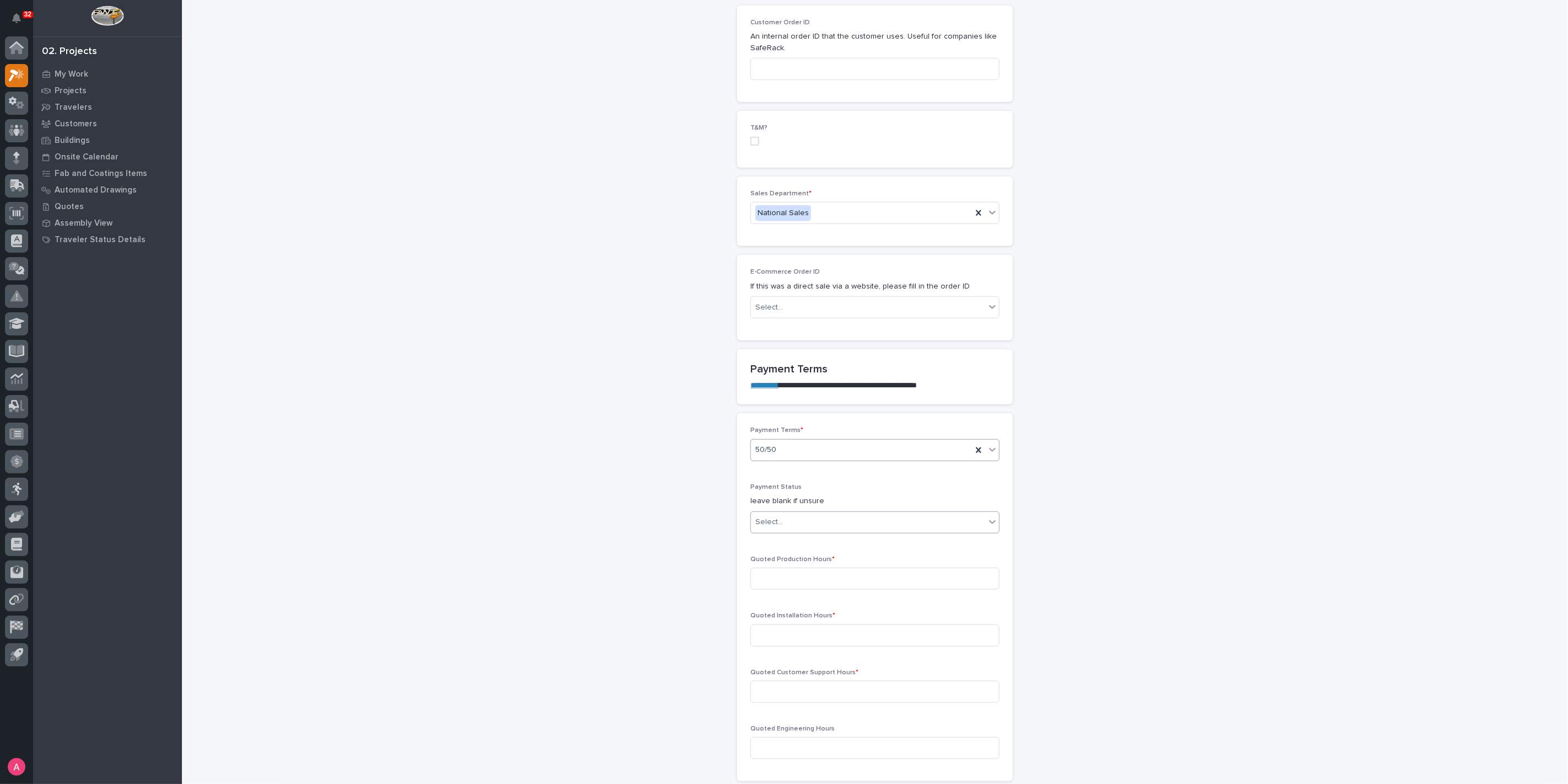
click at [825, 513] on div "Select..." at bounding box center [868, 521] width 234 height 18
click at [801, 521] on div "NOT PAID" at bounding box center [870, 519] width 248 height 19
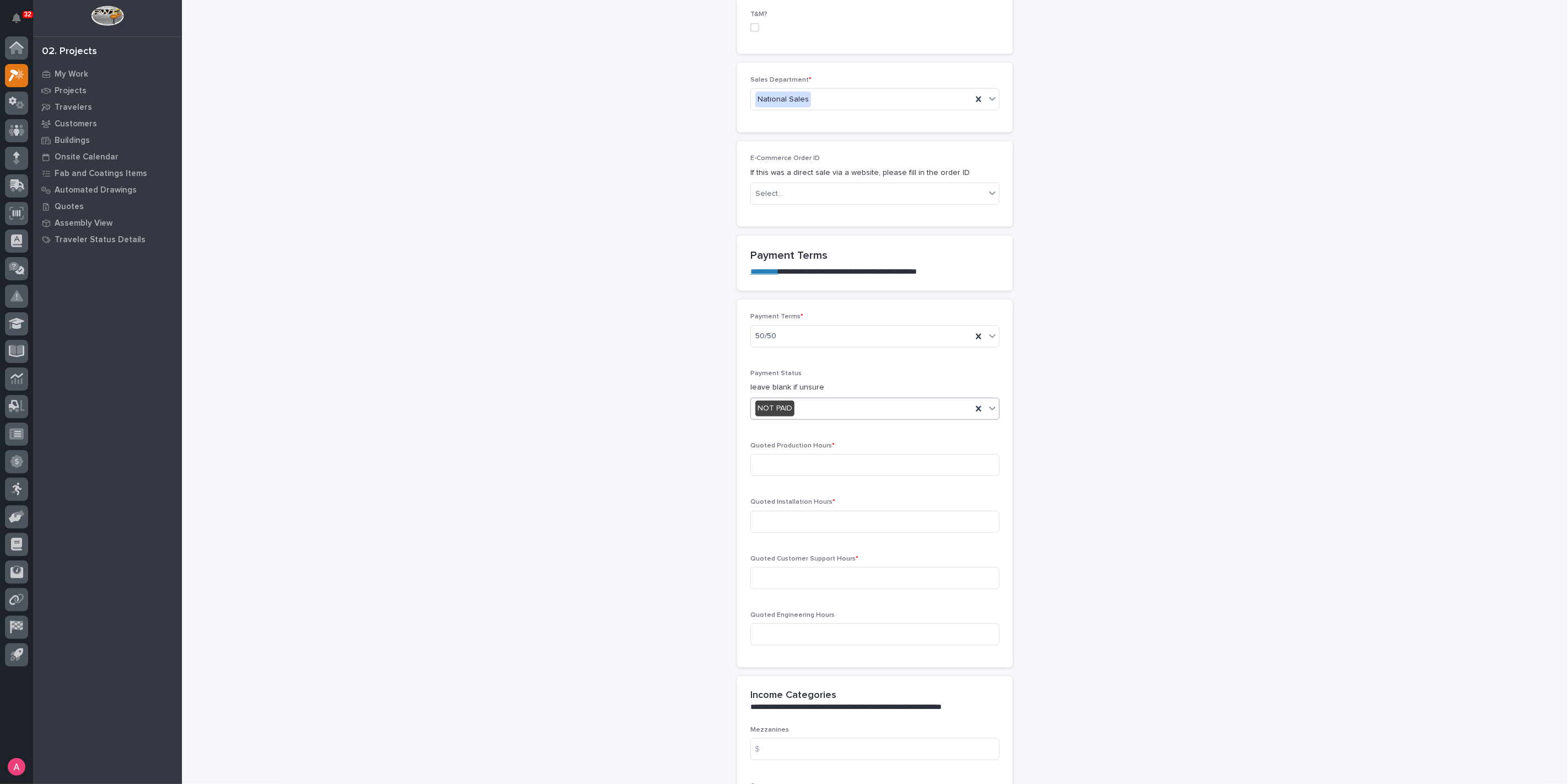
scroll to position [709, 0]
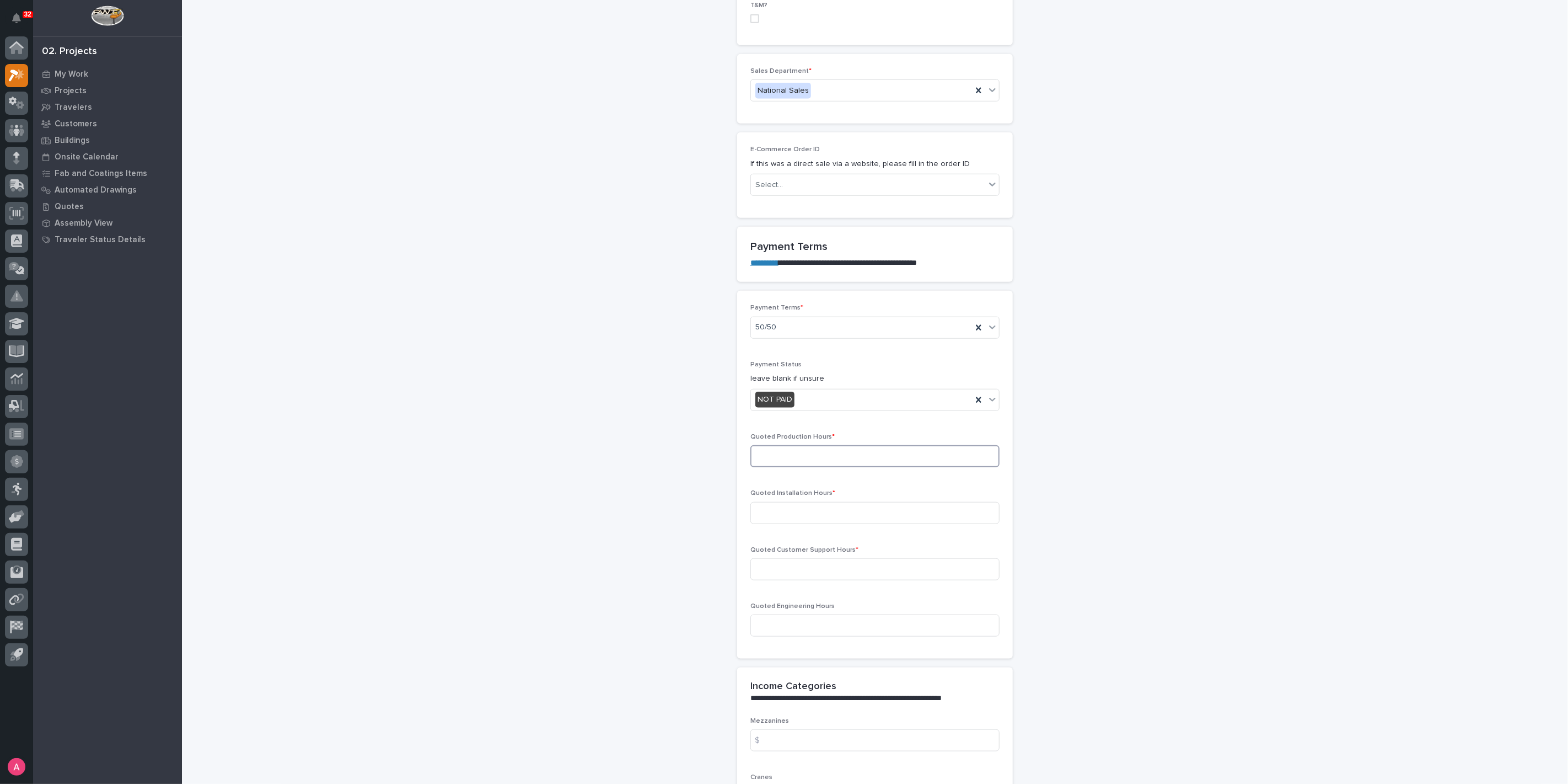
click at [830, 445] on input at bounding box center [874, 456] width 249 height 22
type input "21"
type input "0"
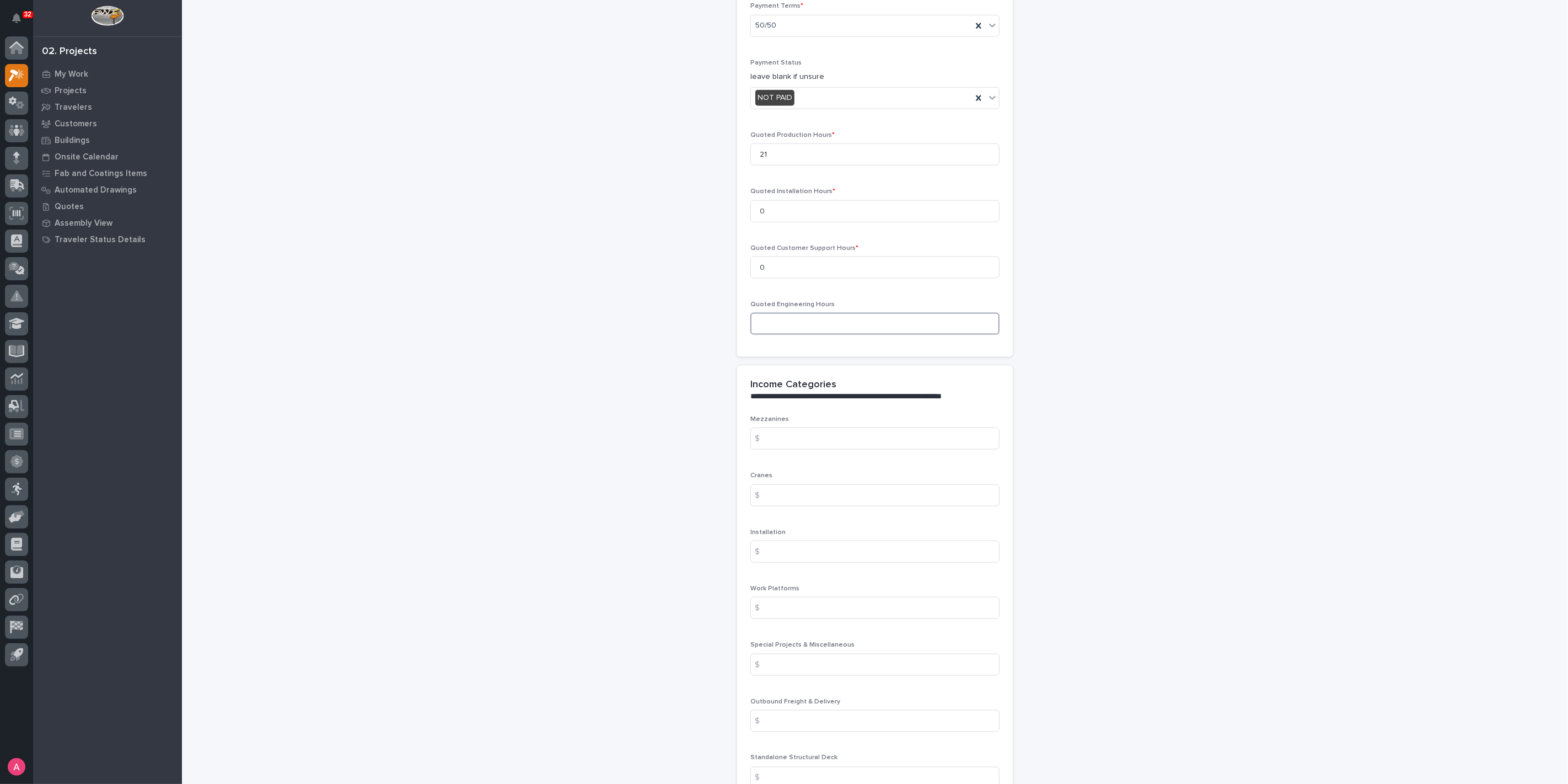
scroll to position [1016, 0]
click at [830, 480] on input at bounding box center [874, 491] width 249 height 22
click at [811, 480] on input at bounding box center [874, 491] width 249 height 22
type input "8999"
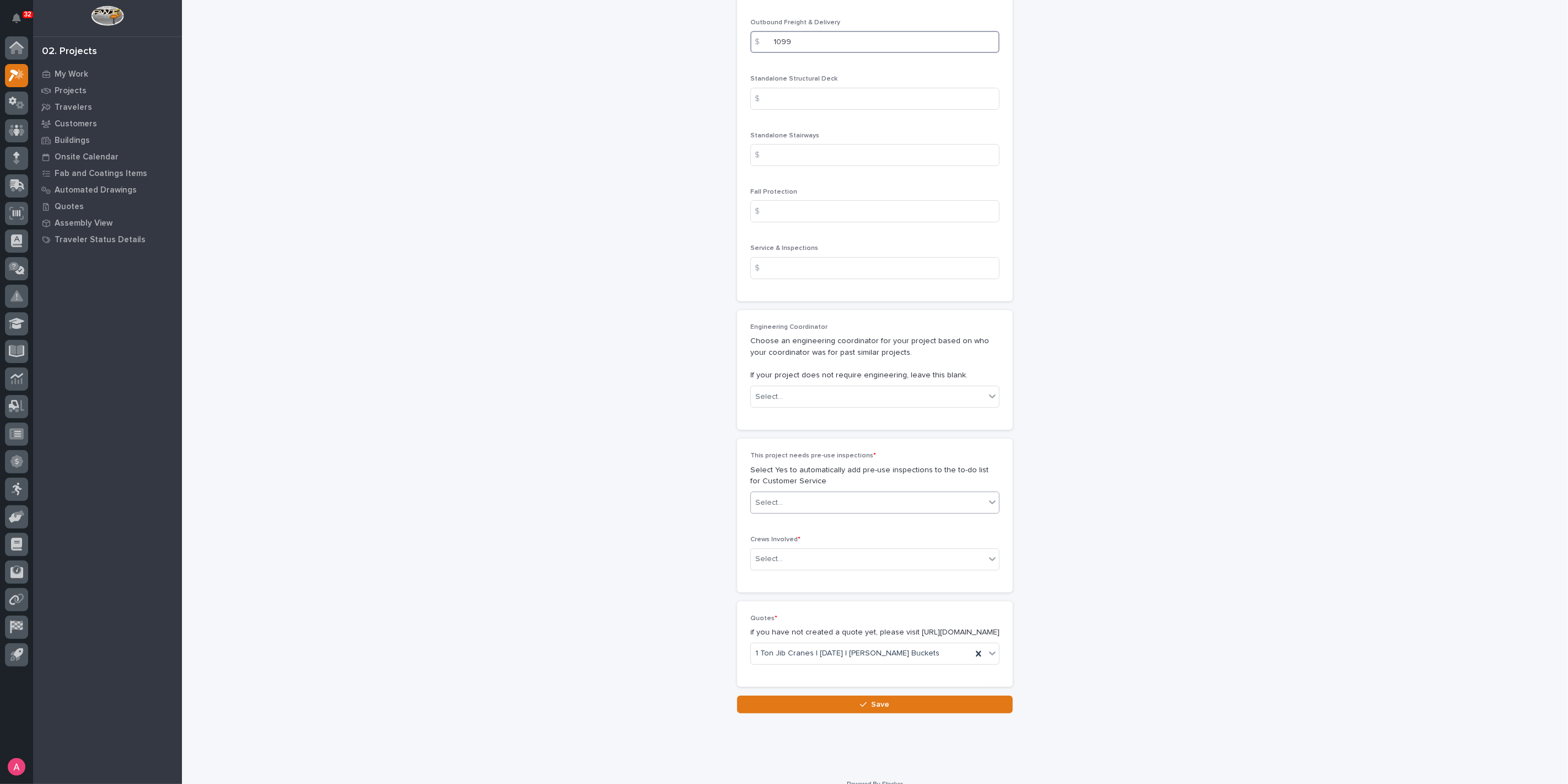
scroll to position [1692, 0]
type input "1099"
click at [799, 492] on div "Select..." at bounding box center [868, 501] width 234 height 18
click at [792, 514] on div "No" at bounding box center [870, 517] width 248 height 19
drag, startPoint x: 797, startPoint y: 530, endPoint x: 791, endPoint y: 535, distance: 7.8
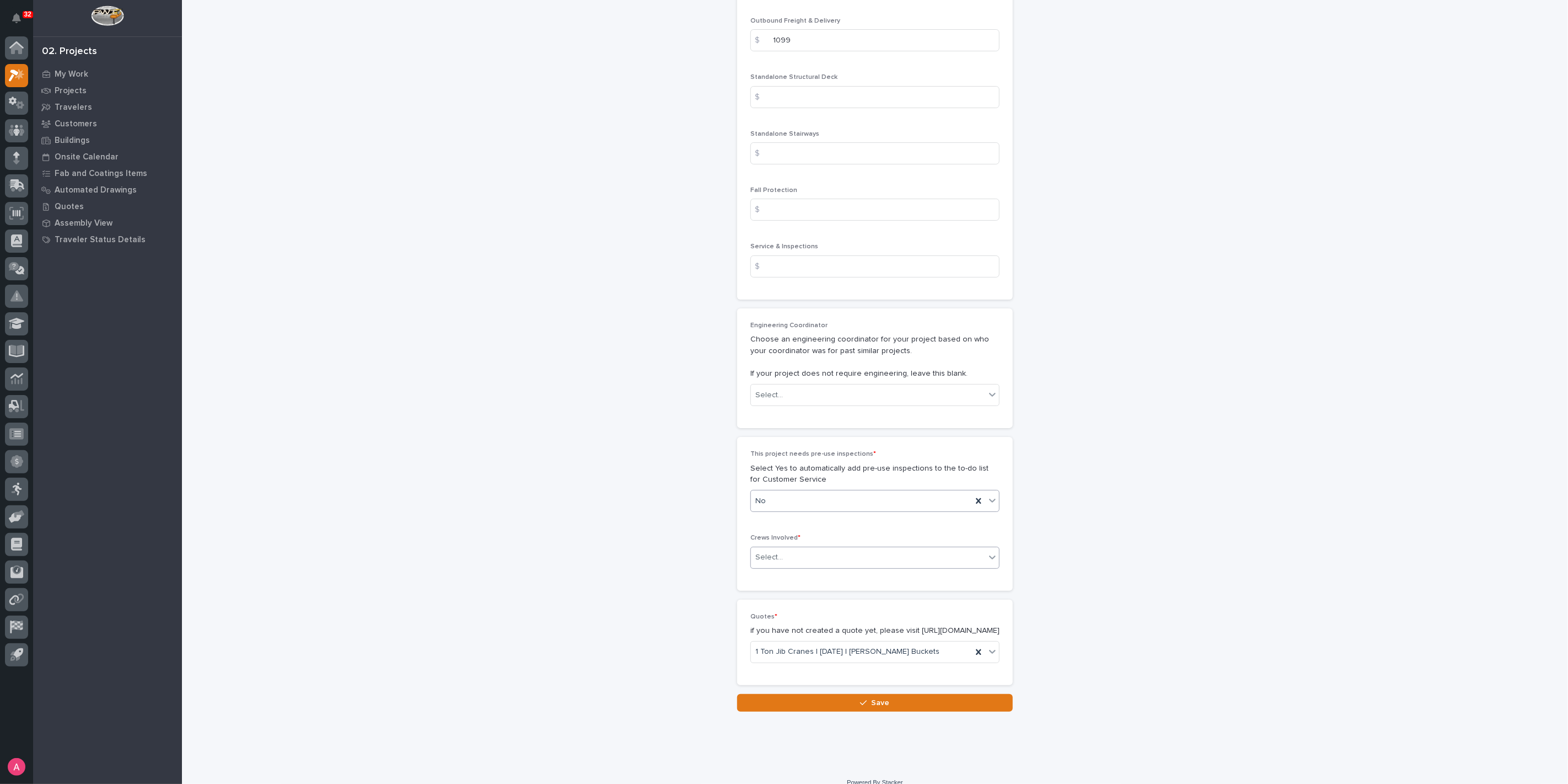
click at [797, 549] on div "Select..." at bounding box center [868, 557] width 234 height 18
click at [787, 551] on div "Production" at bounding box center [870, 554] width 248 height 19
click at [934, 642] on div "1 Ton Jib Cranes | [DATE] | [PERSON_NAME] Buckets" at bounding box center [861, 651] width 221 height 18
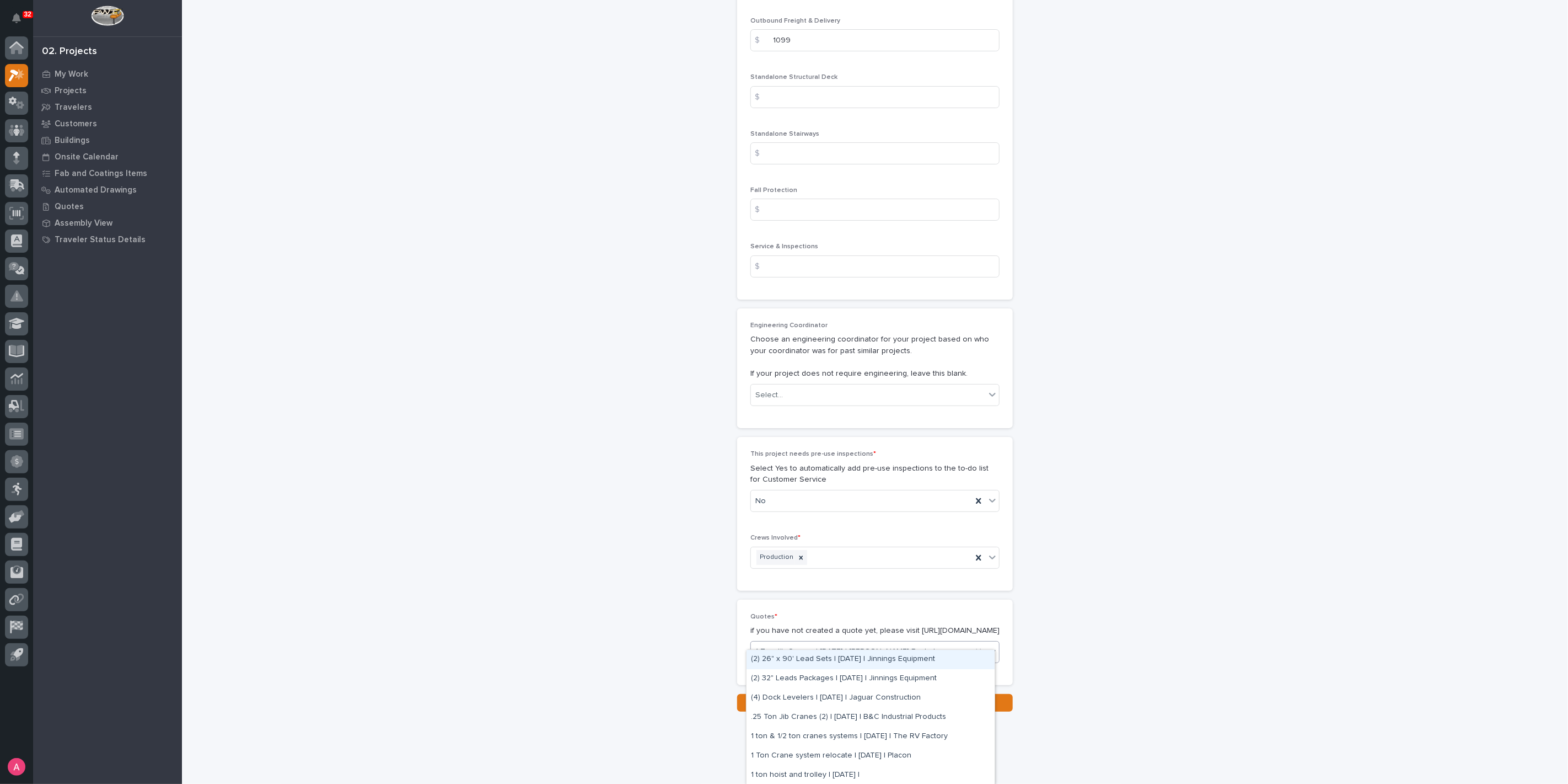
click at [934, 642] on div "1 Ton Jib Cranes | [DATE] | [PERSON_NAME] Buckets" at bounding box center [861, 651] width 221 height 18
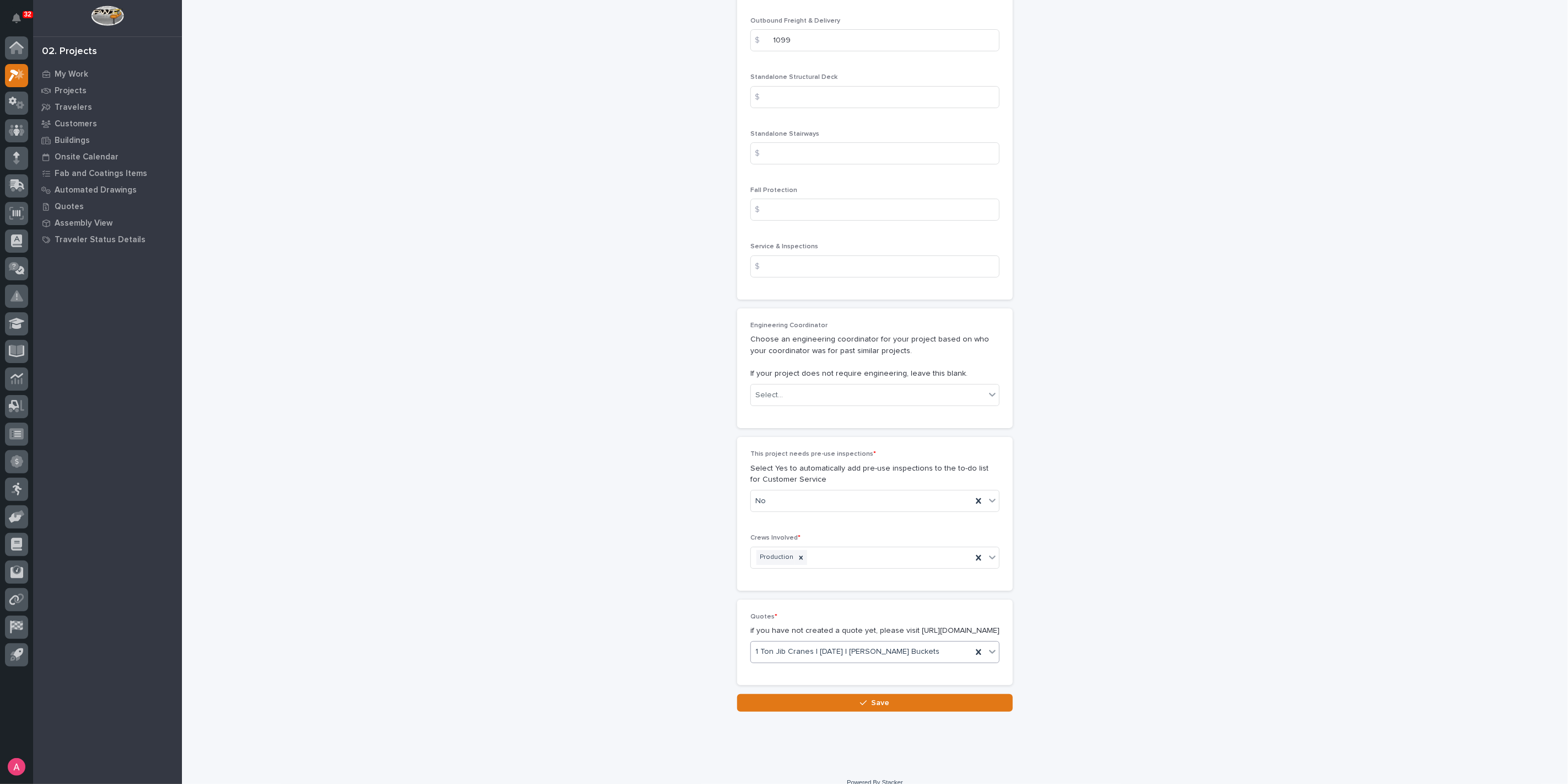
click at [825, 646] on span "1 Ton Jib Cranes | [DATE] | [PERSON_NAME] Buckets" at bounding box center [847, 652] width 184 height 12
click at [871, 698] on span "Save" at bounding box center [880, 703] width 18 height 10
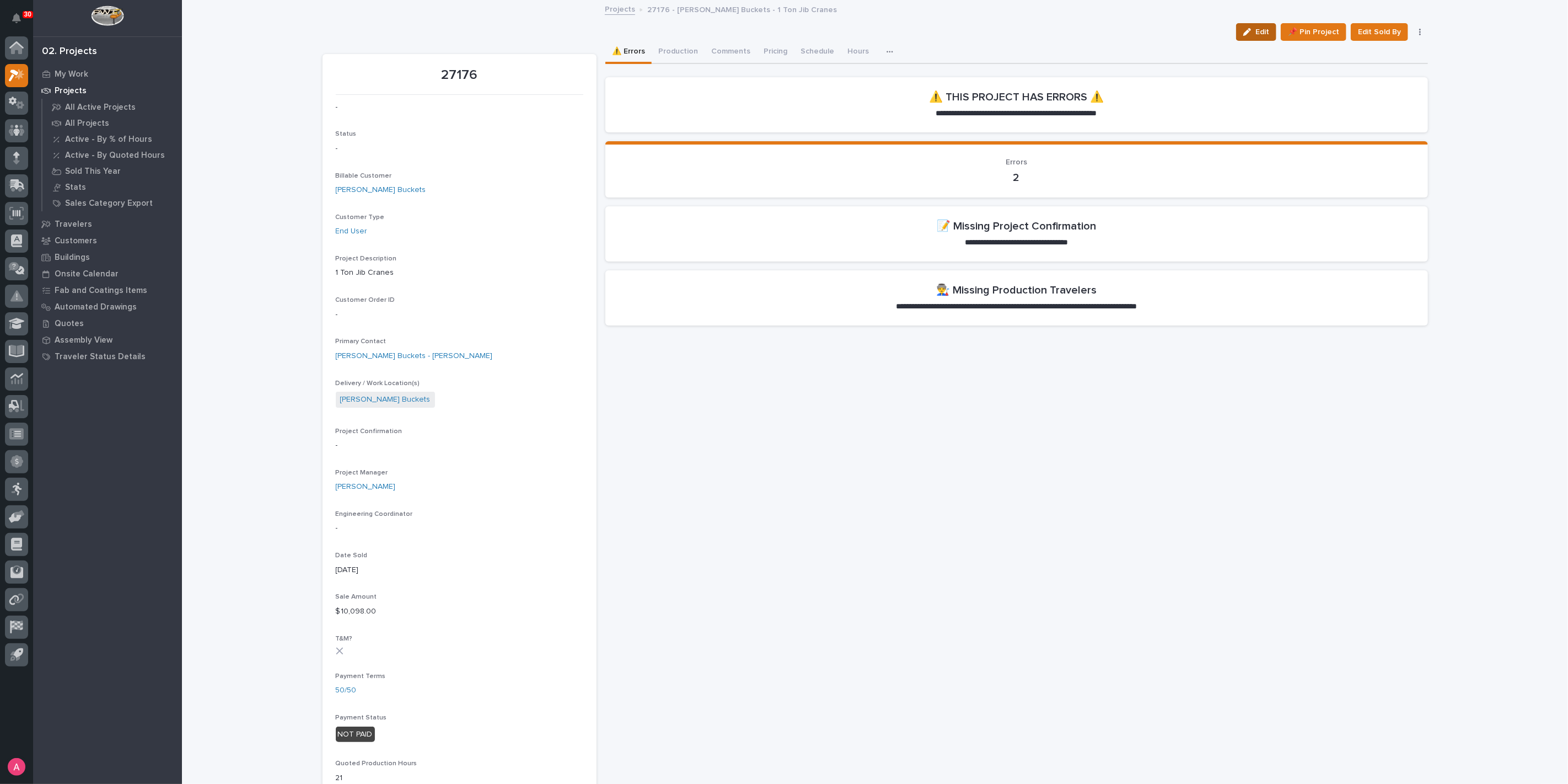
click at [1243, 29] on icon "button" at bounding box center [1246, 31] width 8 height 8
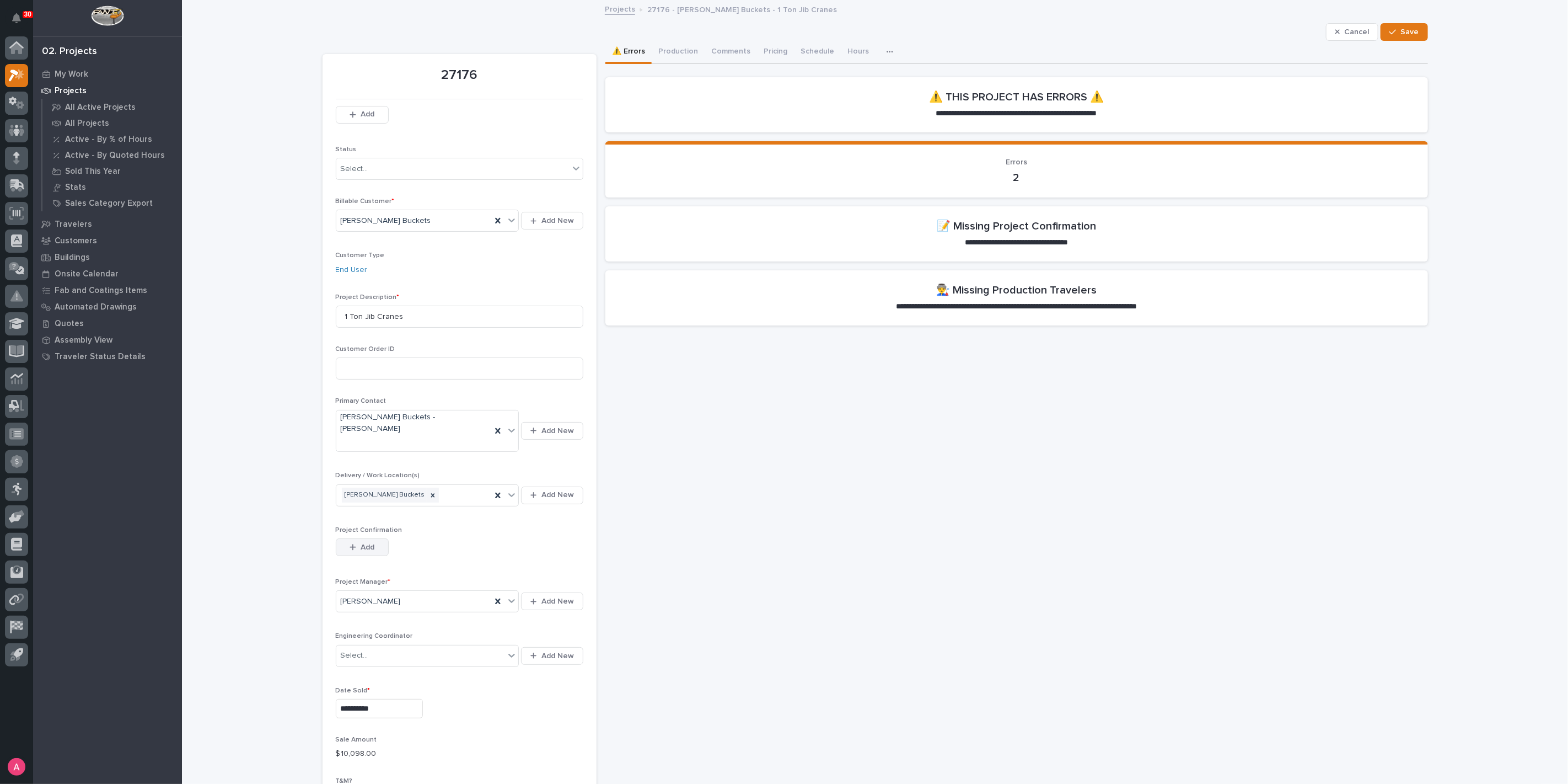
click at [363, 542] on span "Add" at bounding box center [367, 547] width 14 height 10
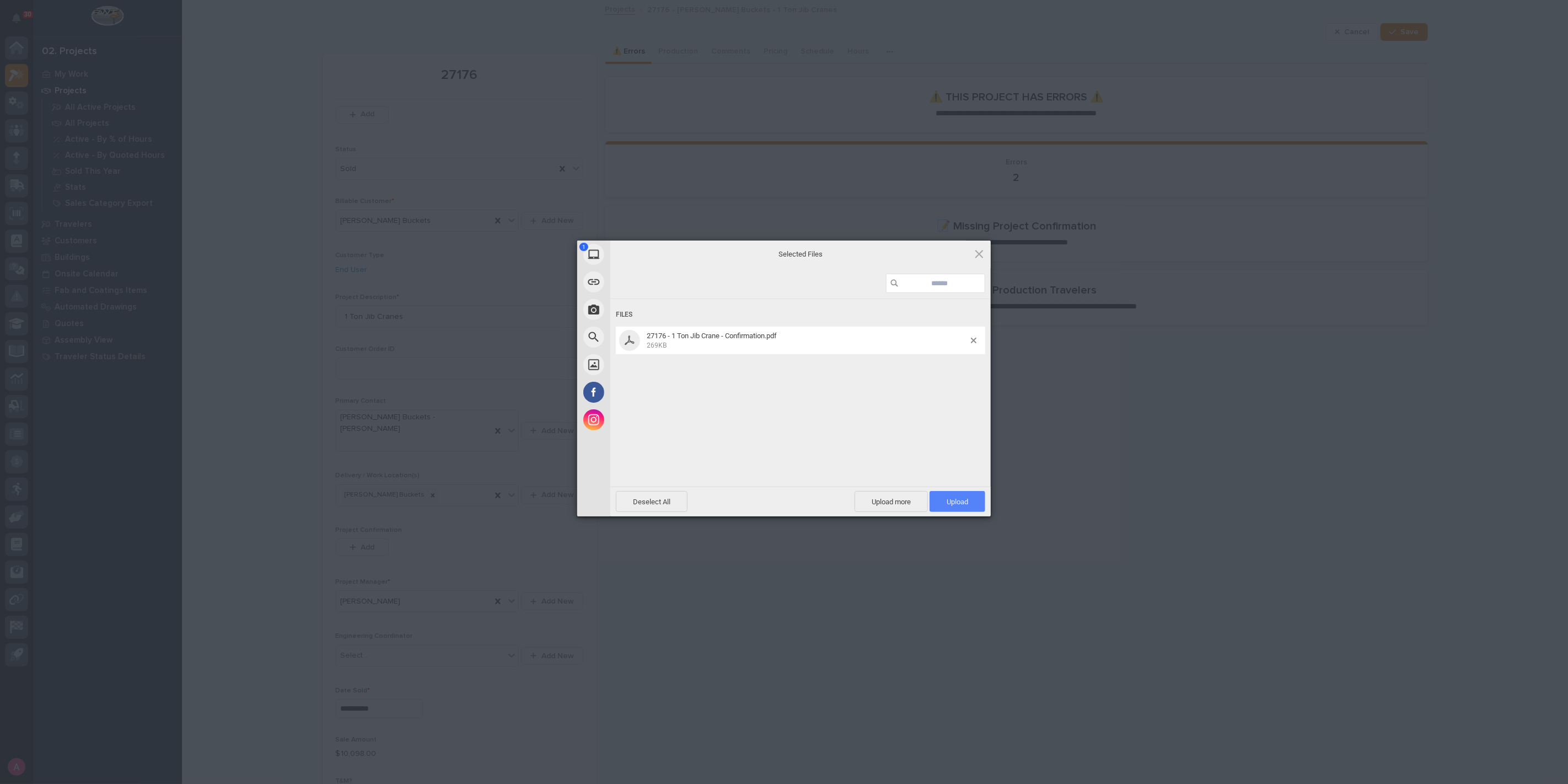
click at [954, 497] on span "Upload 1" at bounding box center [957, 501] width 21 height 8
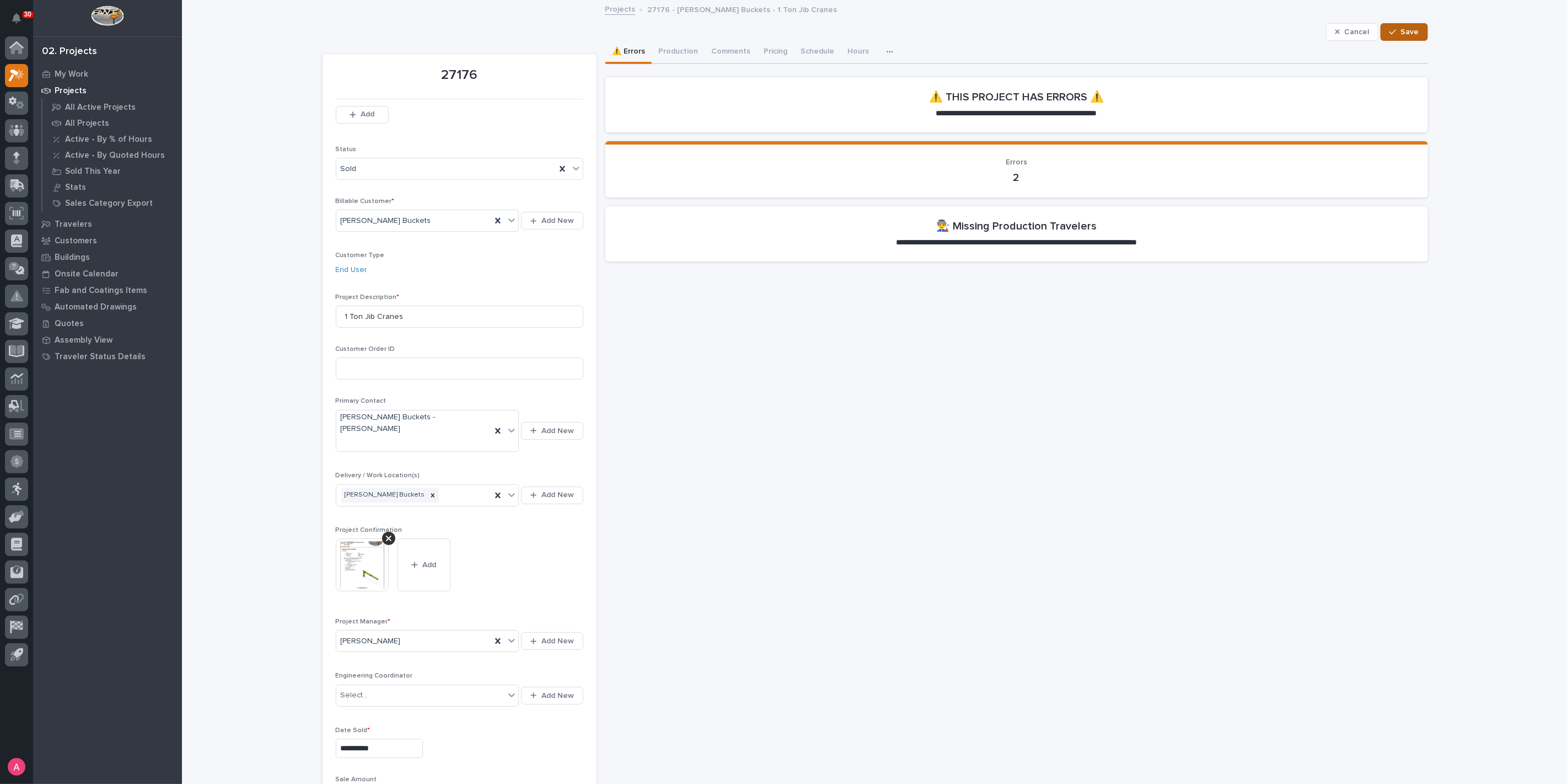
click at [1406, 34] on span "Save" at bounding box center [1409, 32] width 18 height 10
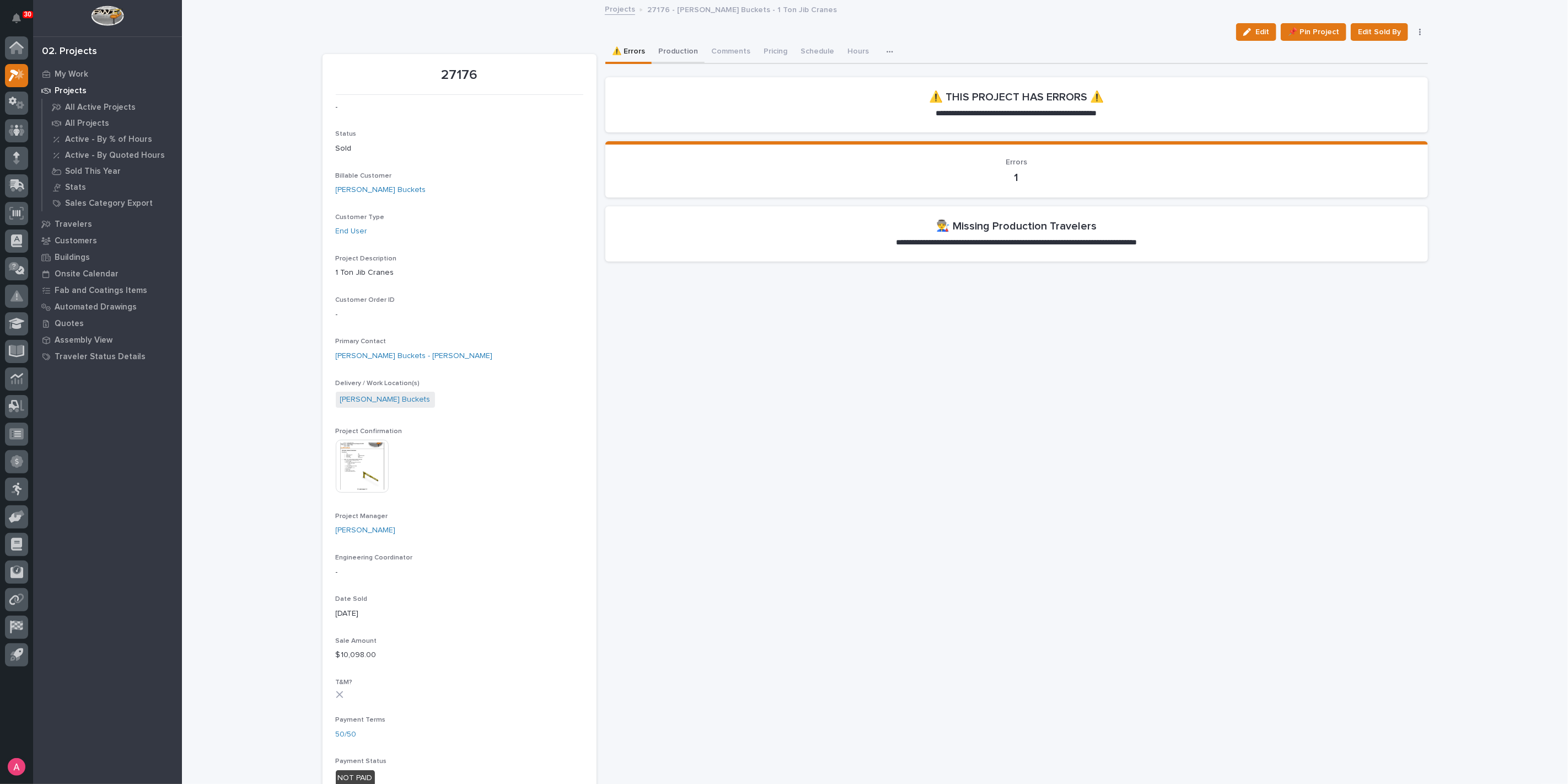
click at [673, 53] on button "Production" at bounding box center [678, 53] width 53 height 23
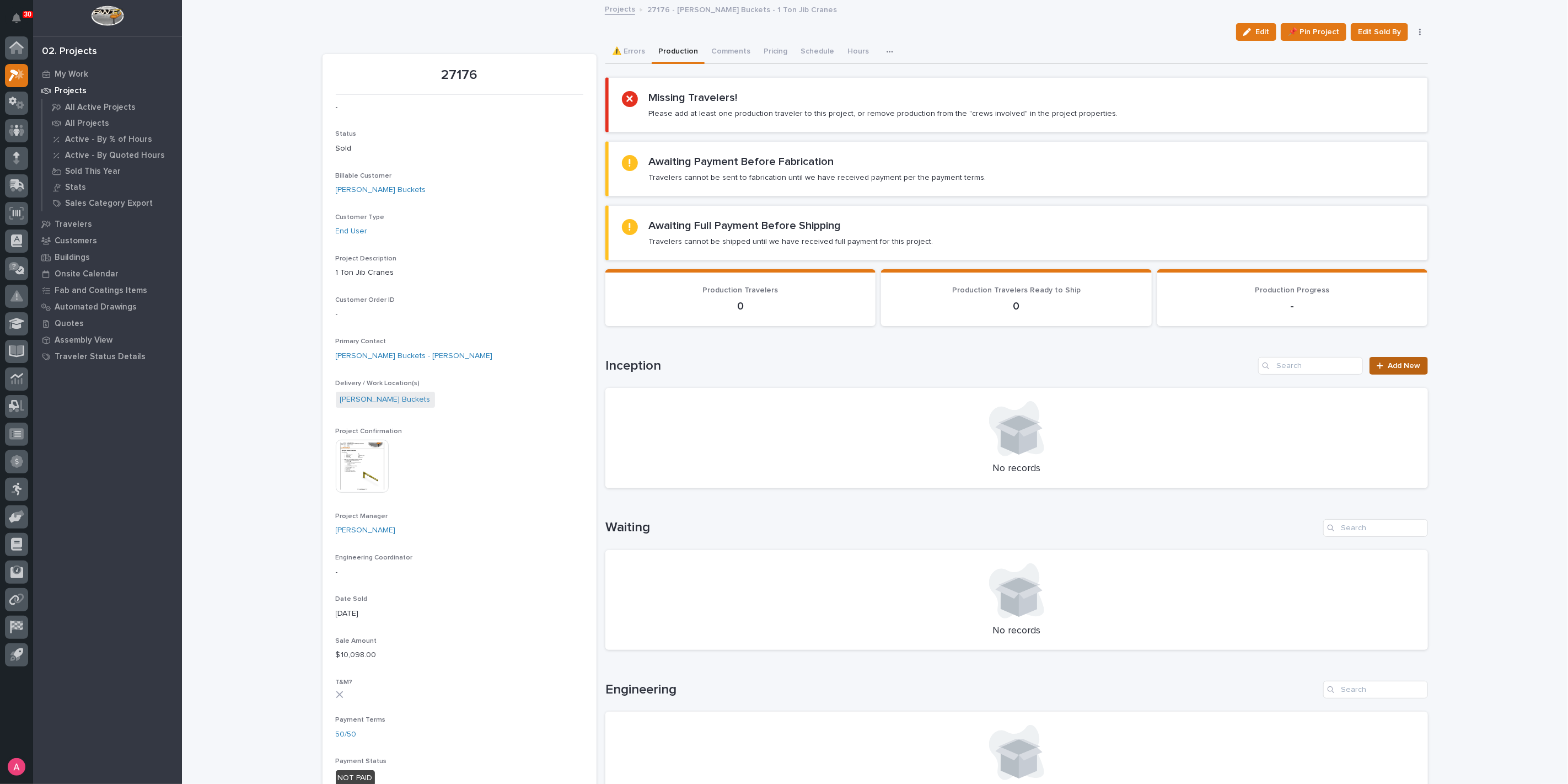
click at [1399, 363] on span "Add New" at bounding box center [1404, 366] width 32 height 8
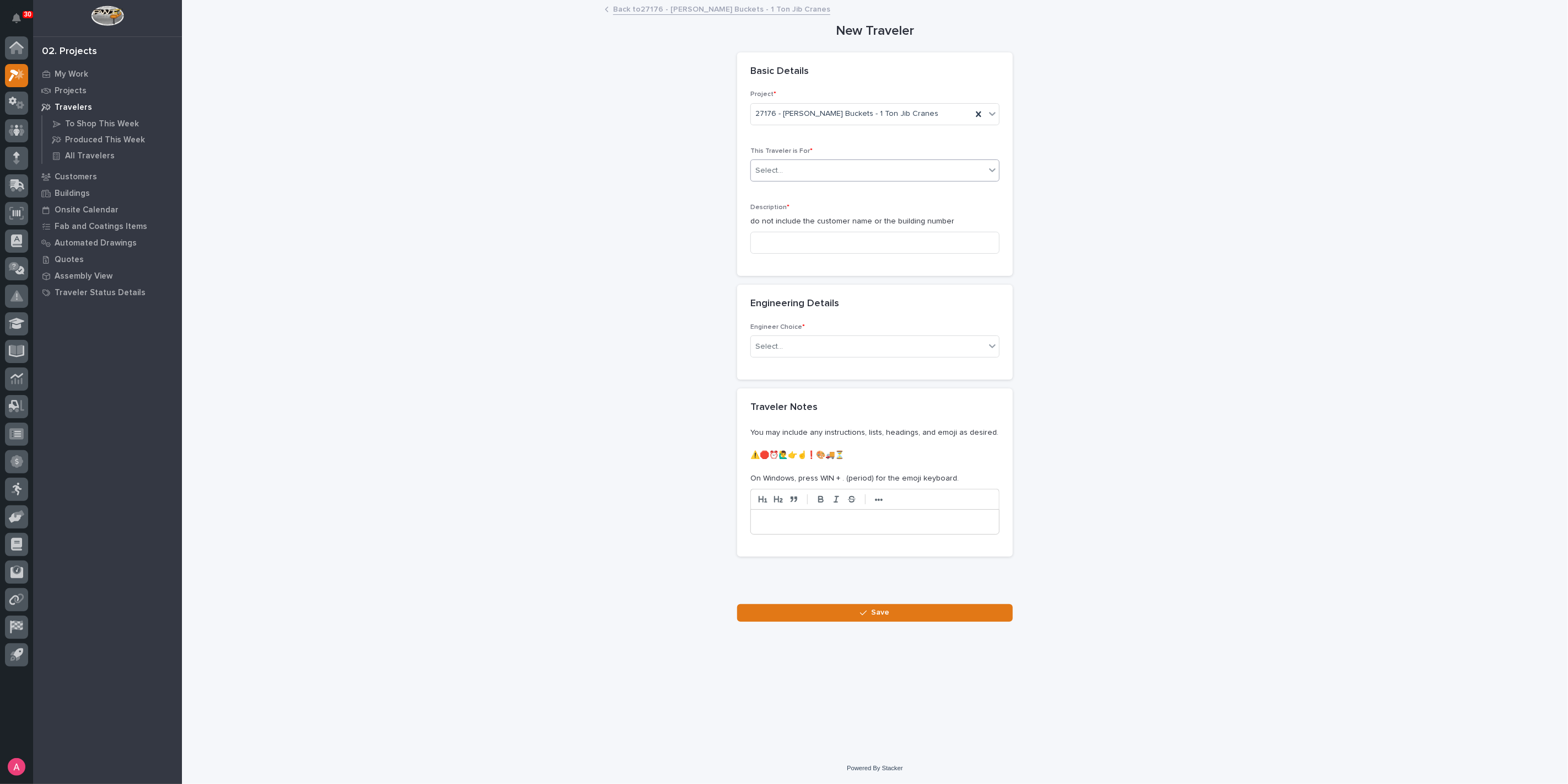
click at [847, 175] on div "Select..." at bounding box center [868, 170] width 234 height 18
click at [836, 190] on div "Production" at bounding box center [874, 191] width 248 height 19
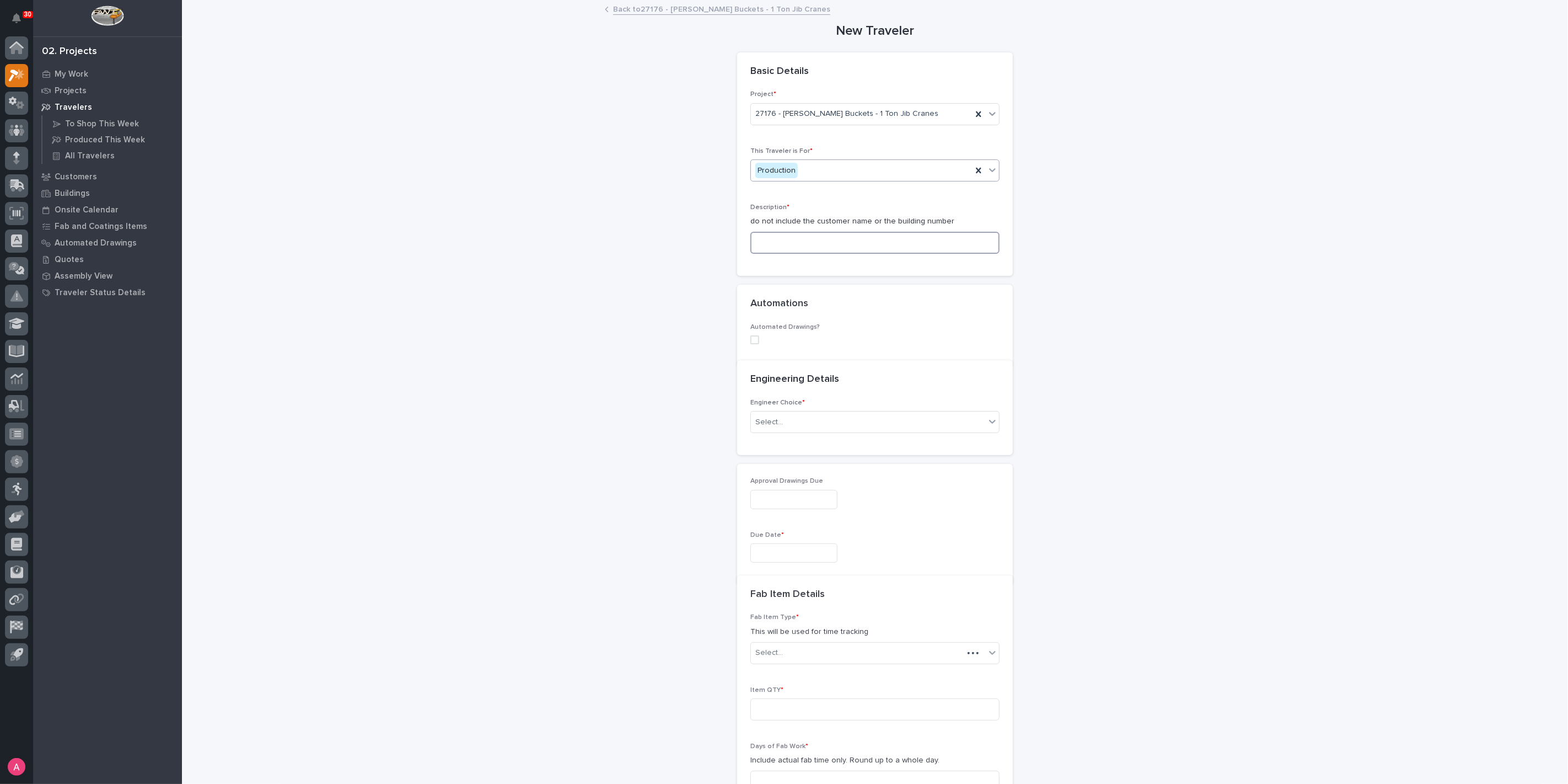
click at [828, 245] on input at bounding box center [874, 243] width 249 height 22
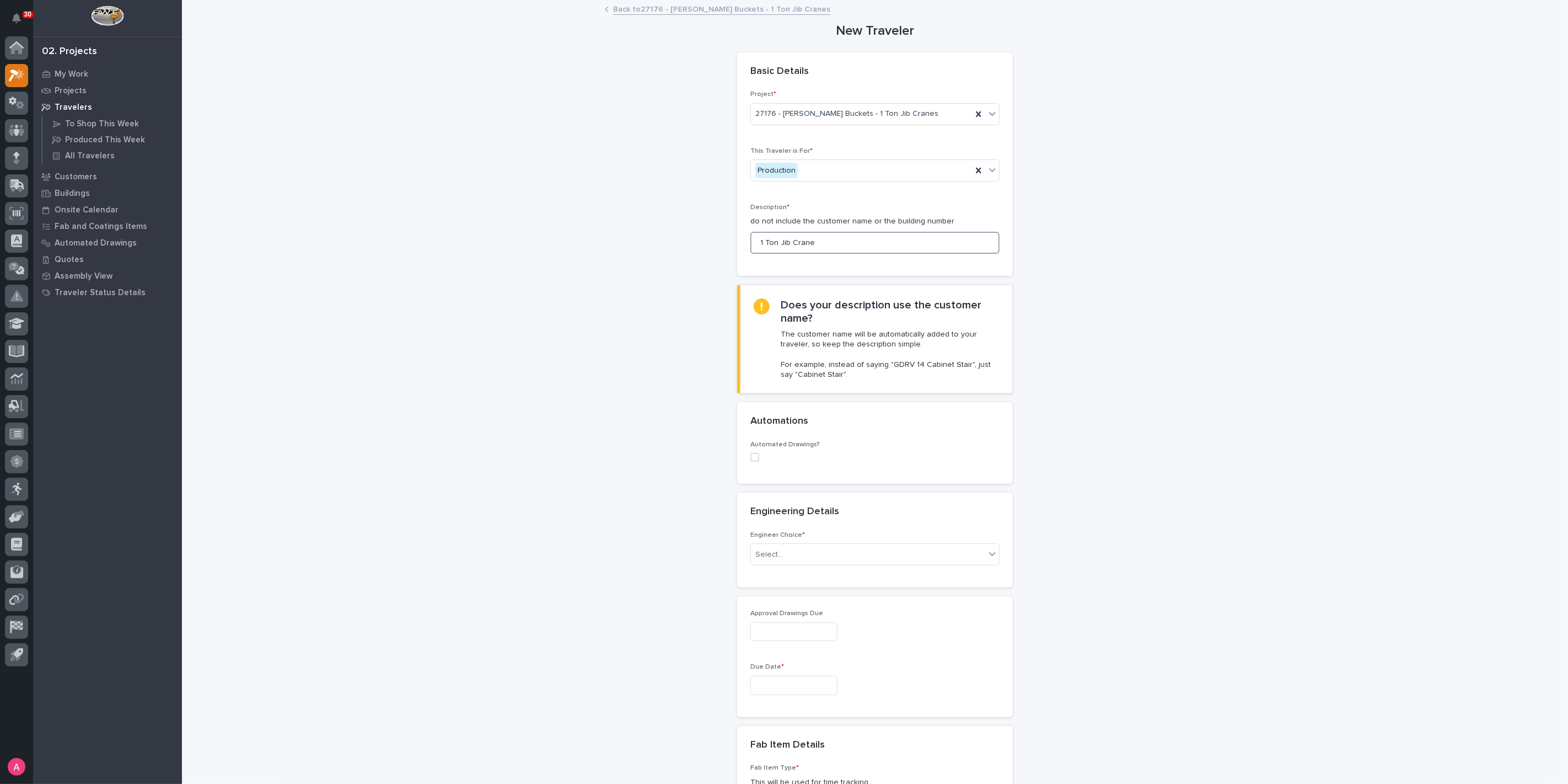
click at [750, 456] on span at bounding box center [754, 457] width 9 height 9
type input "1 Ton Jib Crane"
click at [786, 528] on div "Select..." at bounding box center [868, 529] width 234 height 18
click at [833, 530] on div "Select..." at bounding box center [868, 529] width 234 height 18
paste input "*********"
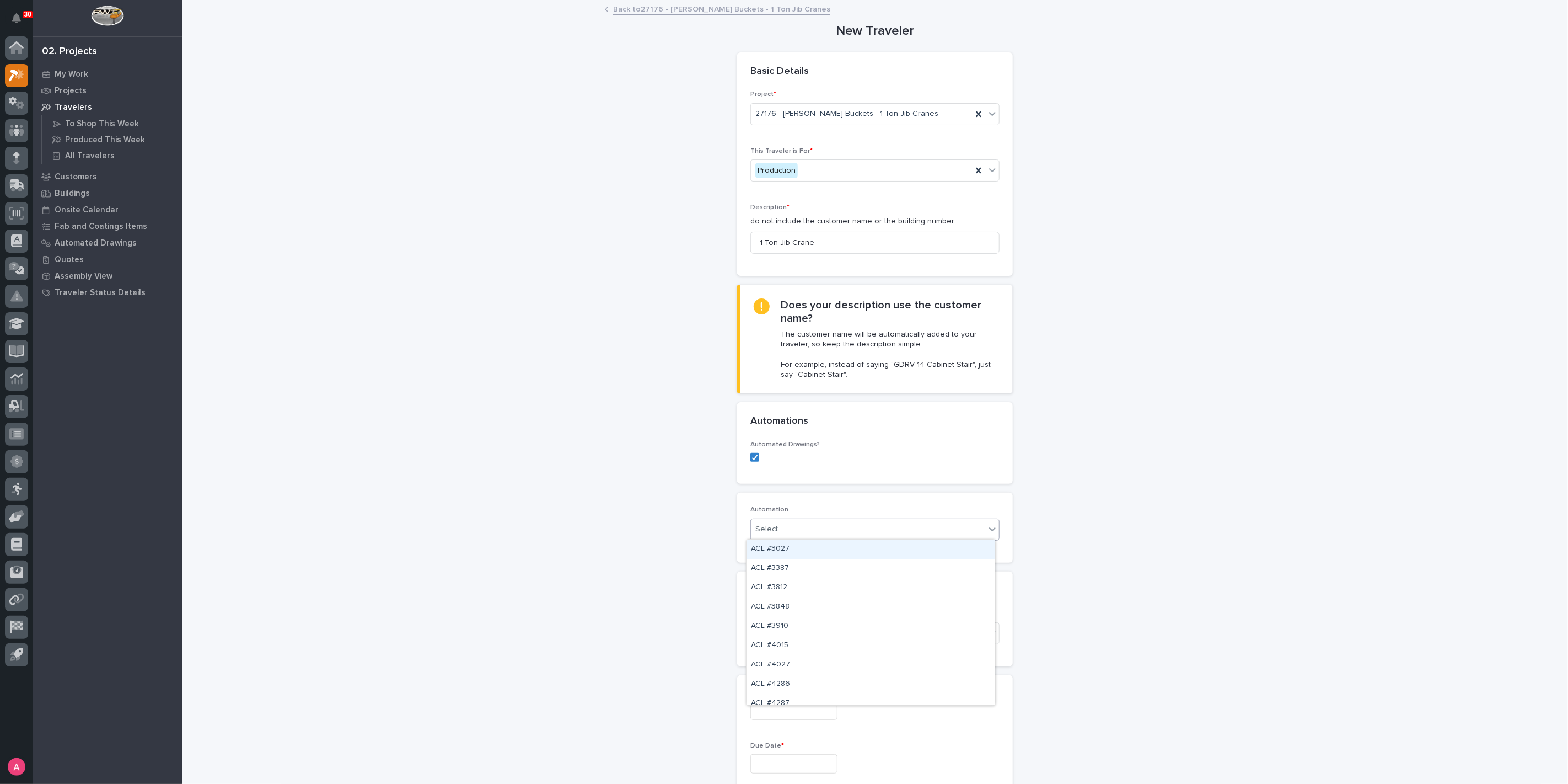
type input "*********"
click at [822, 547] on div "JC #40302" at bounding box center [870, 549] width 248 height 19
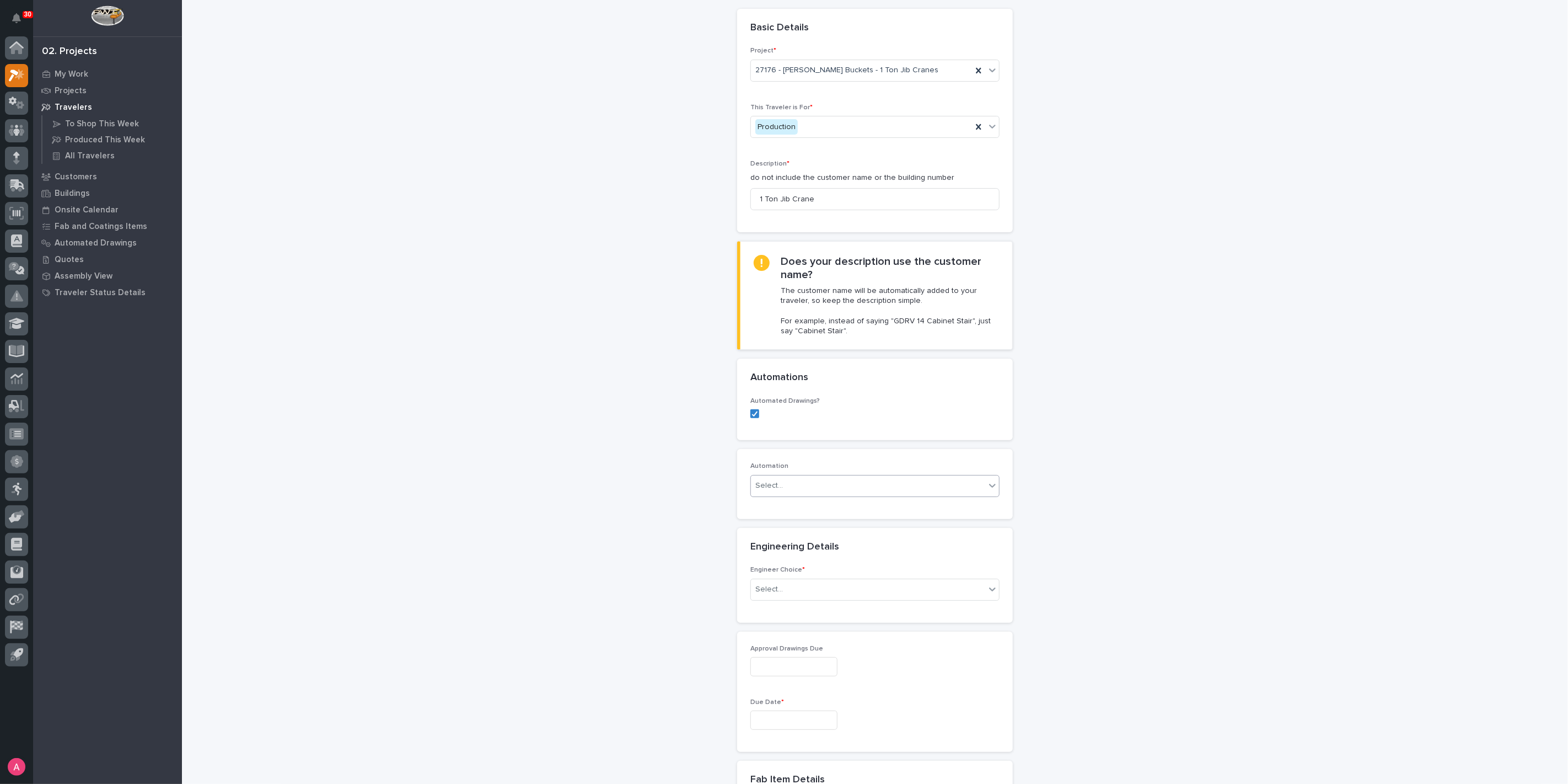
scroll to position [61, 0]
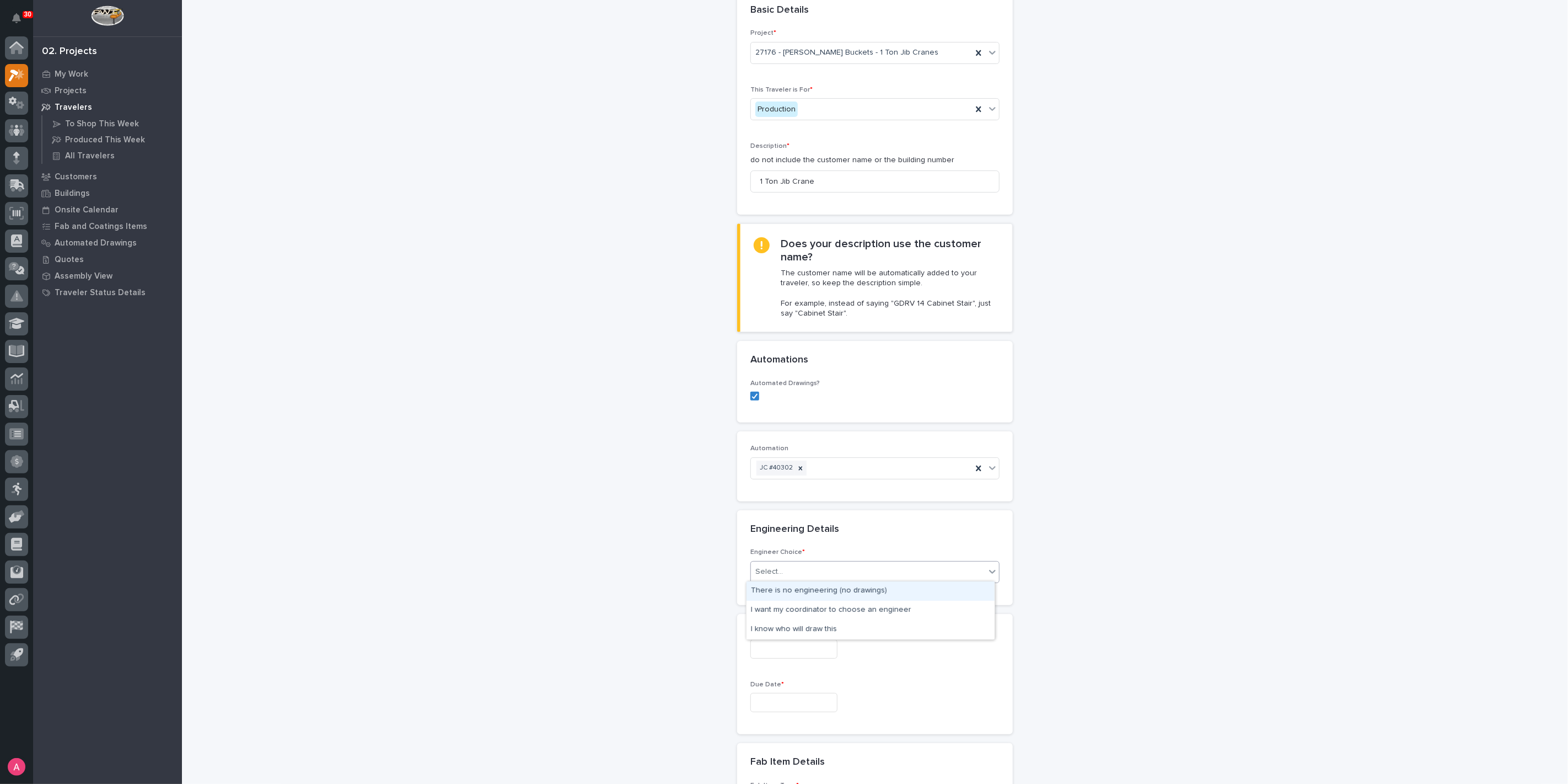
click at [801, 563] on div "Select..." at bounding box center [868, 571] width 234 height 18
click at [798, 627] on div "I know who will draw this" at bounding box center [870, 630] width 248 height 19
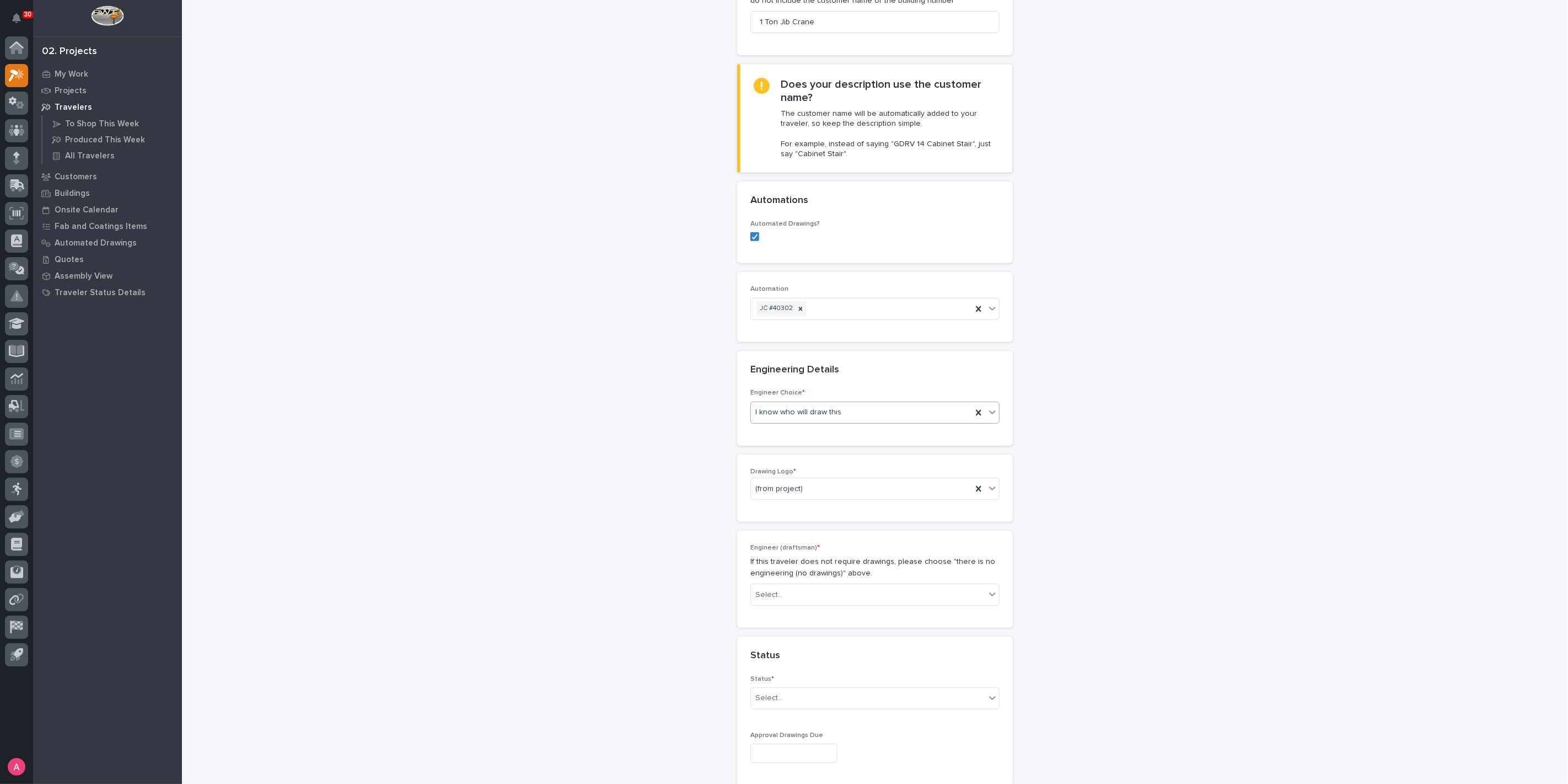
scroll to position [245, 0]
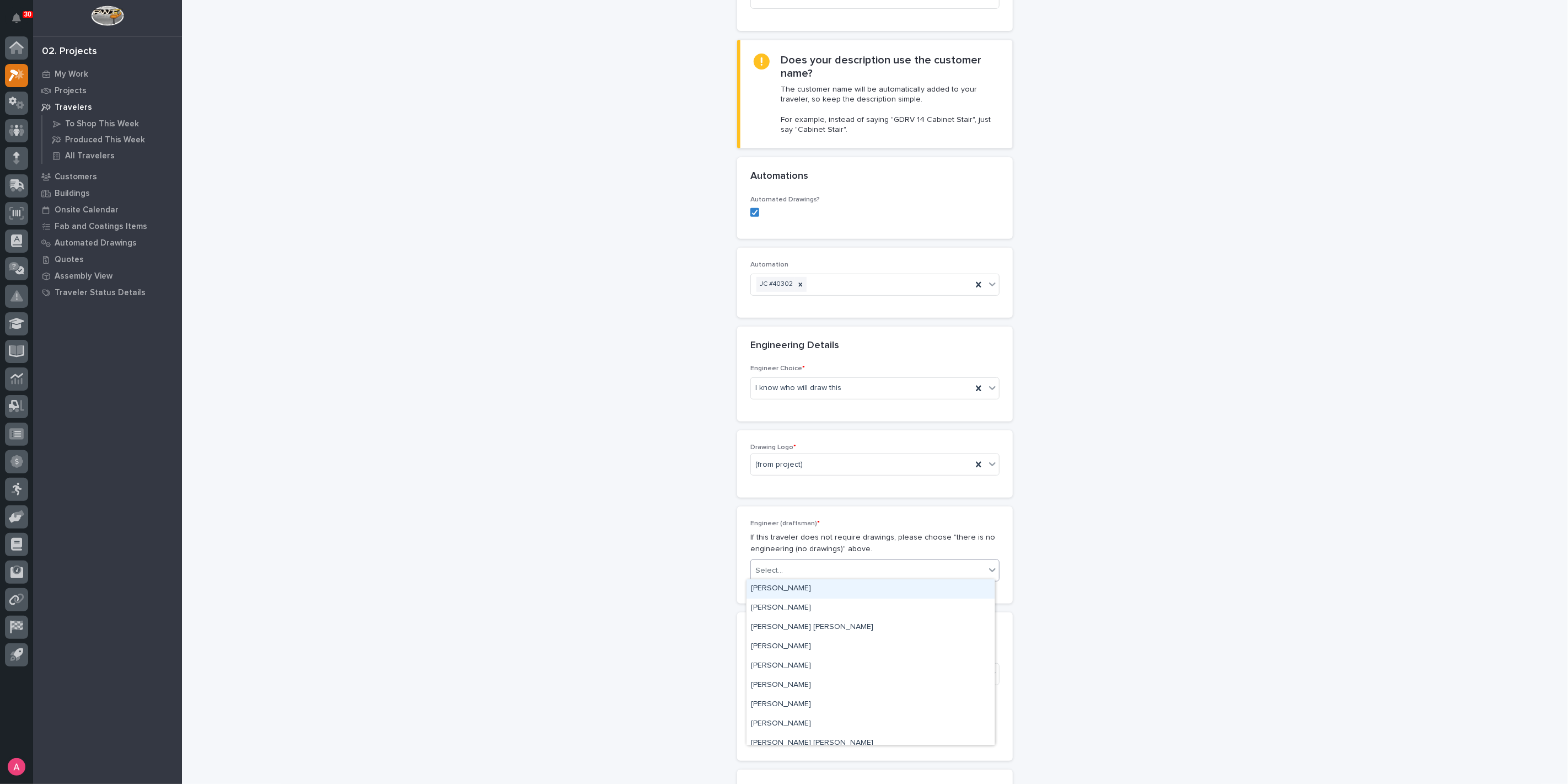
click at [817, 573] on div "Select..." at bounding box center [868, 570] width 234 height 18
click at [809, 606] on div "[PERSON_NAME]" at bounding box center [870, 608] width 248 height 19
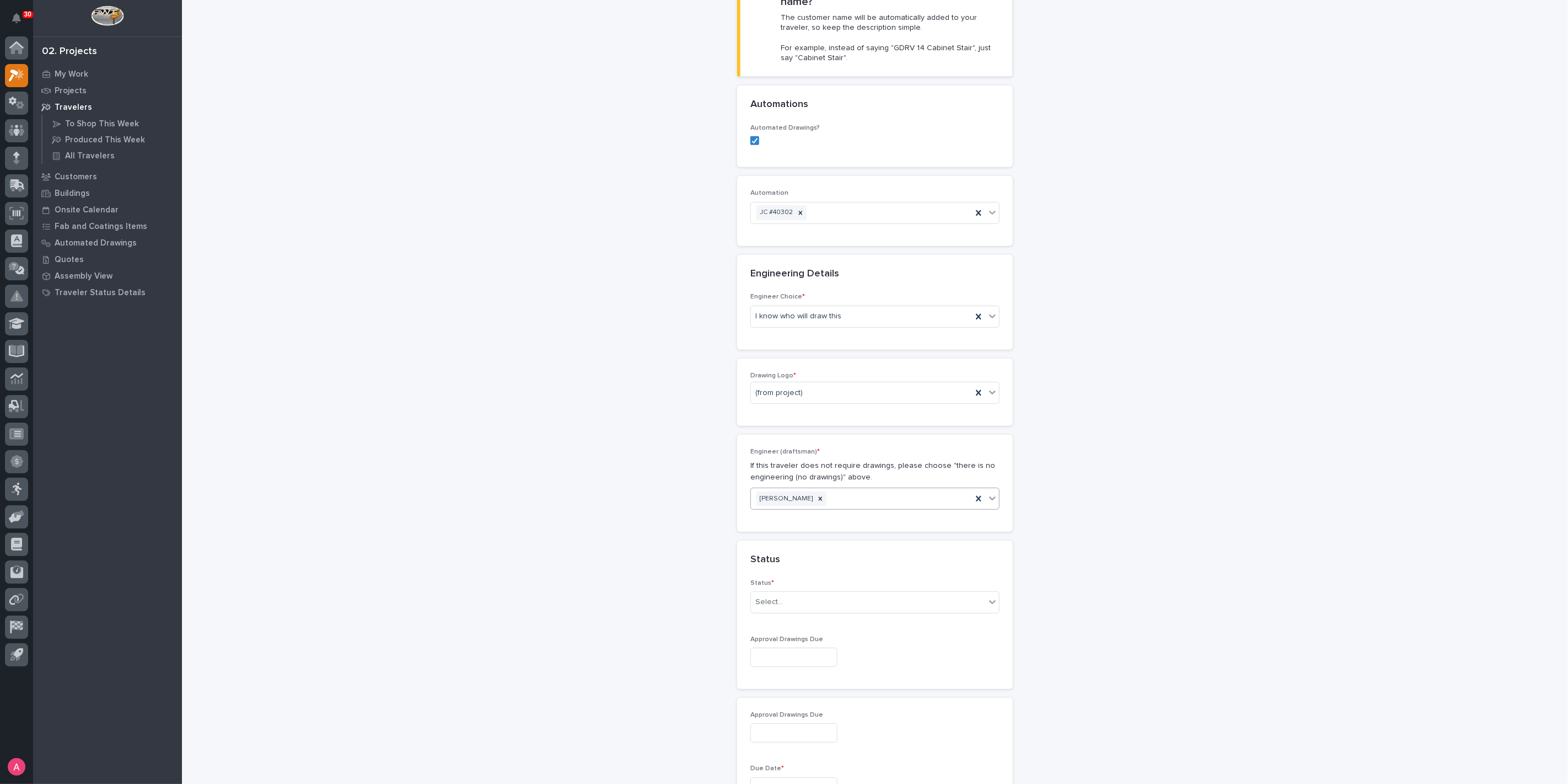
scroll to position [367, 0]
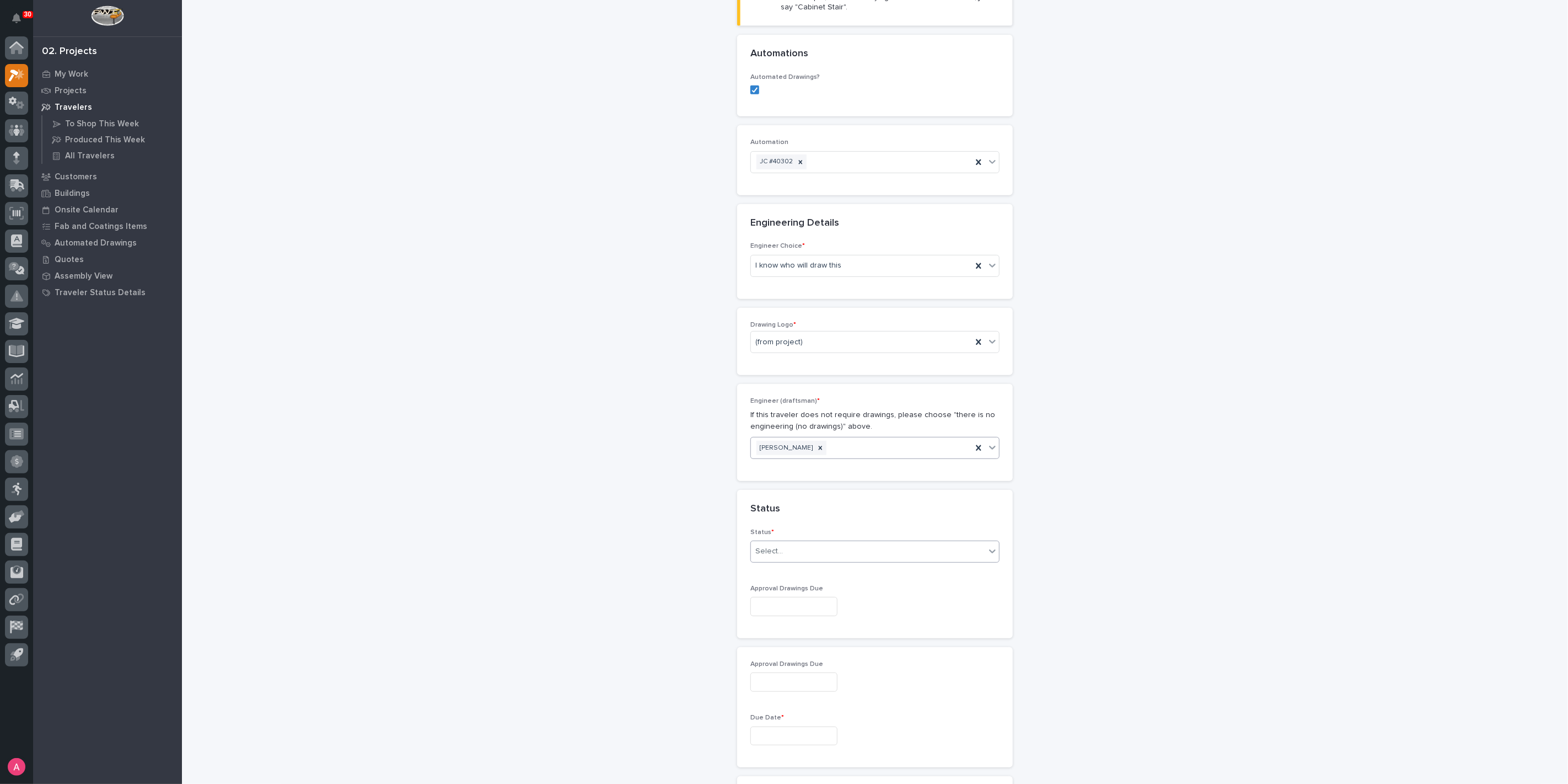
click at [798, 552] on div "Select..." at bounding box center [868, 551] width 234 height 18
click at [800, 573] on div "Sold (no traveler printed)" at bounding box center [870, 569] width 248 height 19
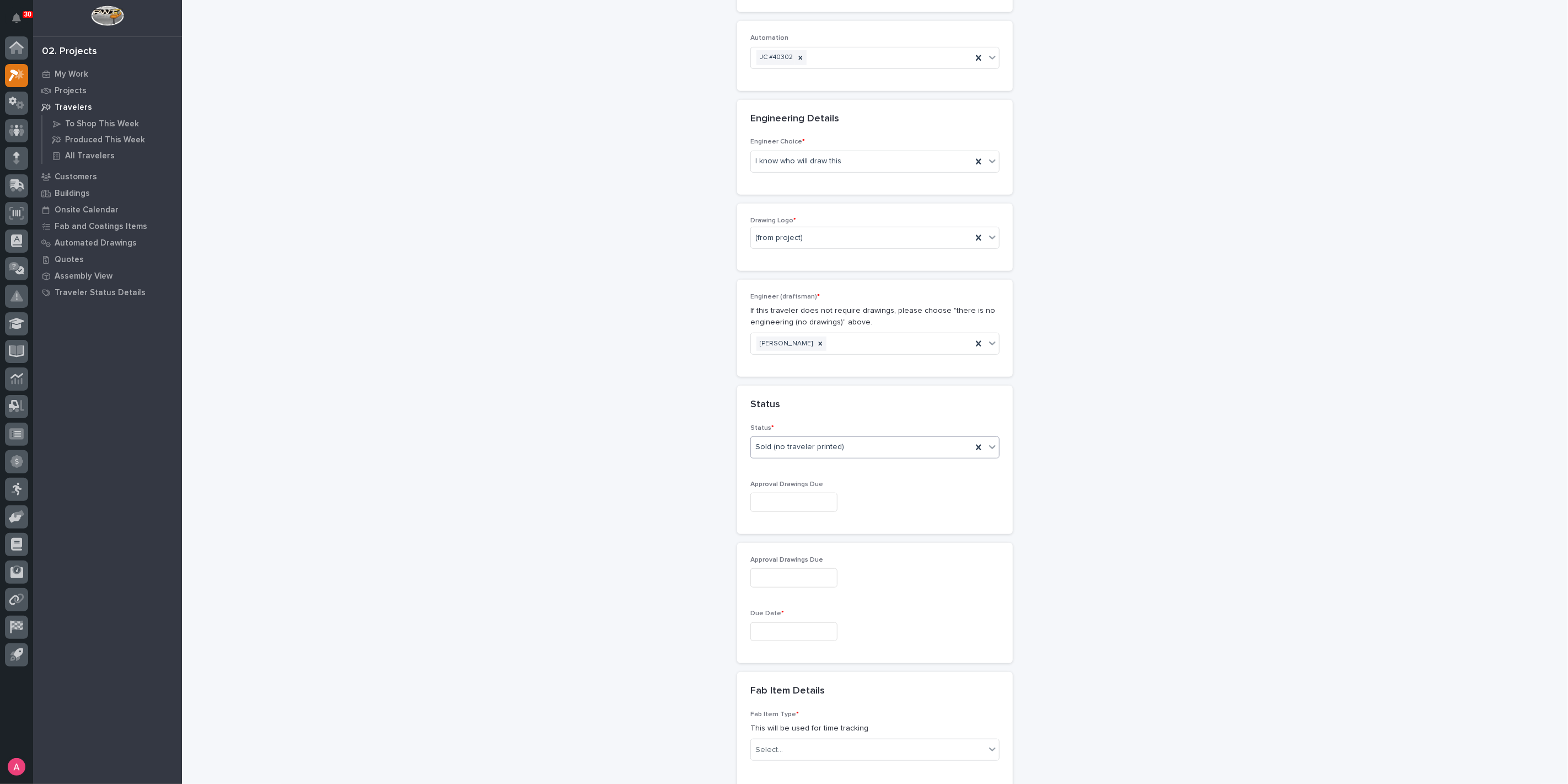
scroll to position [551, 0]
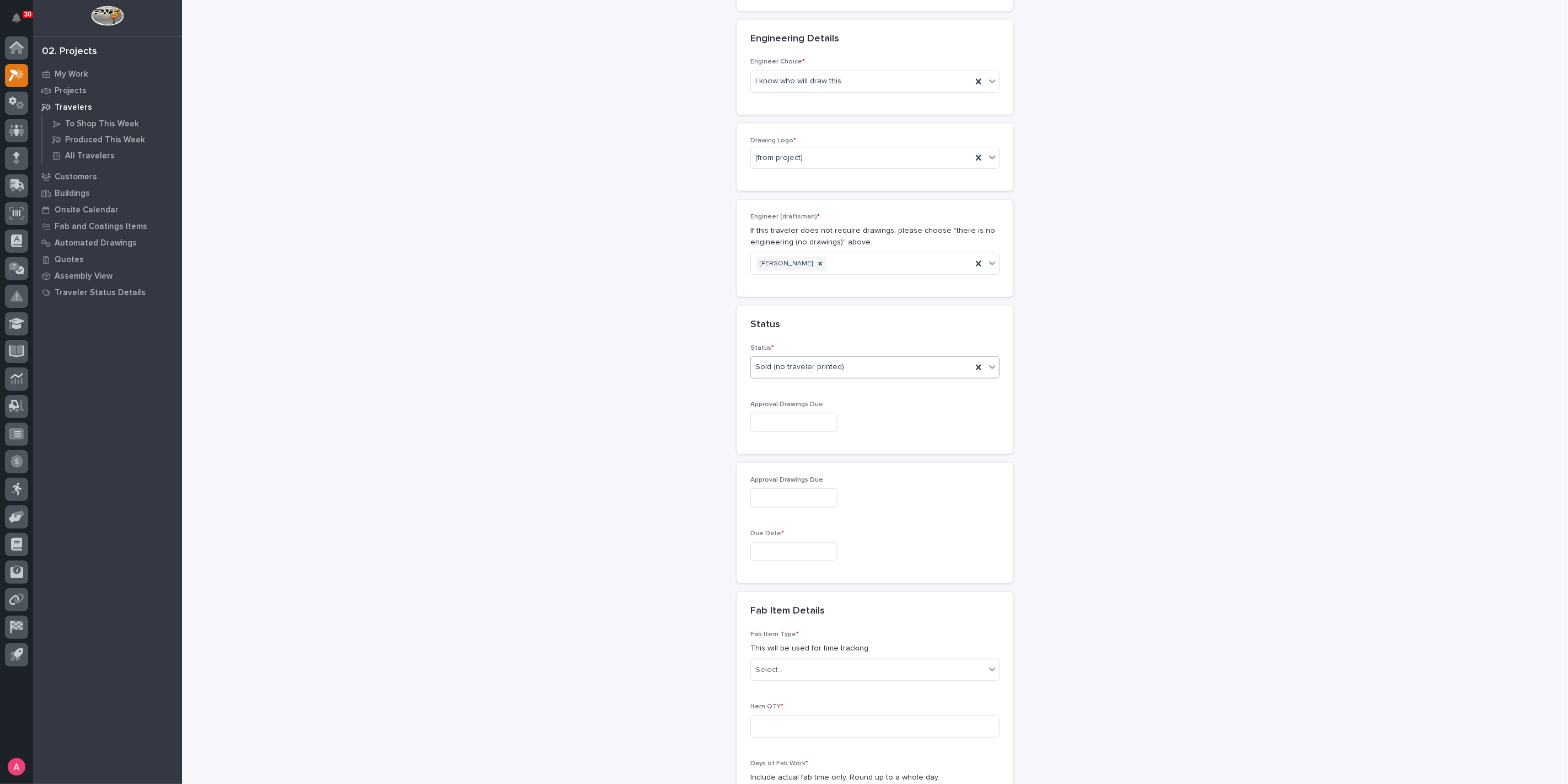
click at [787, 551] on input "text" at bounding box center [793, 551] width 87 height 19
click at [764, 492] on div "30" at bounding box center [764, 494] width 15 height 15
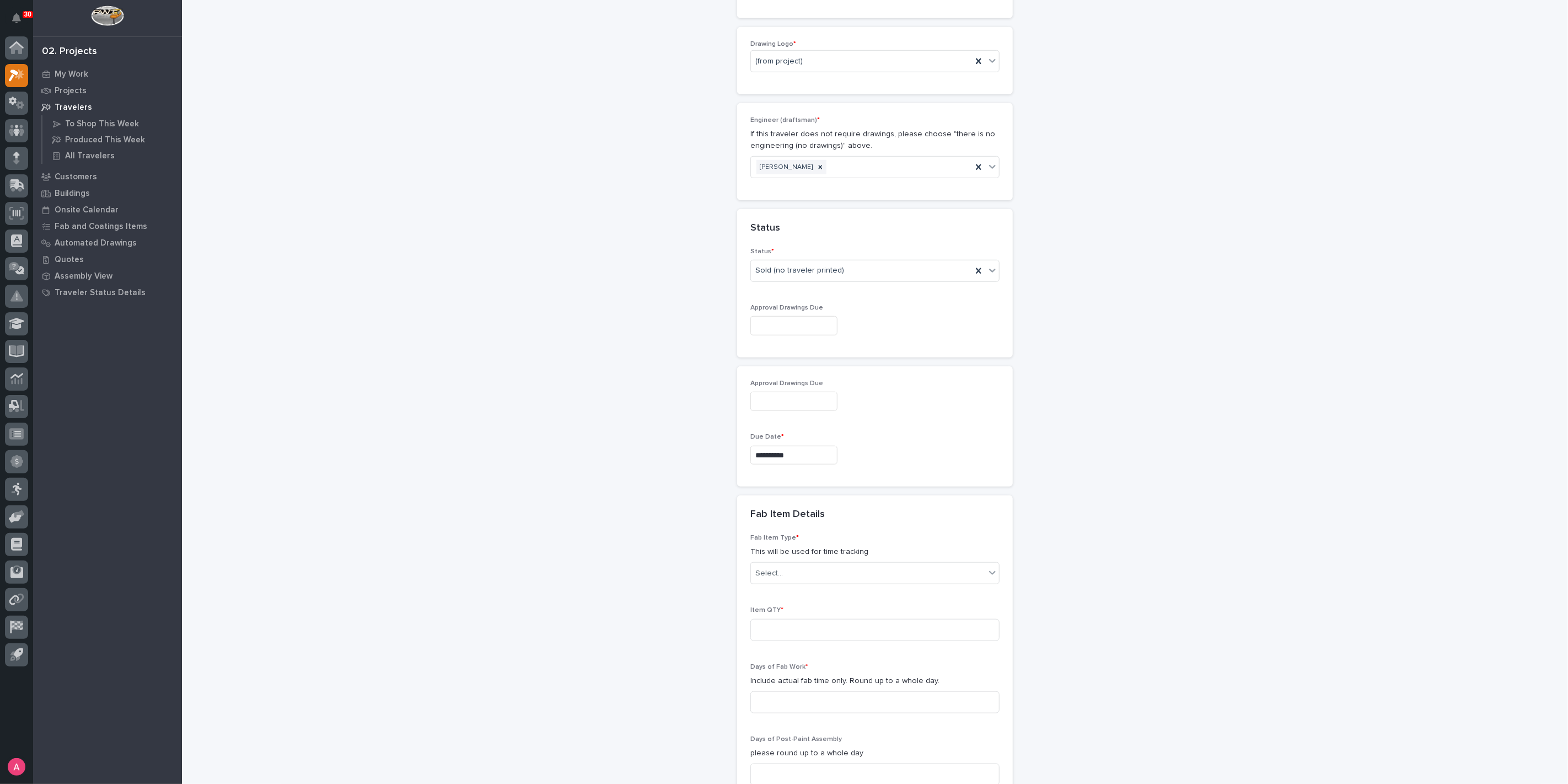
scroll to position [735, 0]
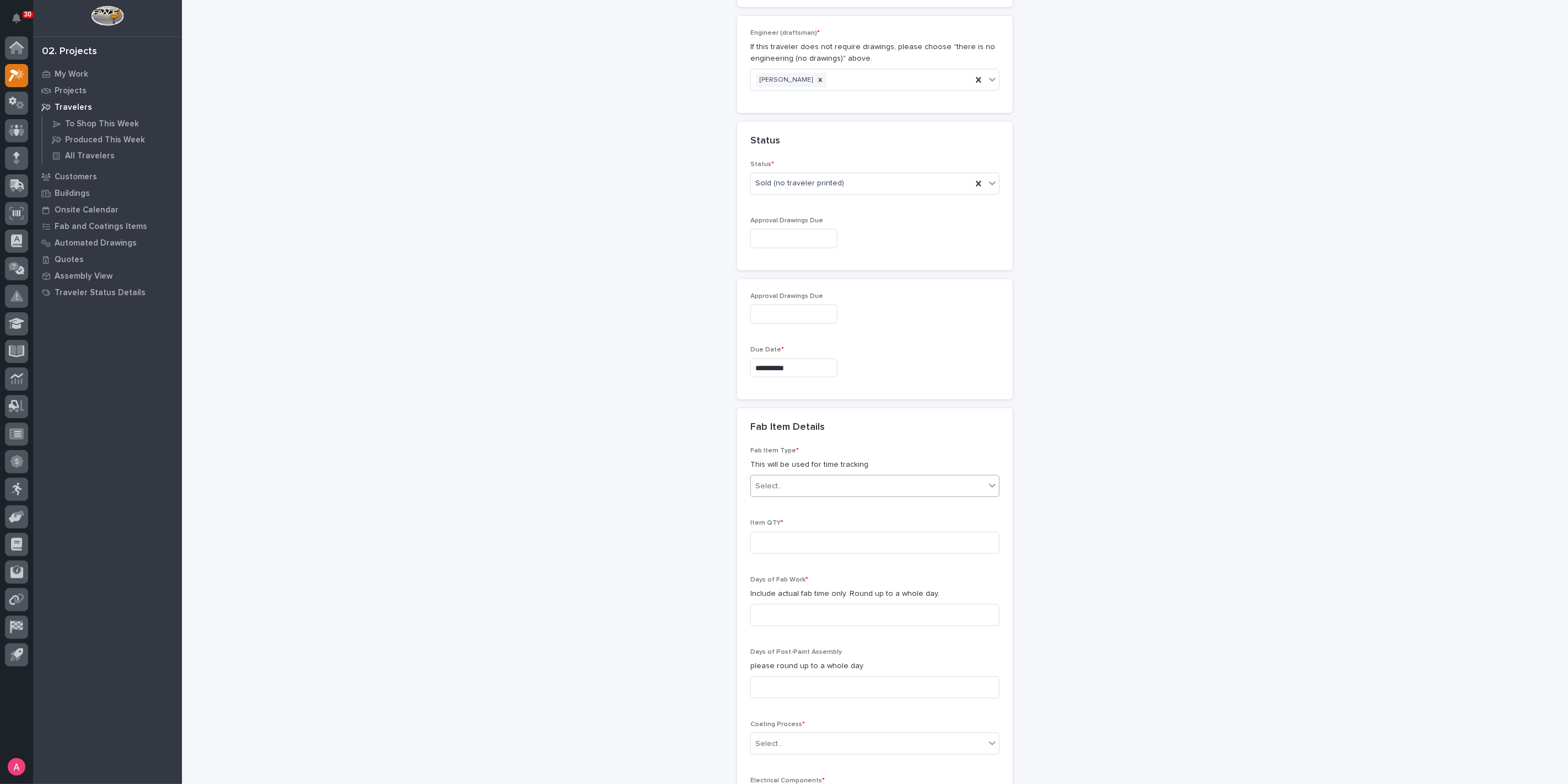
click at [805, 488] on div "Select..." at bounding box center [868, 486] width 234 height 18
click at [809, 361] on input "**********" at bounding box center [793, 368] width 87 height 19
click at [770, 323] on div "7" at bounding box center [764, 328] width 15 height 15
type input "**********"
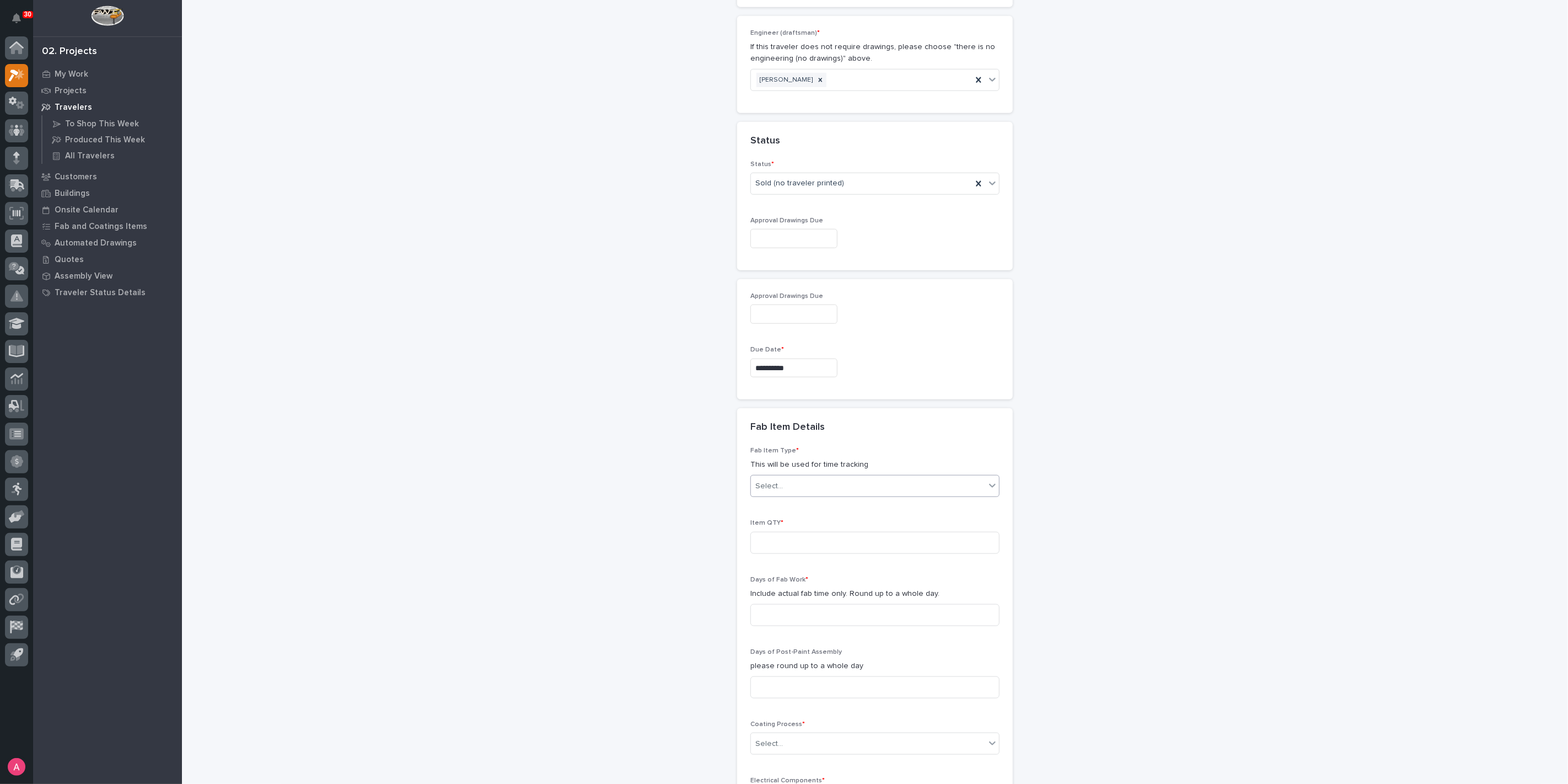
click at [811, 484] on div "Select..." at bounding box center [868, 486] width 234 height 18
click at [810, 616] on div "Jib Crane - Wall Mounted" at bounding box center [870, 618] width 248 height 19
click at [780, 541] on input at bounding box center [874, 543] width 249 height 22
type input "1"
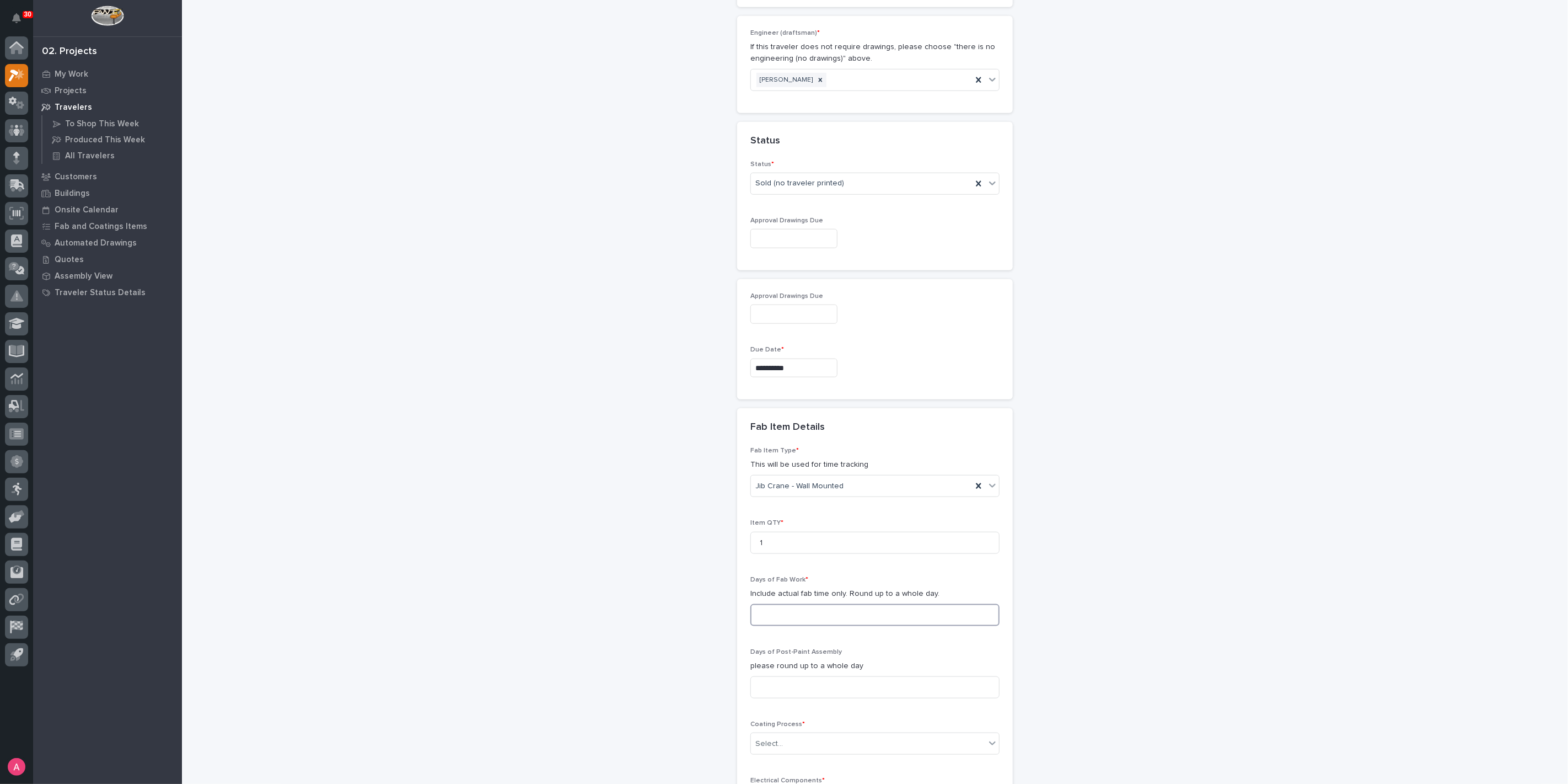
click at [788, 609] on input at bounding box center [874, 615] width 249 height 22
type input "3"
type input "1"
type input "2"
type input "1"
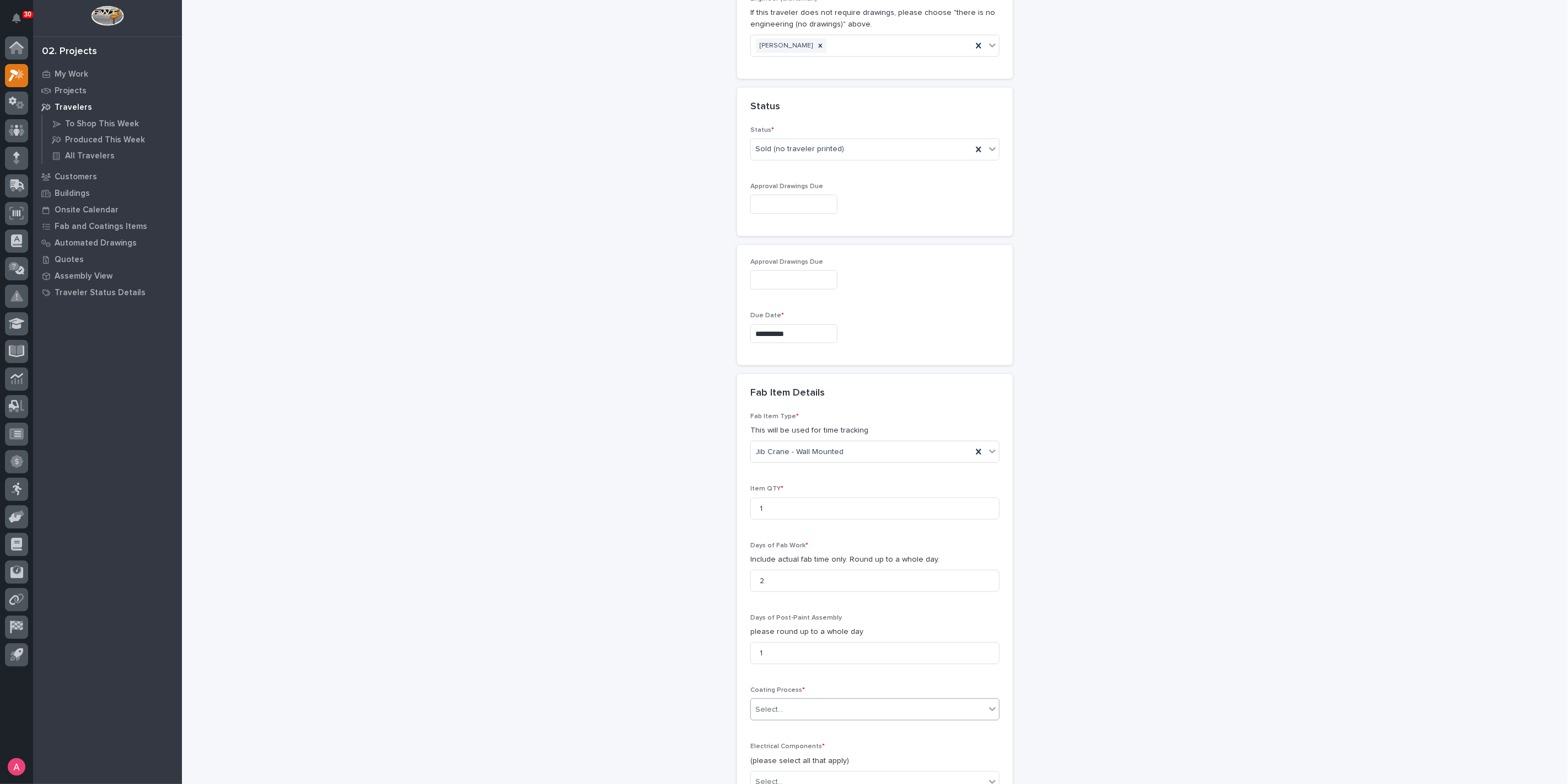
scroll to position [858, 0]
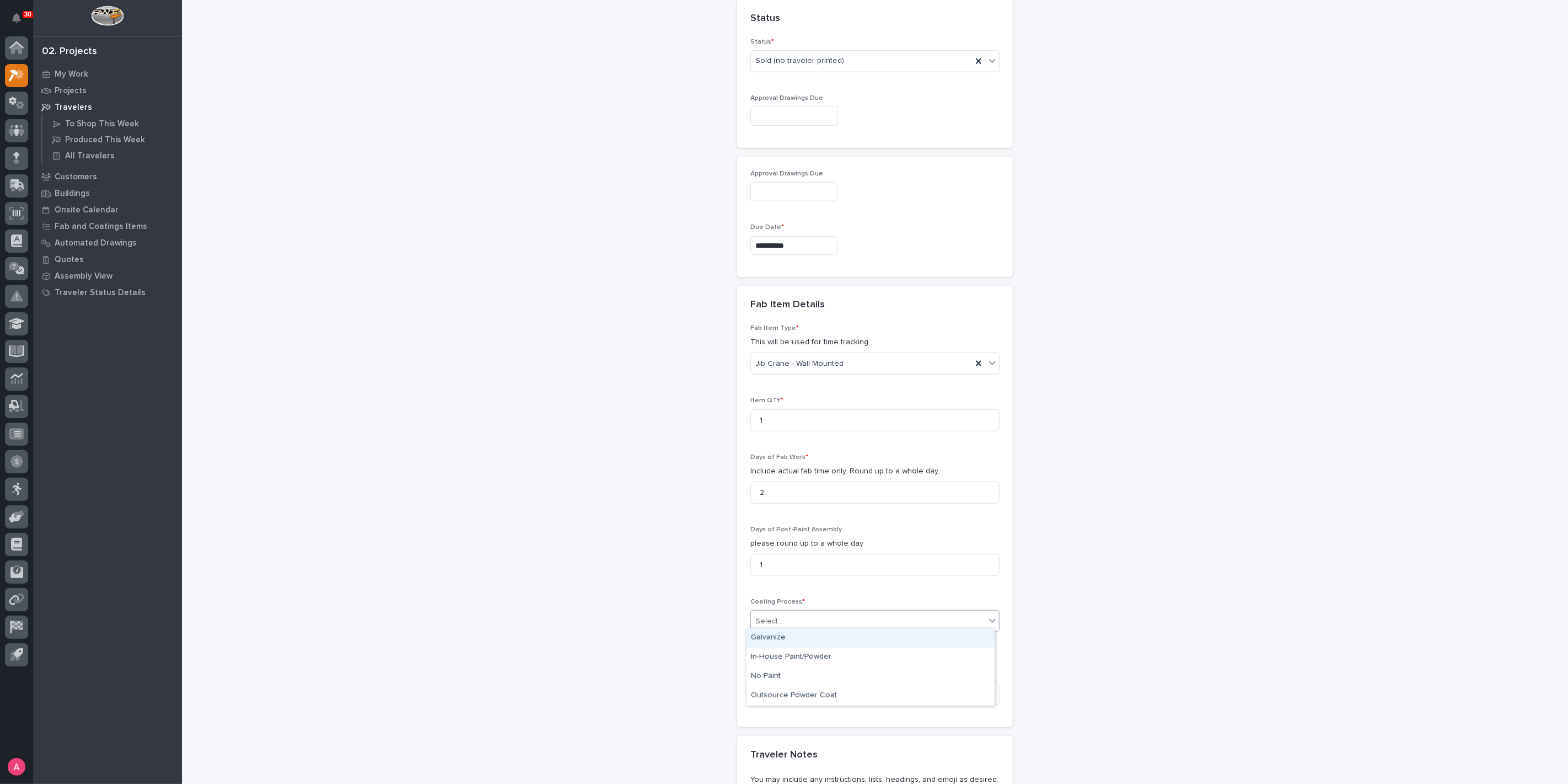
click at [803, 618] on div "Select..." at bounding box center [868, 621] width 234 height 18
click at [799, 656] on div "In-House Paint/Powder" at bounding box center [870, 657] width 248 height 19
click at [795, 687] on div "Select..." at bounding box center [868, 693] width 234 height 18
click at [804, 765] on div "Electric Chain Hoist" at bounding box center [870, 768] width 248 height 19
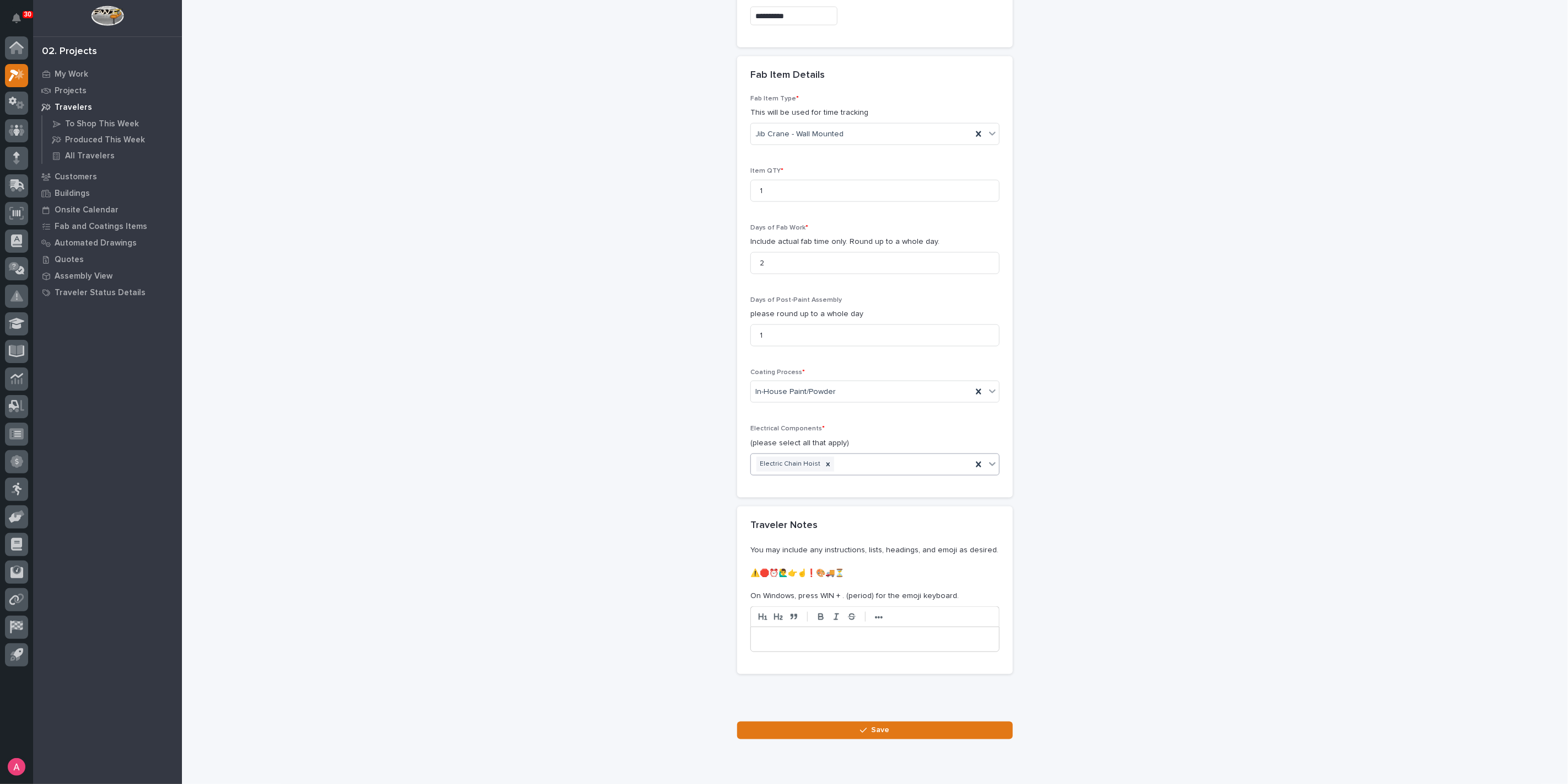
scroll to position [1103, 0]
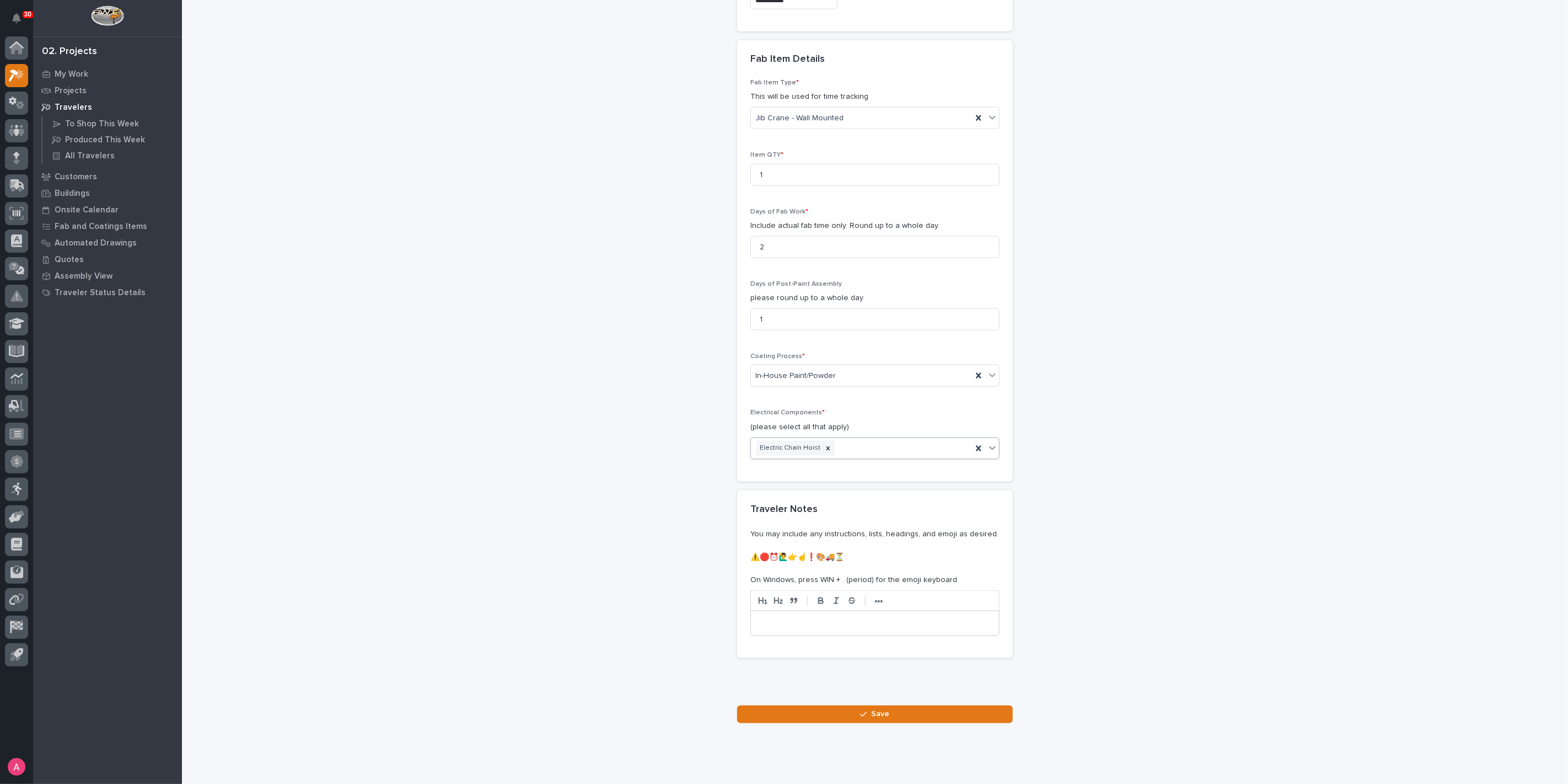
click at [869, 440] on div "Electric Chain Hoist" at bounding box center [861, 448] width 221 height 19
click at [833, 708] on button "Save" at bounding box center [874, 714] width 276 height 18
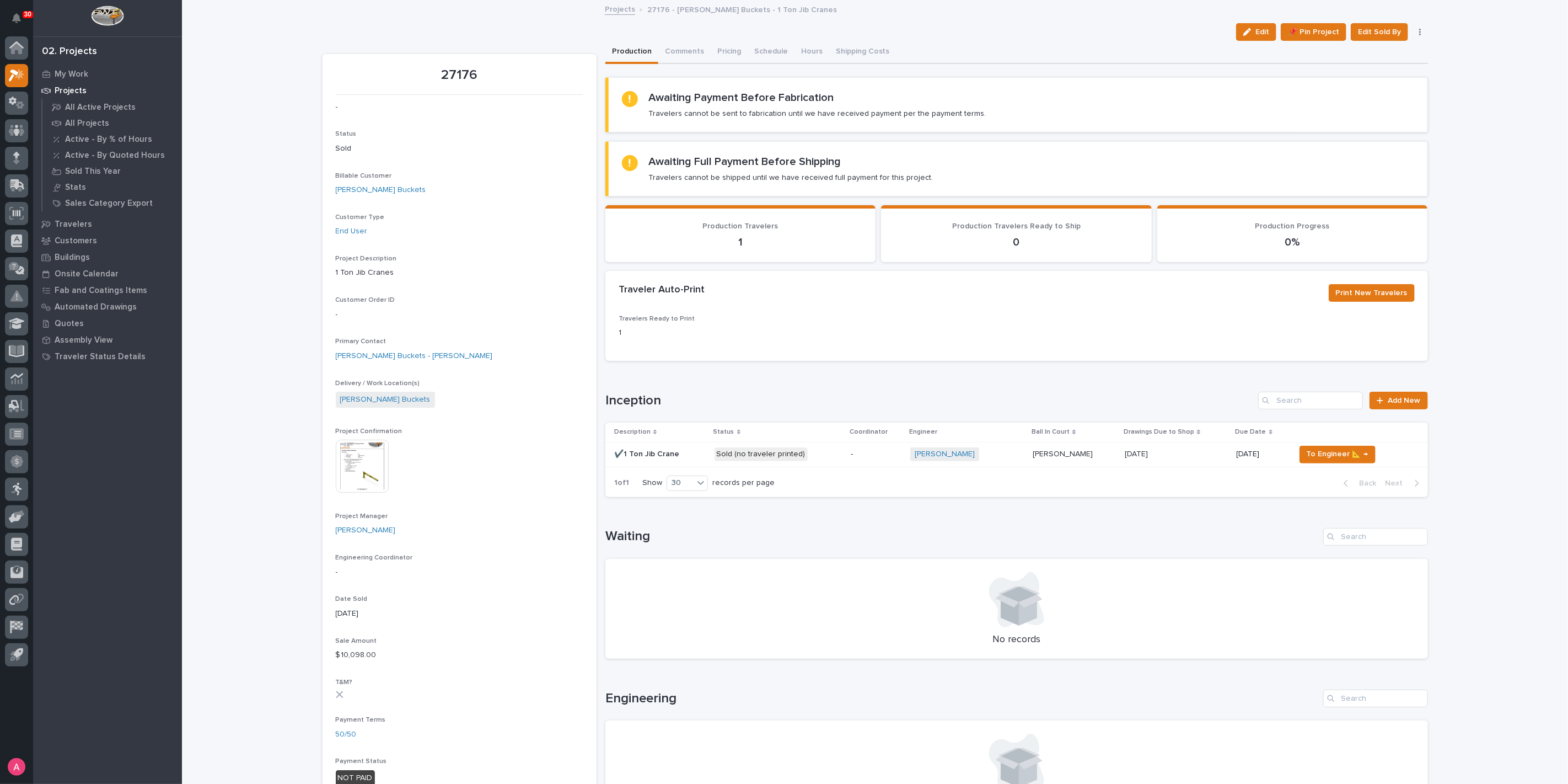
click at [869, 454] on p "-" at bounding box center [875, 454] width 50 height 10
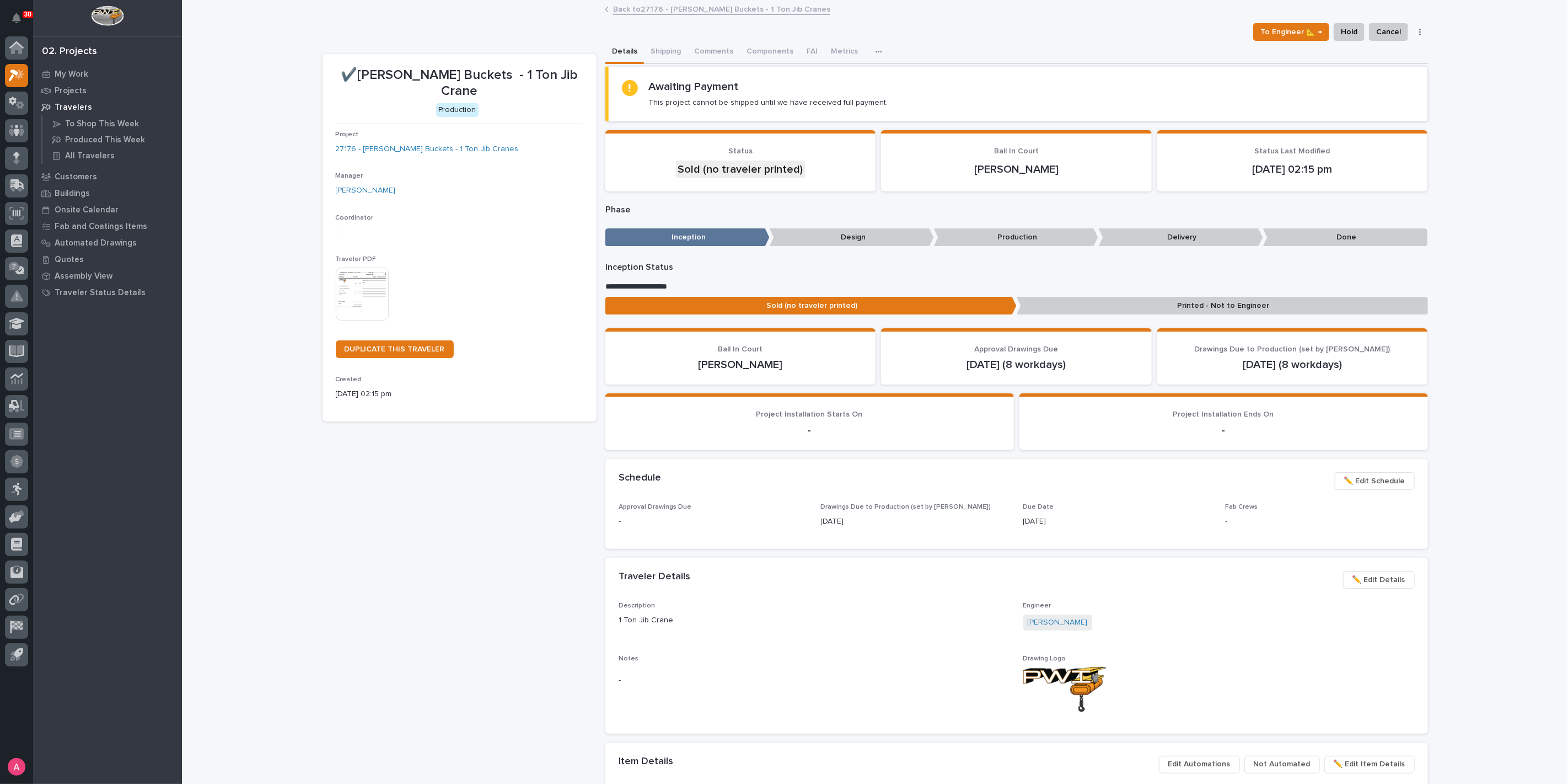
click at [360, 268] on img at bounding box center [362, 294] width 53 height 53
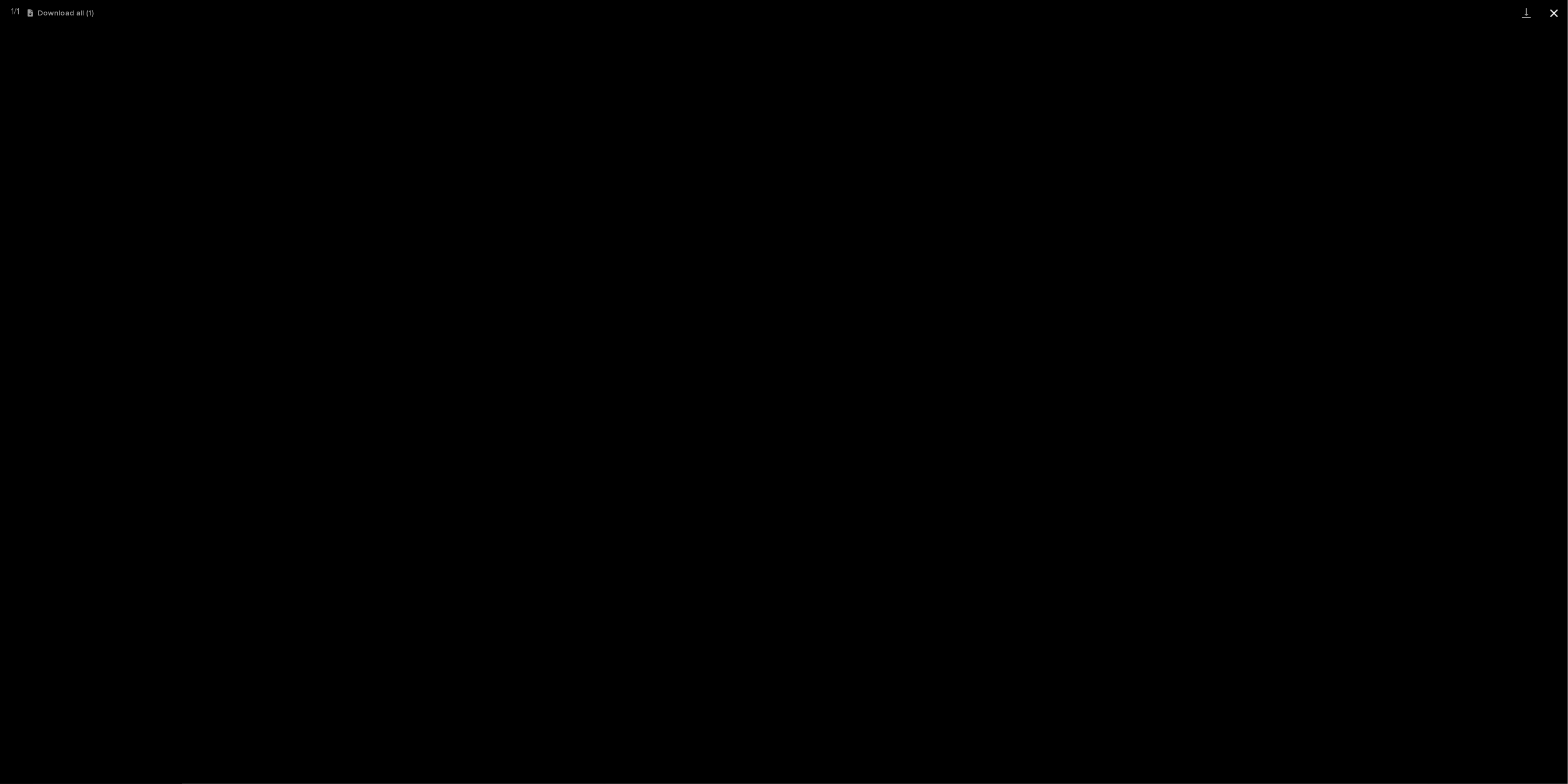
click at [1550, 10] on button "Close gallery" at bounding box center [1554, 12] width 28 height 26
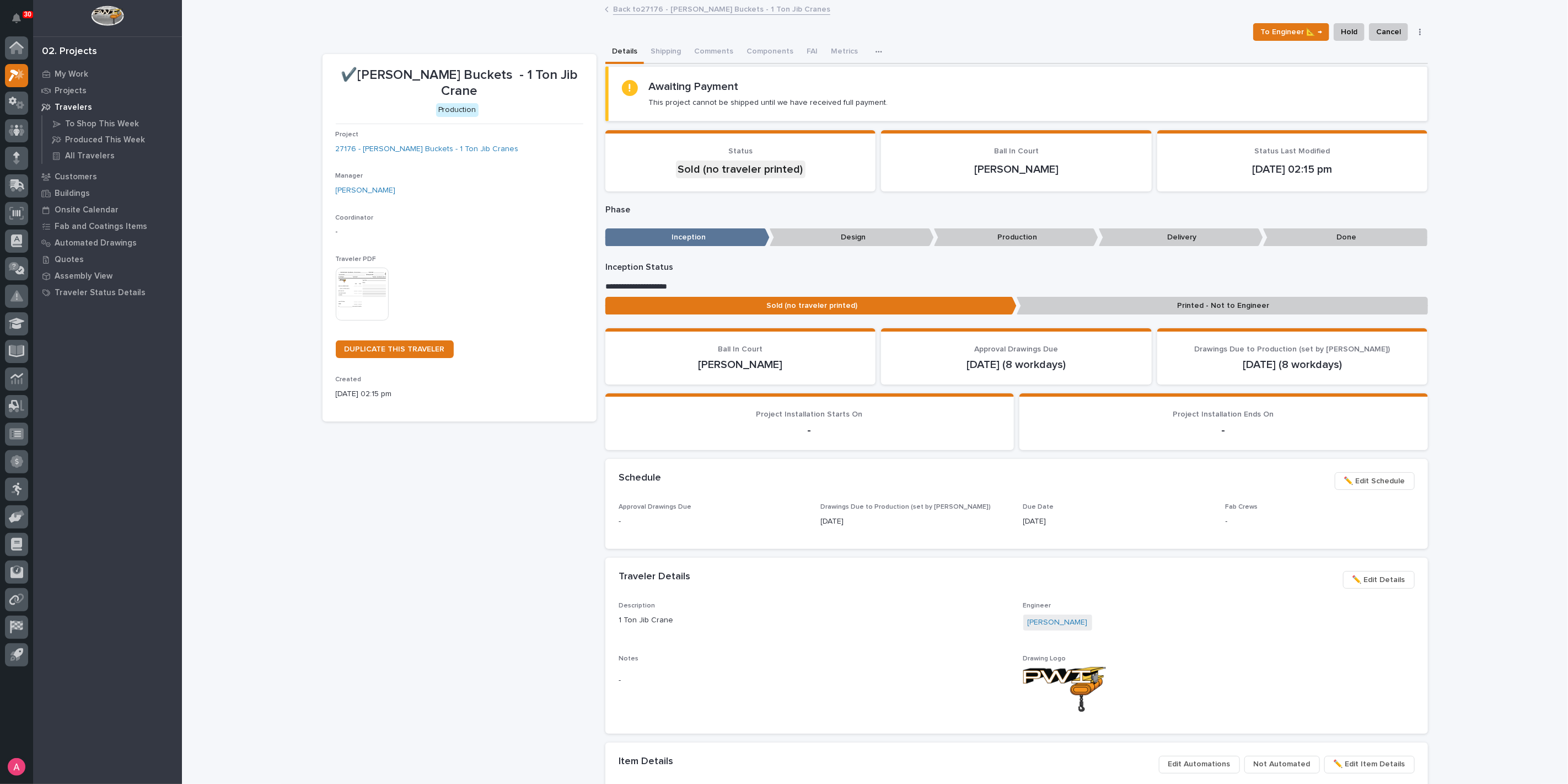
click at [1171, 309] on p "Printed - Not to Engineer" at bounding box center [1222, 306] width 412 height 18
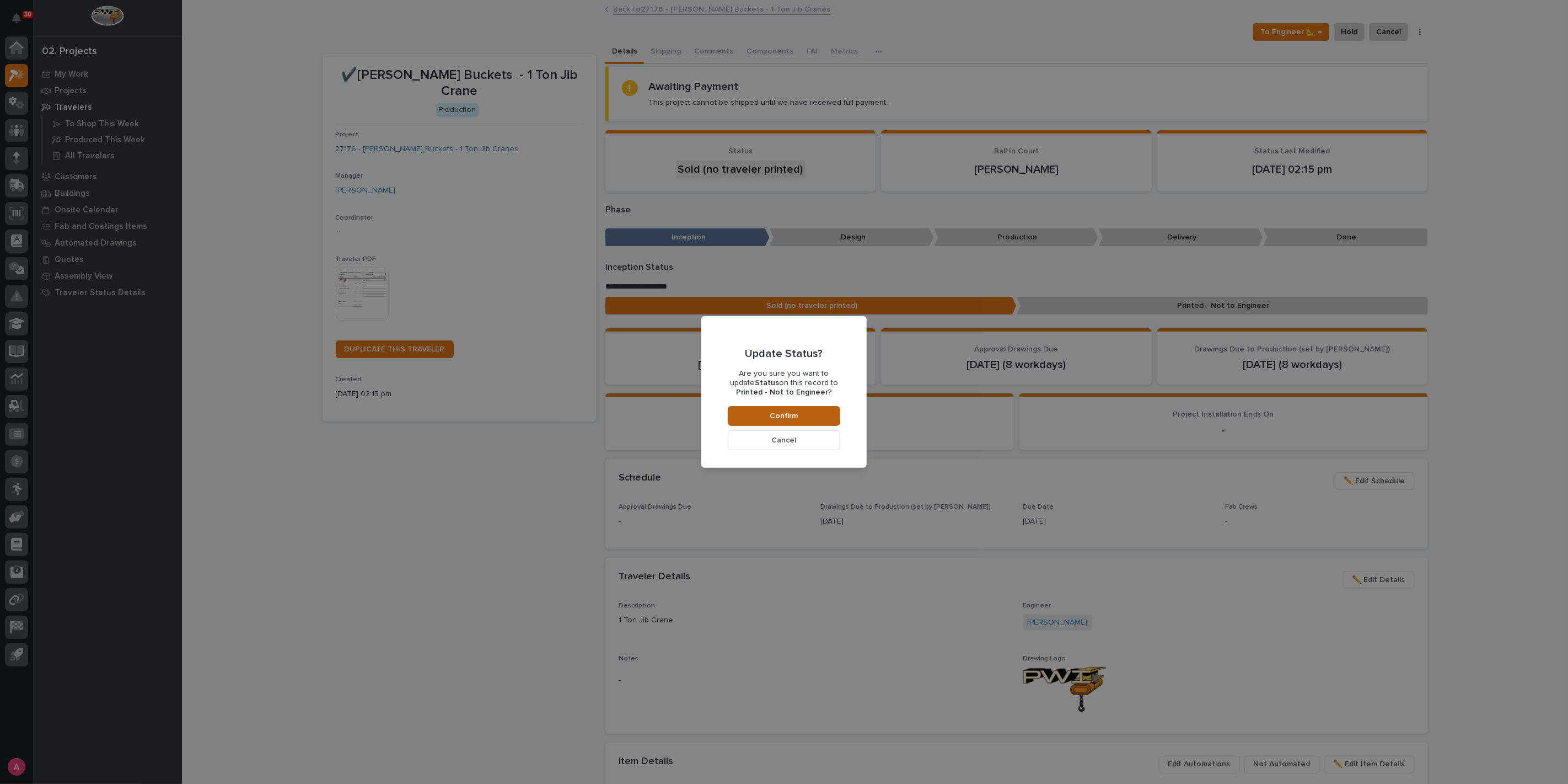
click at [814, 413] on button "Confirm" at bounding box center [784, 415] width 113 height 20
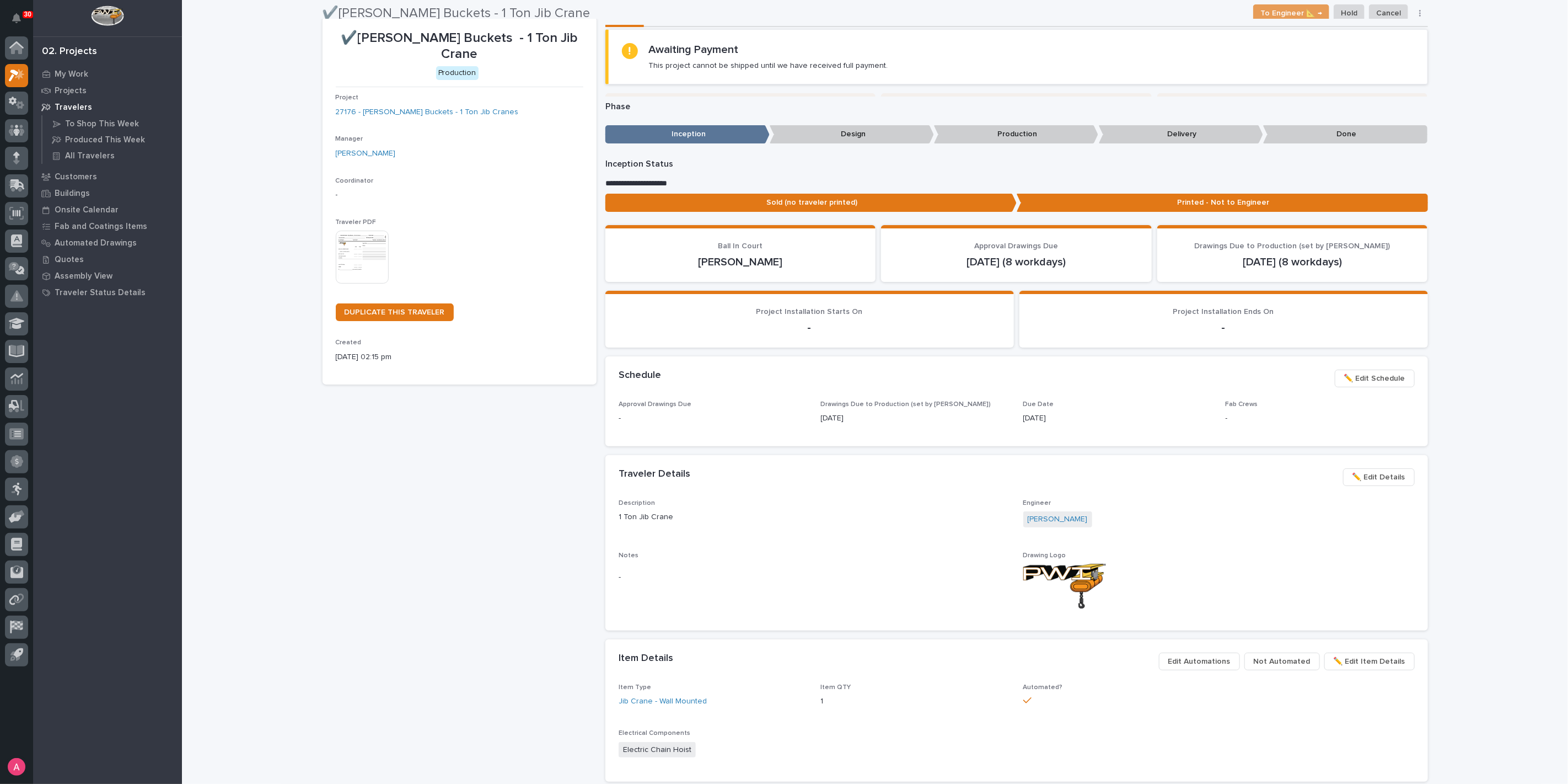
scroll to position [35, 0]
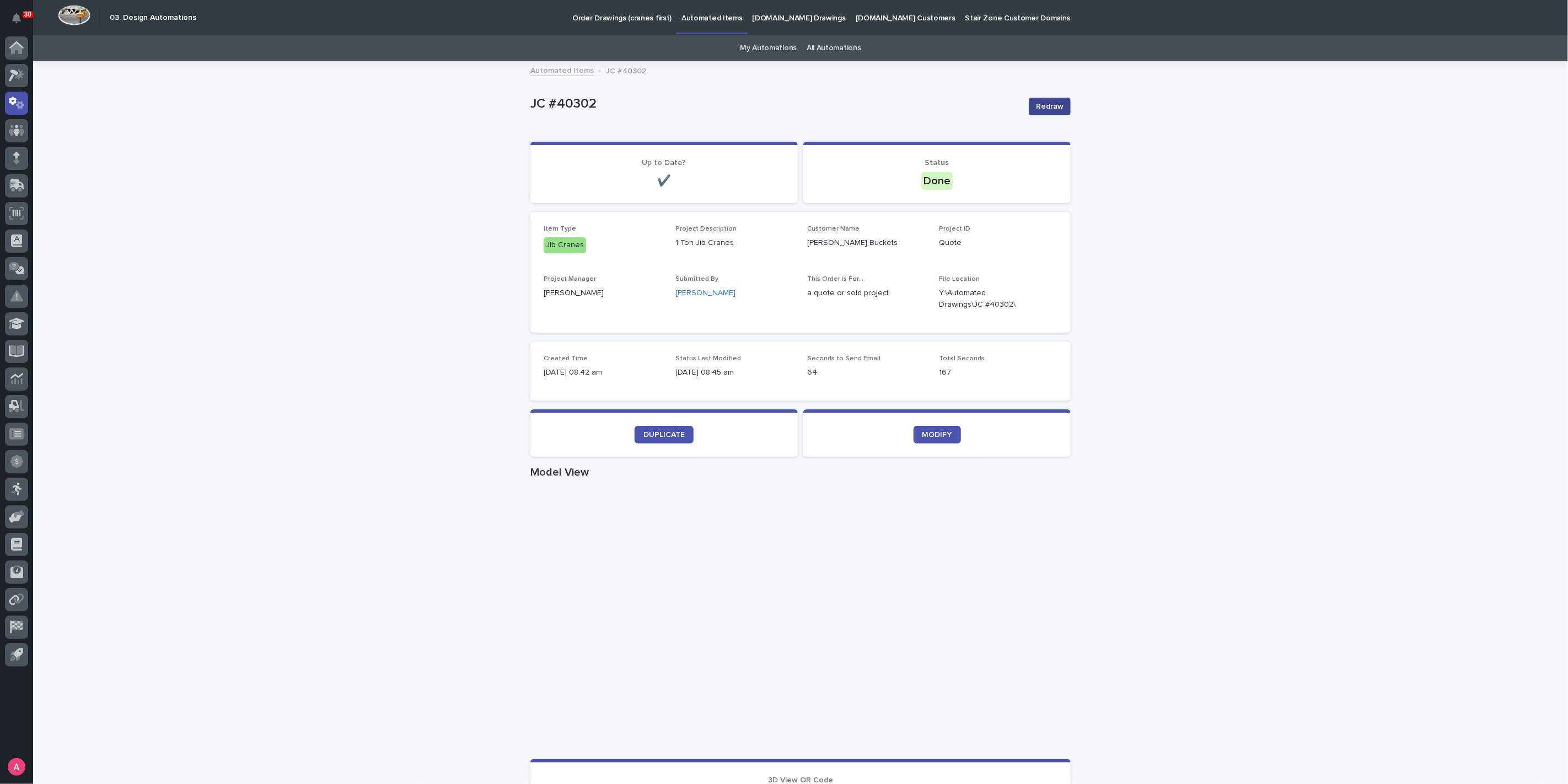
click at [1050, 109] on span "Redraw" at bounding box center [1050, 106] width 28 height 11
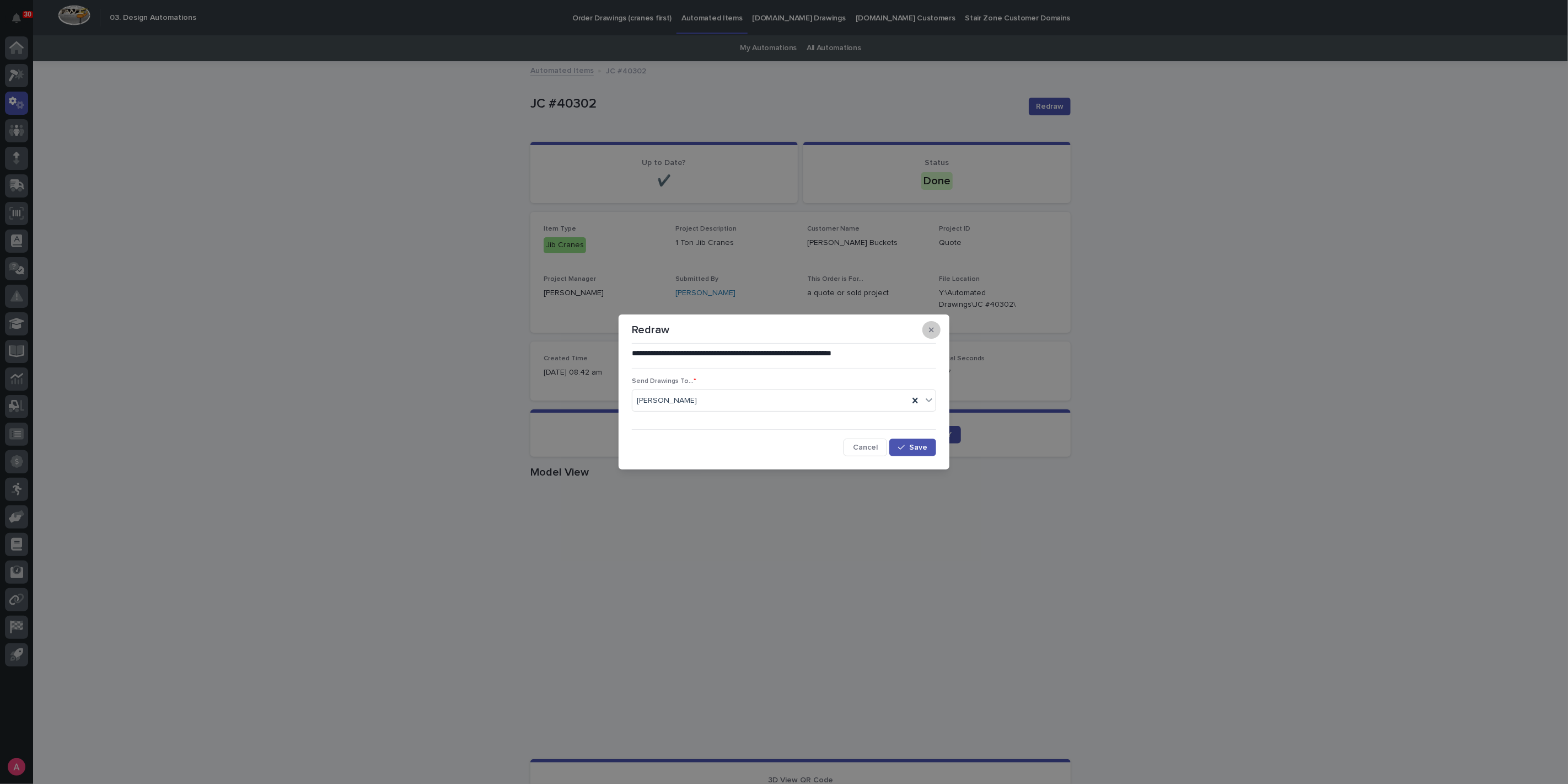
click at [935, 328] on button "button" at bounding box center [931, 330] width 18 height 18
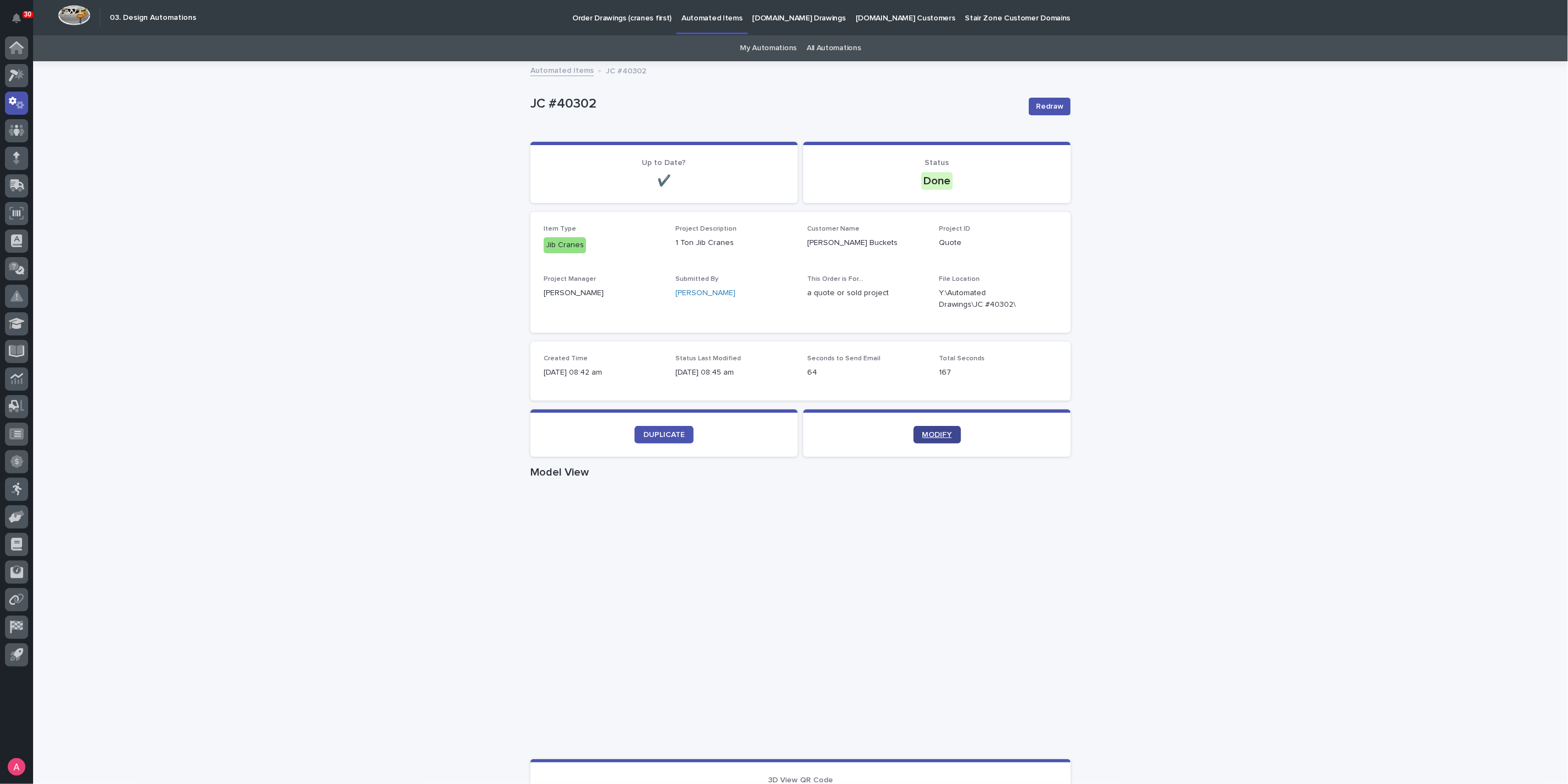
click at [933, 431] on span "MODIFY" at bounding box center [937, 434] width 30 height 8
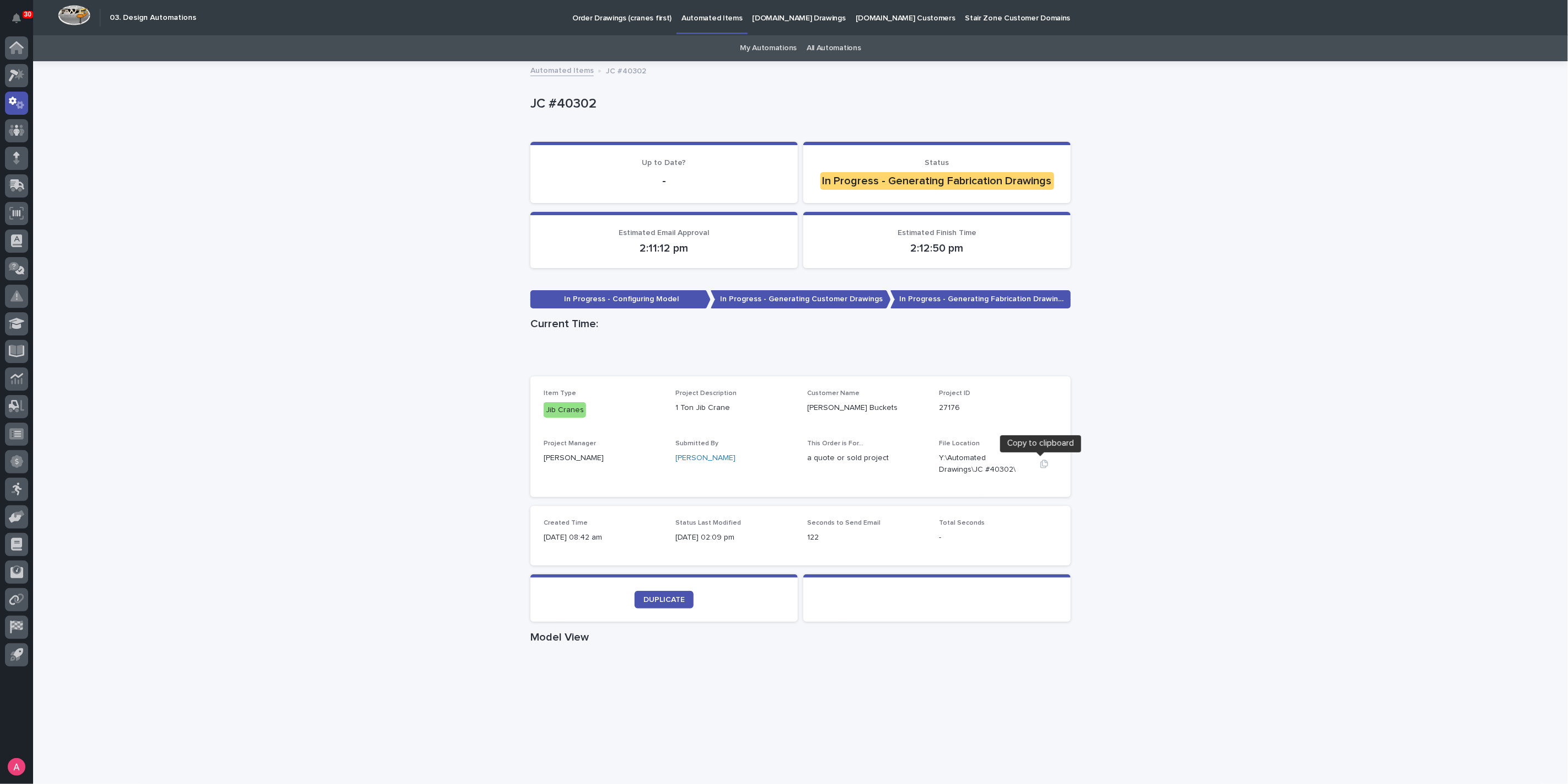
click at [1039, 464] on icon "button" at bounding box center [1044, 464] width 9 height 9
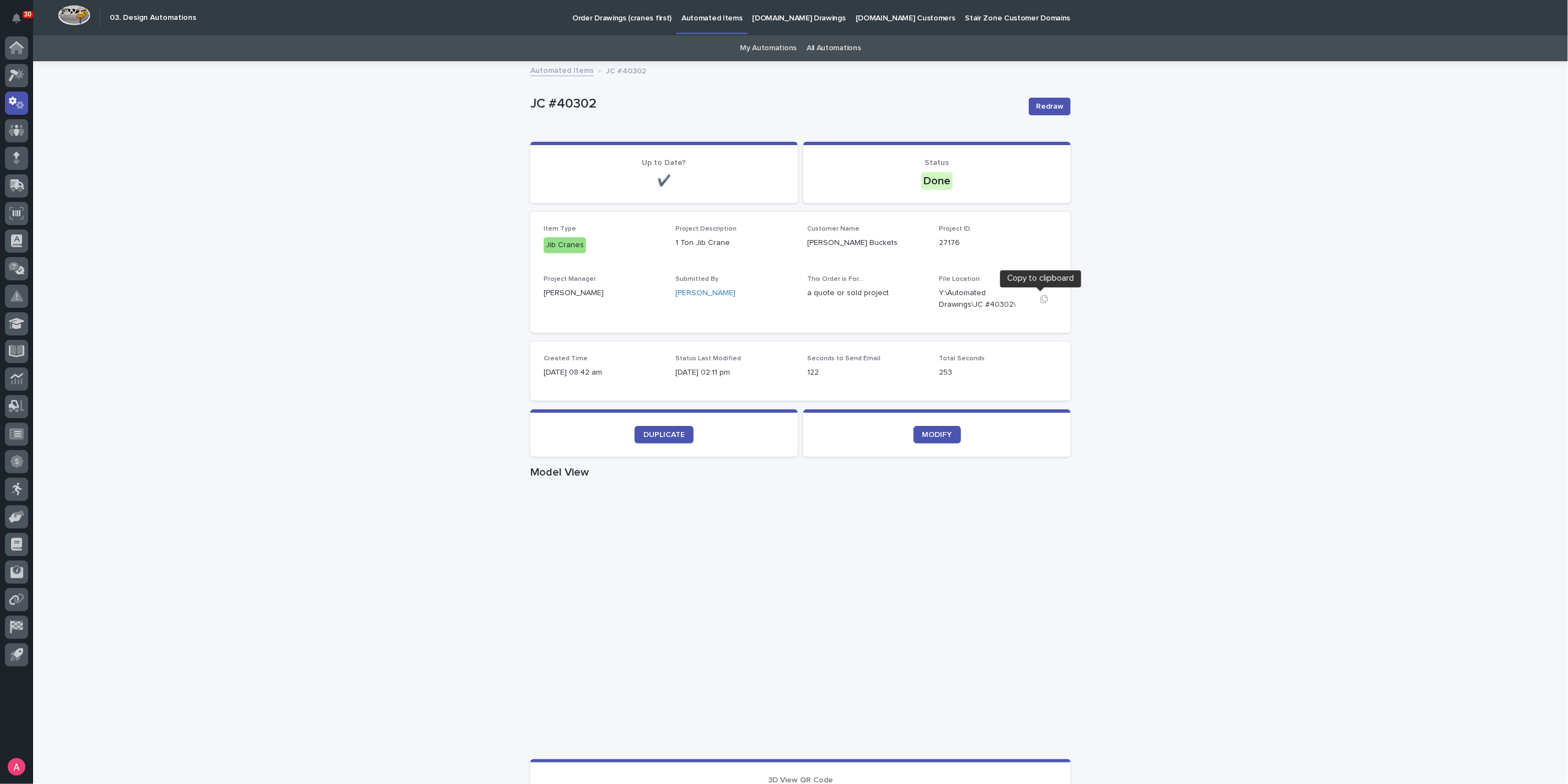
click at [1039, 299] on icon "button" at bounding box center [1044, 299] width 9 height 9
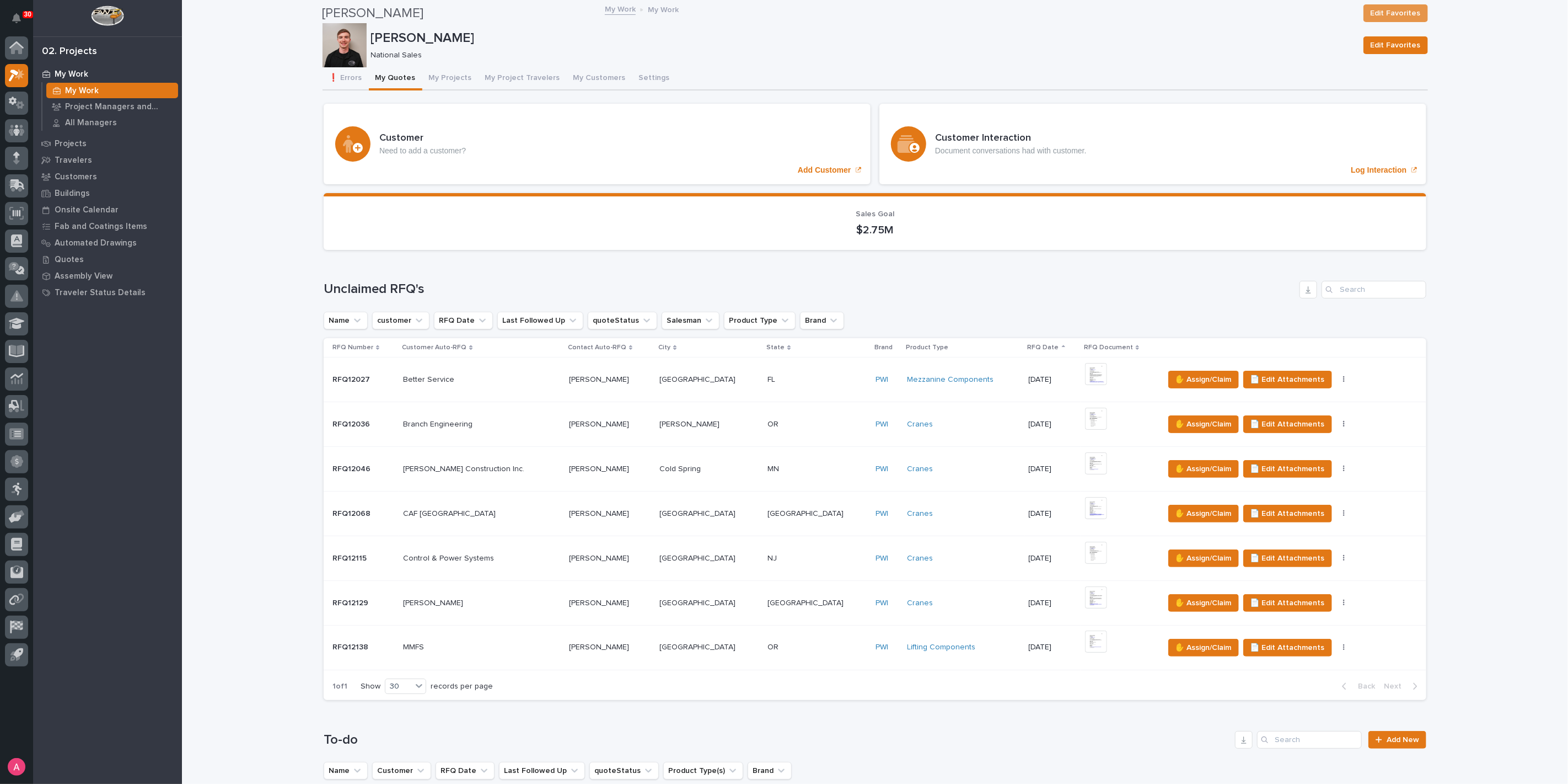
scroll to position [429, 0]
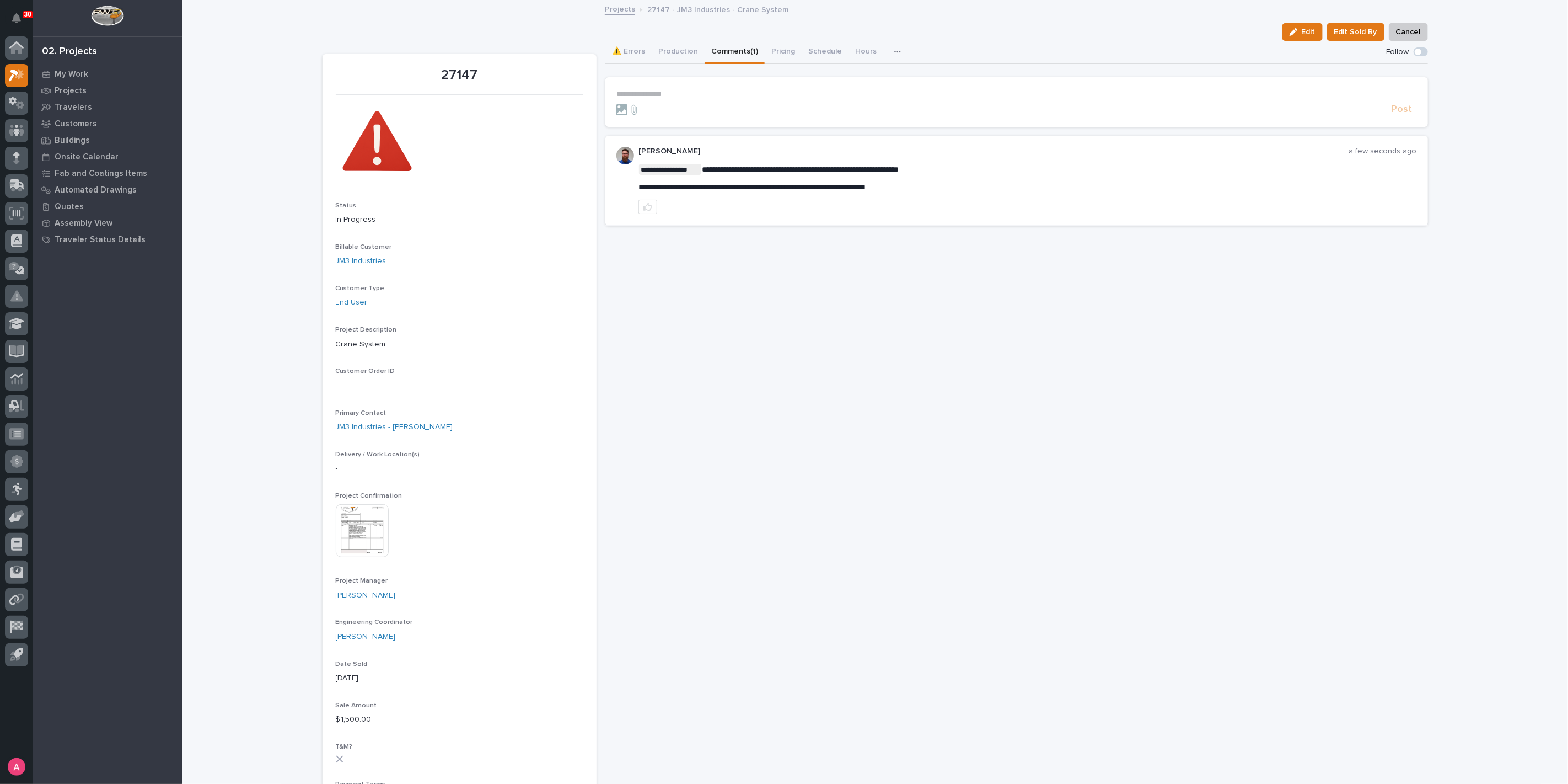
click at [697, 92] on p "**********" at bounding box center [1016, 94] width 800 height 10
click at [1398, 115] on span "Post" at bounding box center [1401, 114] width 21 height 12
